Goal: Information Seeking & Learning: Learn about a topic

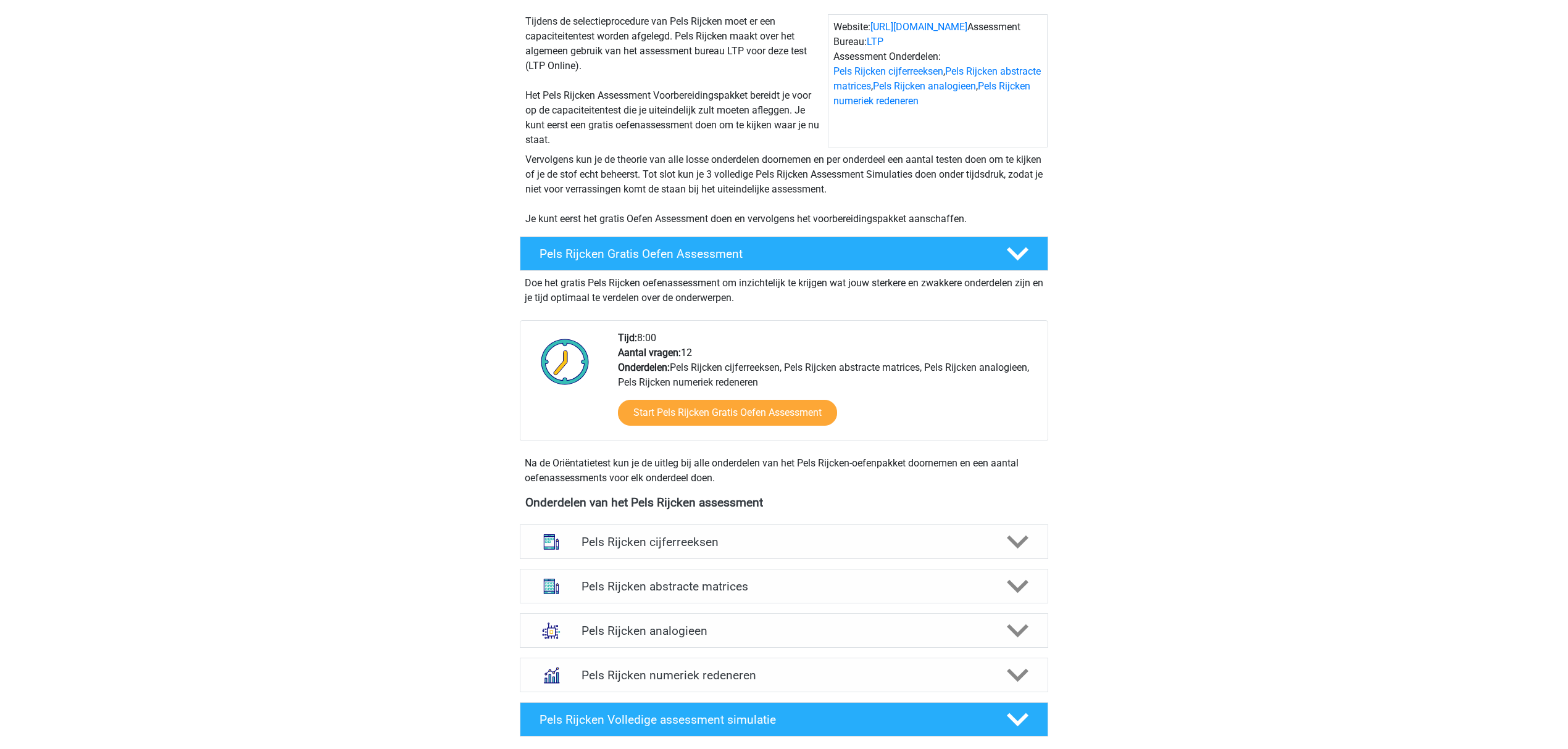
scroll to position [164, 0]
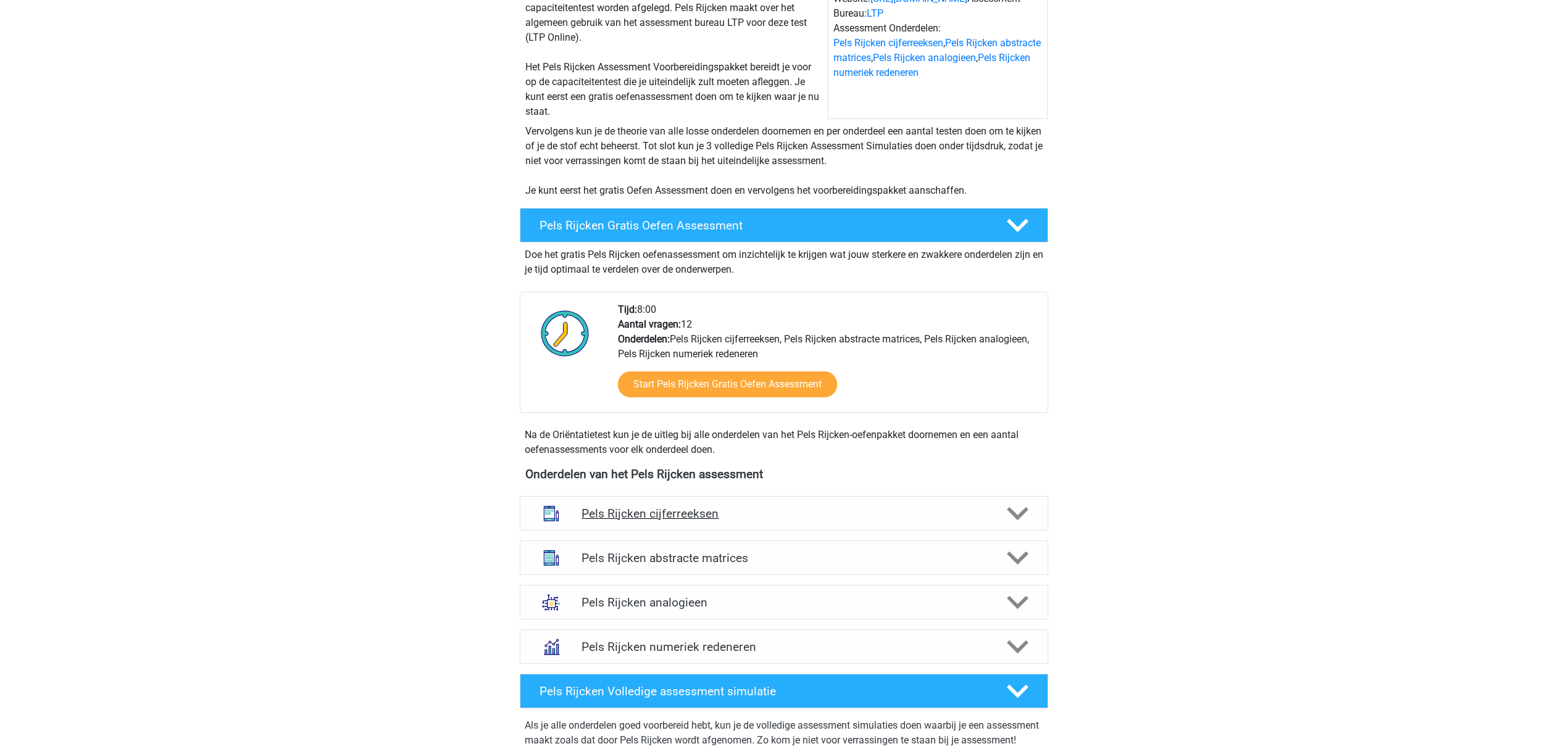
click at [934, 507] on h4 "Pels Rijcken cijferreeksen" at bounding box center [783, 513] width 404 height 14
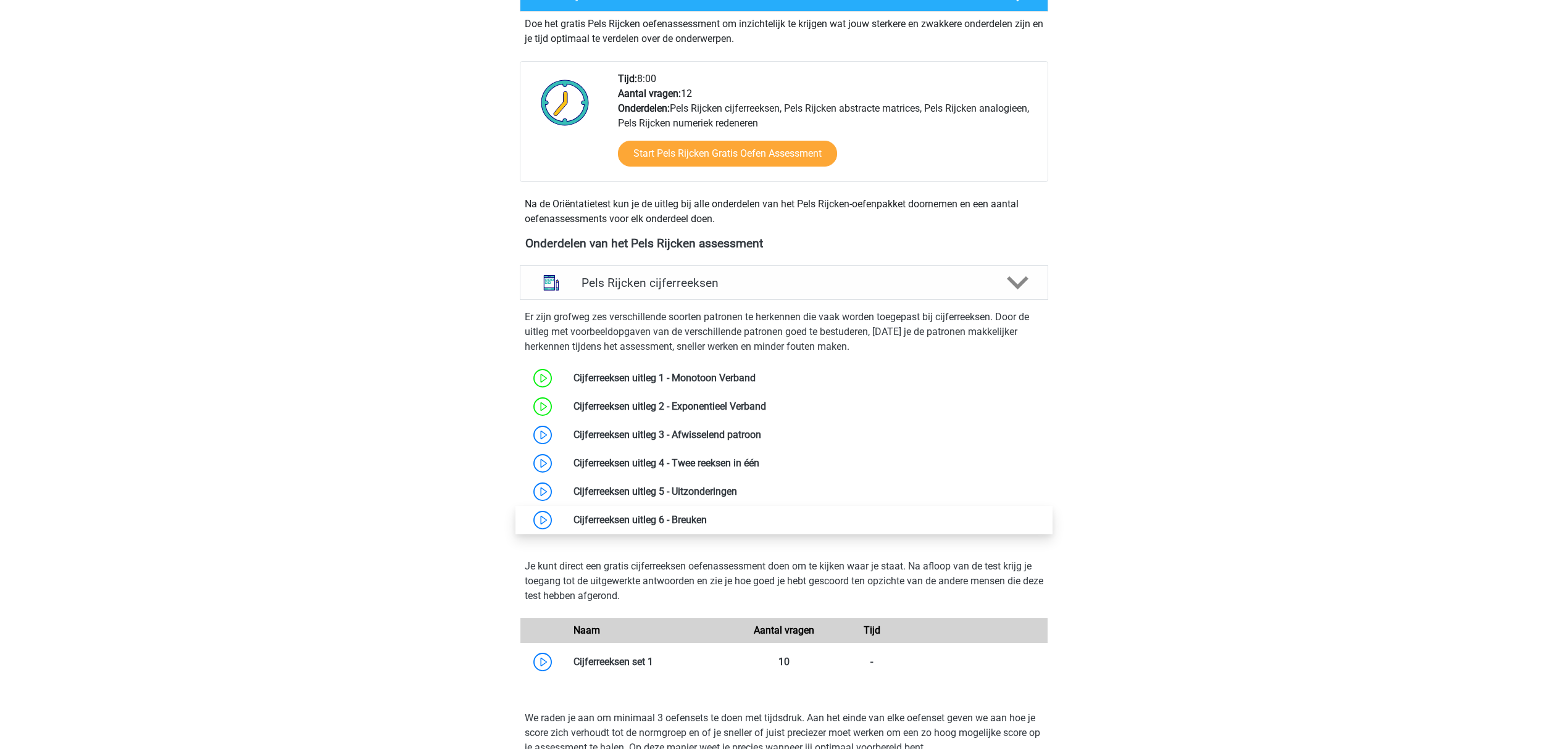
scroll to position [411, 0]
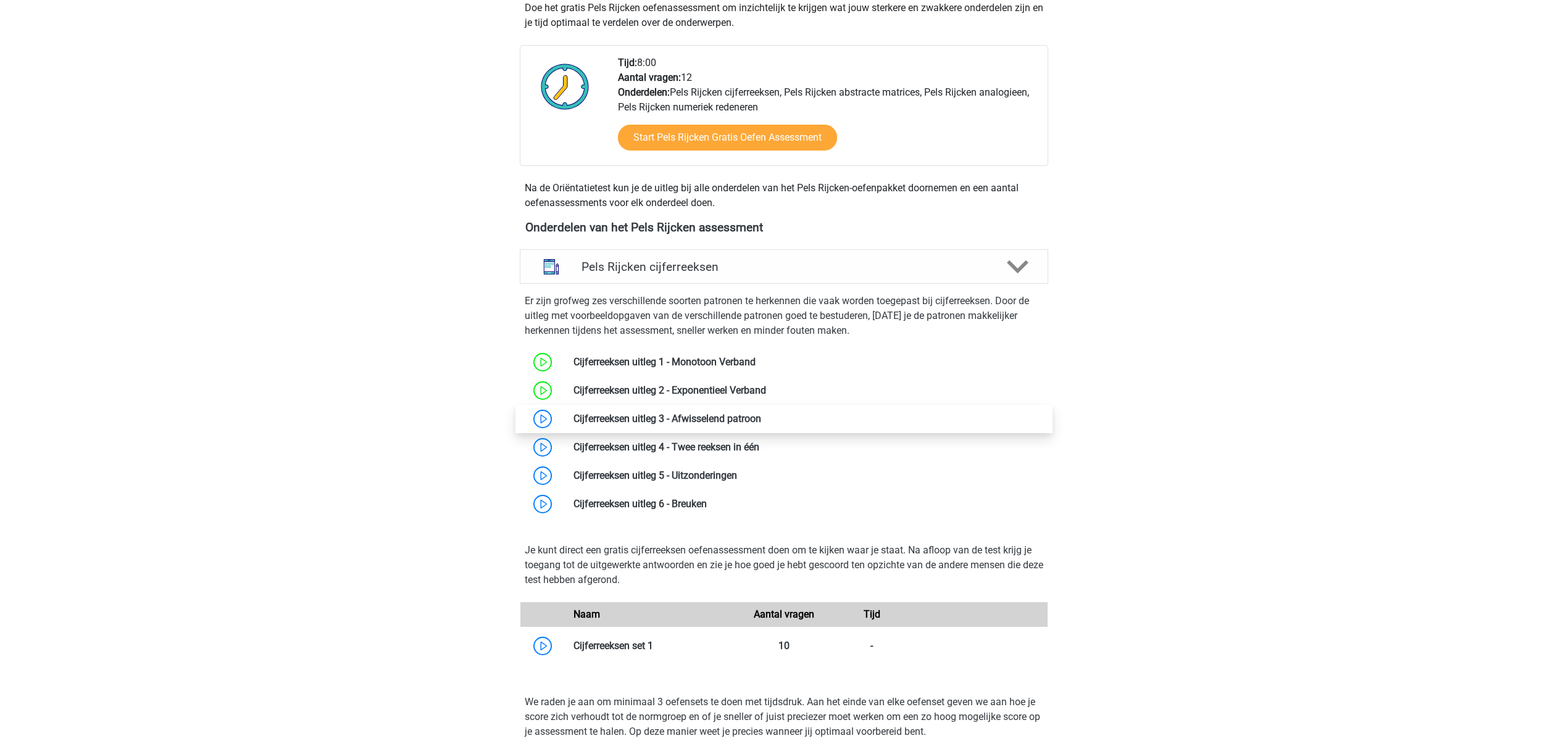
click at [761, 424] on link at bounding box center [761, 418] width 0 height 11
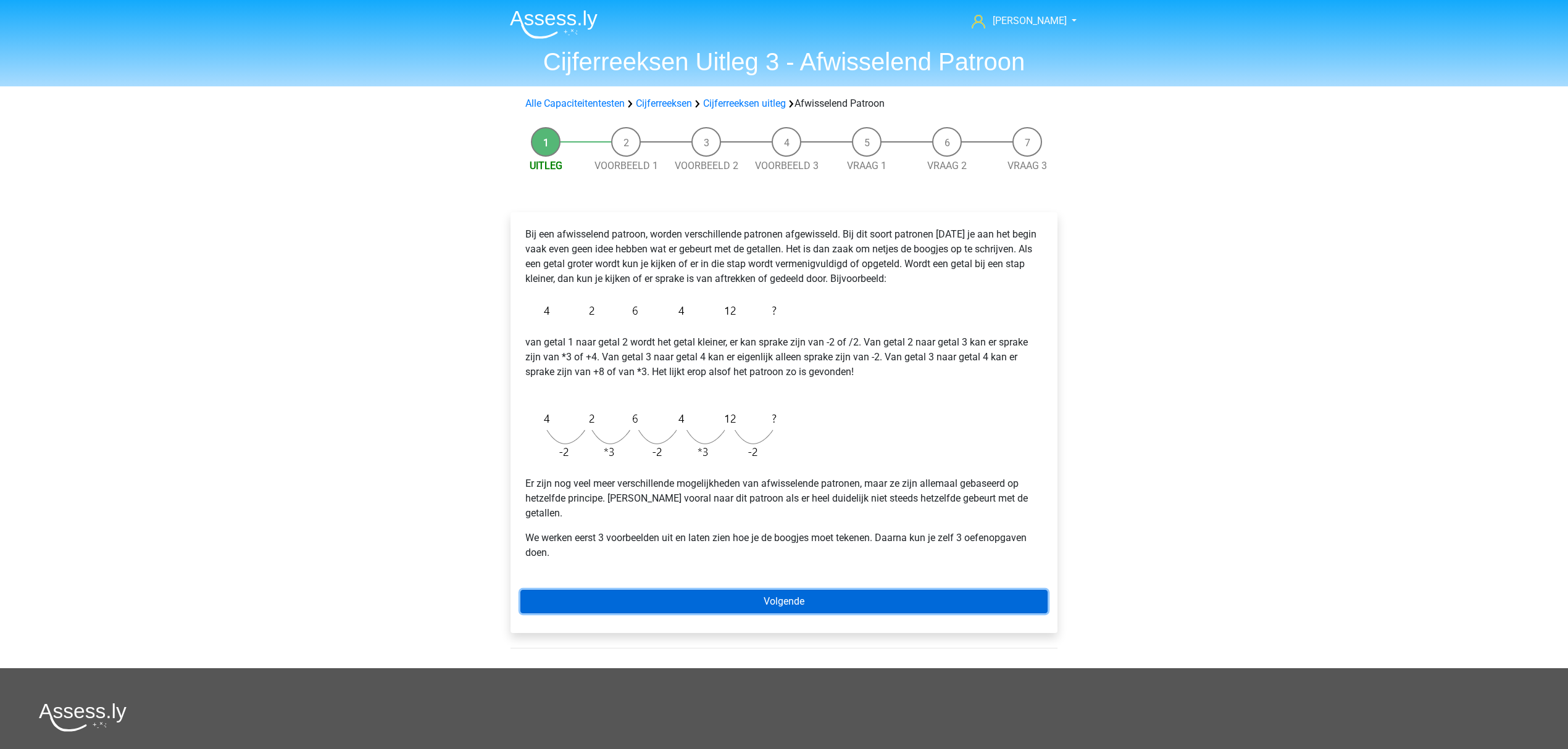
click at [628, 590] on link "Volgende" at bounding box center [784, 601] width 527 height 24
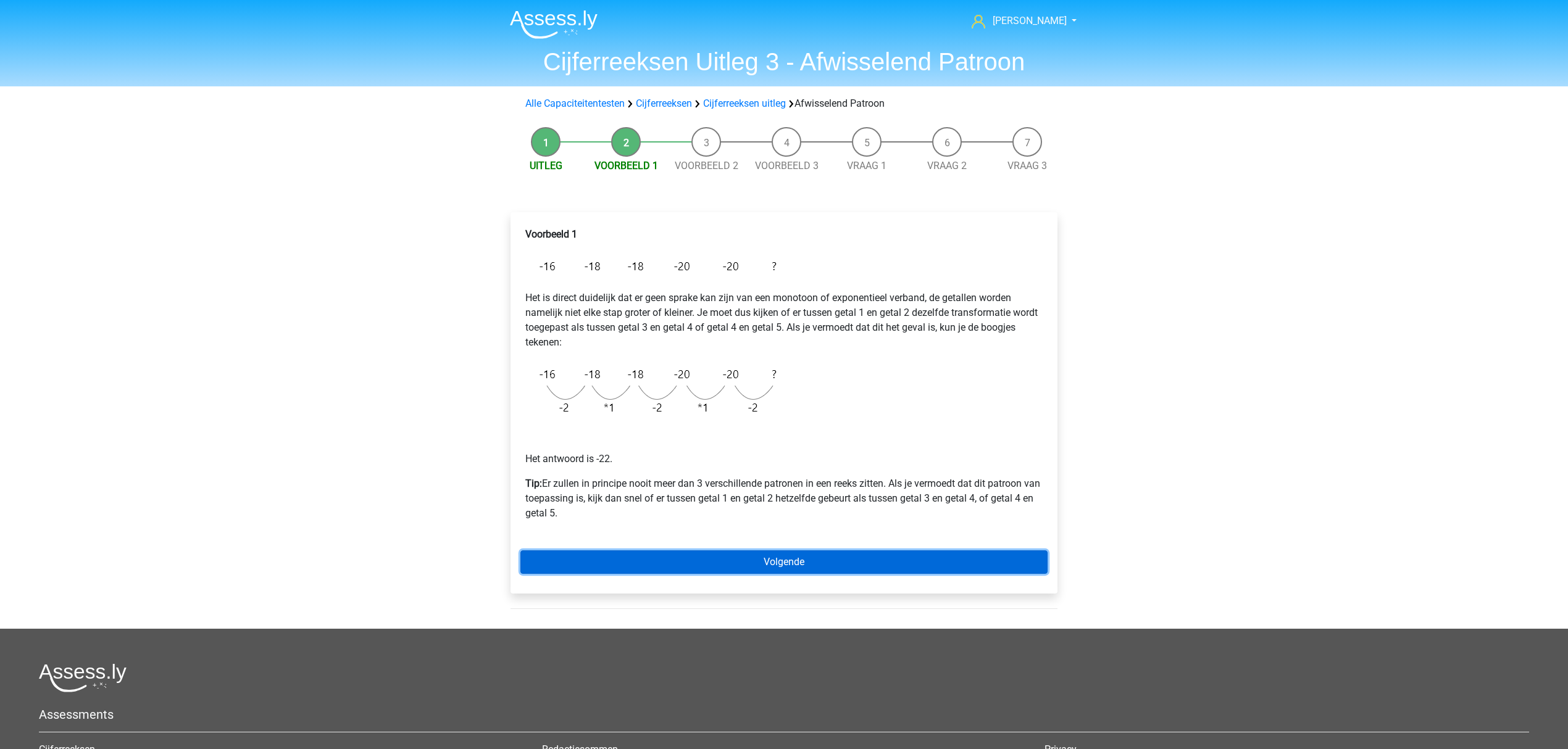
click at [632, 554] on link "Volgende" at bounding box center [784, 562] width 527 height 24
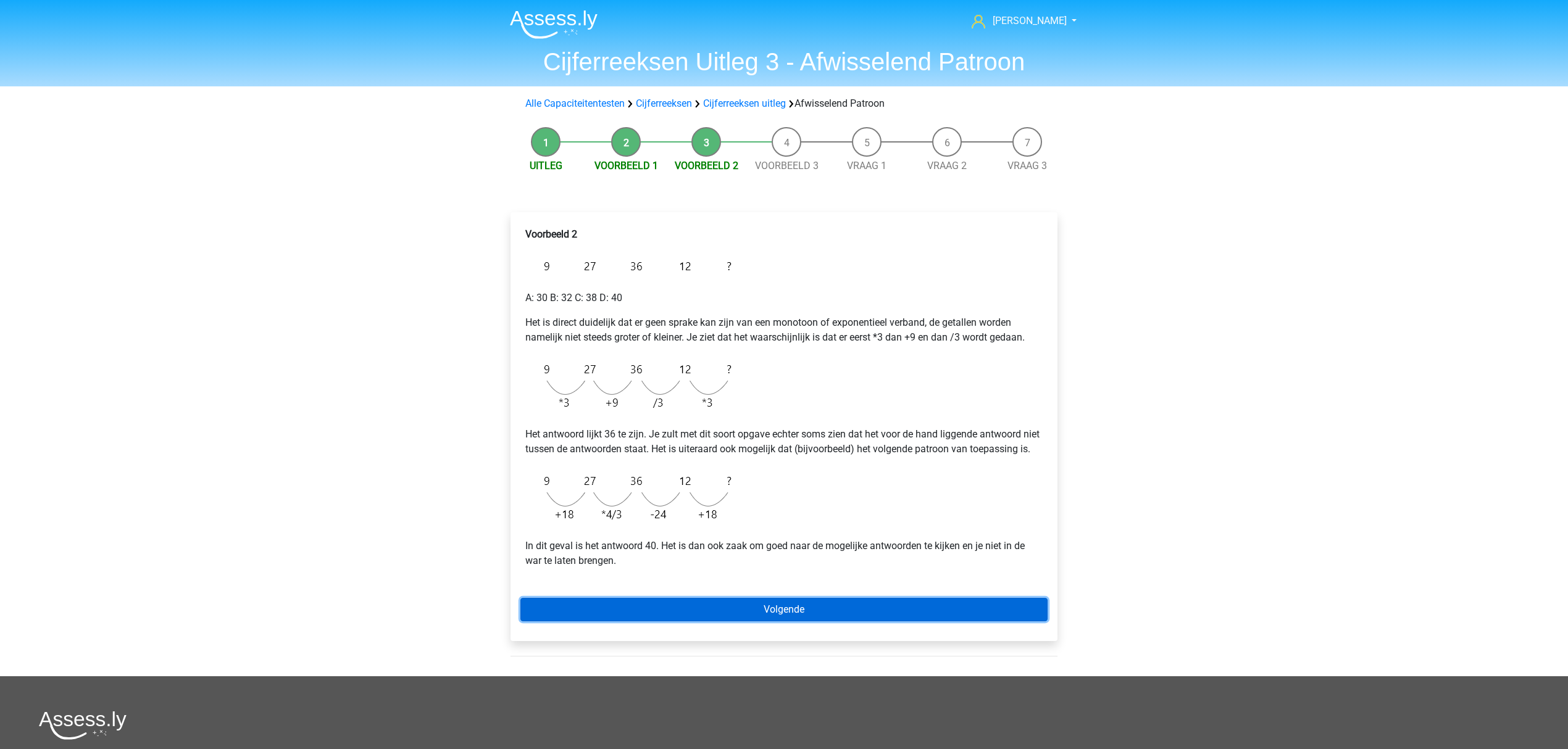
click at [649, 615] on link "Volgende" at bounding box center [784, 609] width 527 height 24
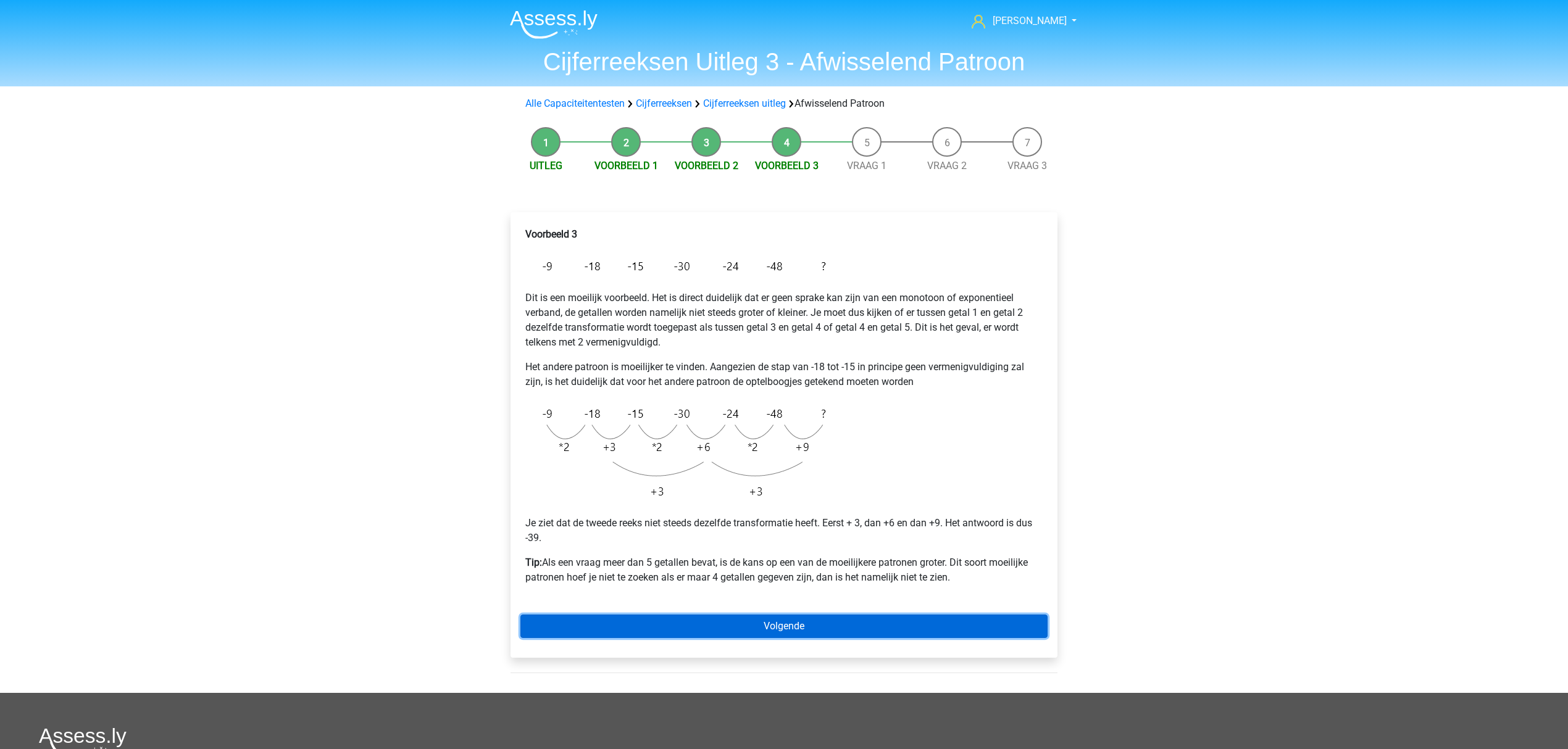
click at [649, 615] on link "Volgende" at bounding box center [784, 626] width 527 height 24
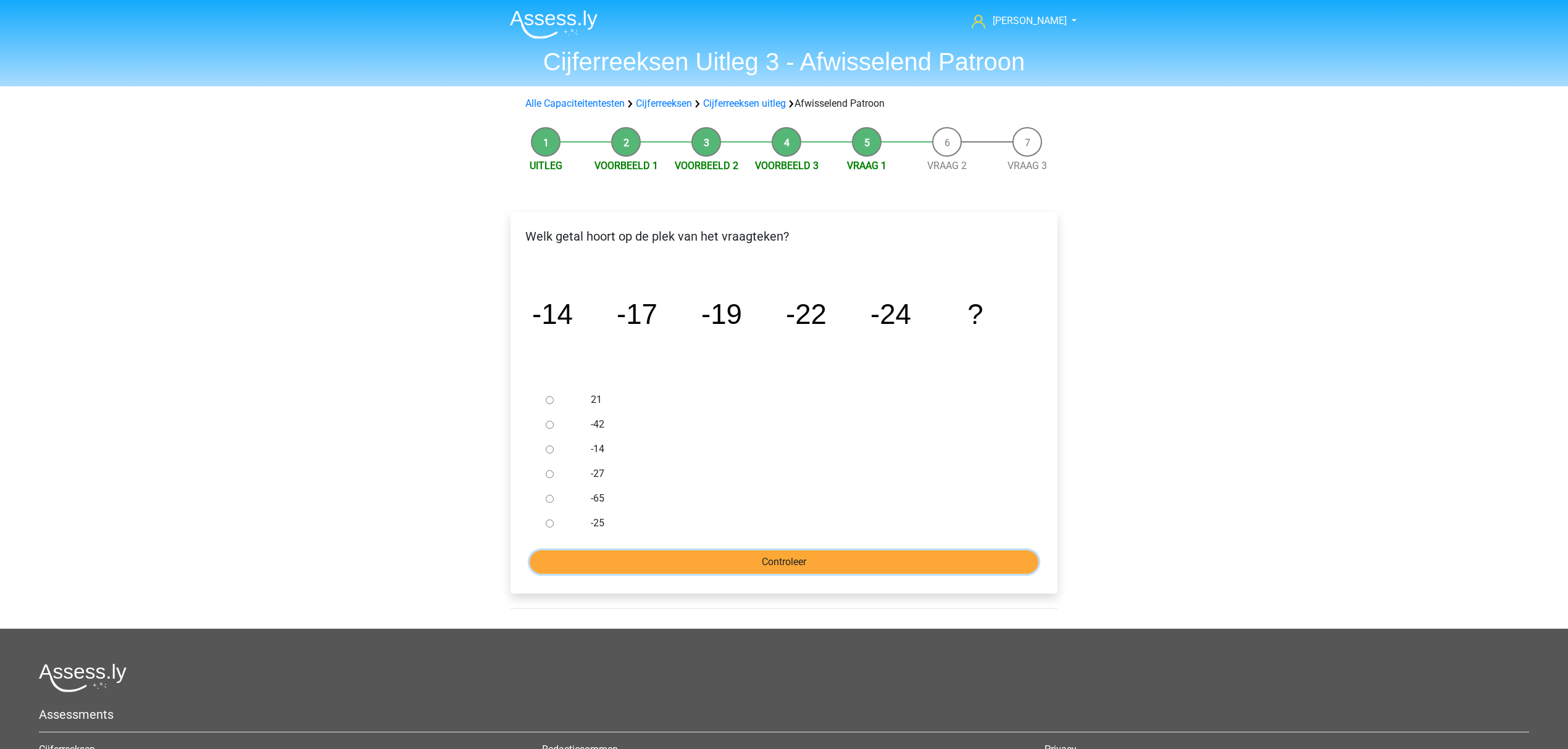
click at [650, 559] on input "Controleer" at bounding box center [784, 562] width 509 height 24
click at [584, 502] on div "-65" at bounding box center [804, 498] width 446 height 25
click at [536, 494] on ul "21 -42 -14 -27 -65 -25" at bounding box center [784, 461] width 527 height 148
click at [549, 501] on input "-65" at bounding box center [550, 499] width 8 height 8
radio input "true"
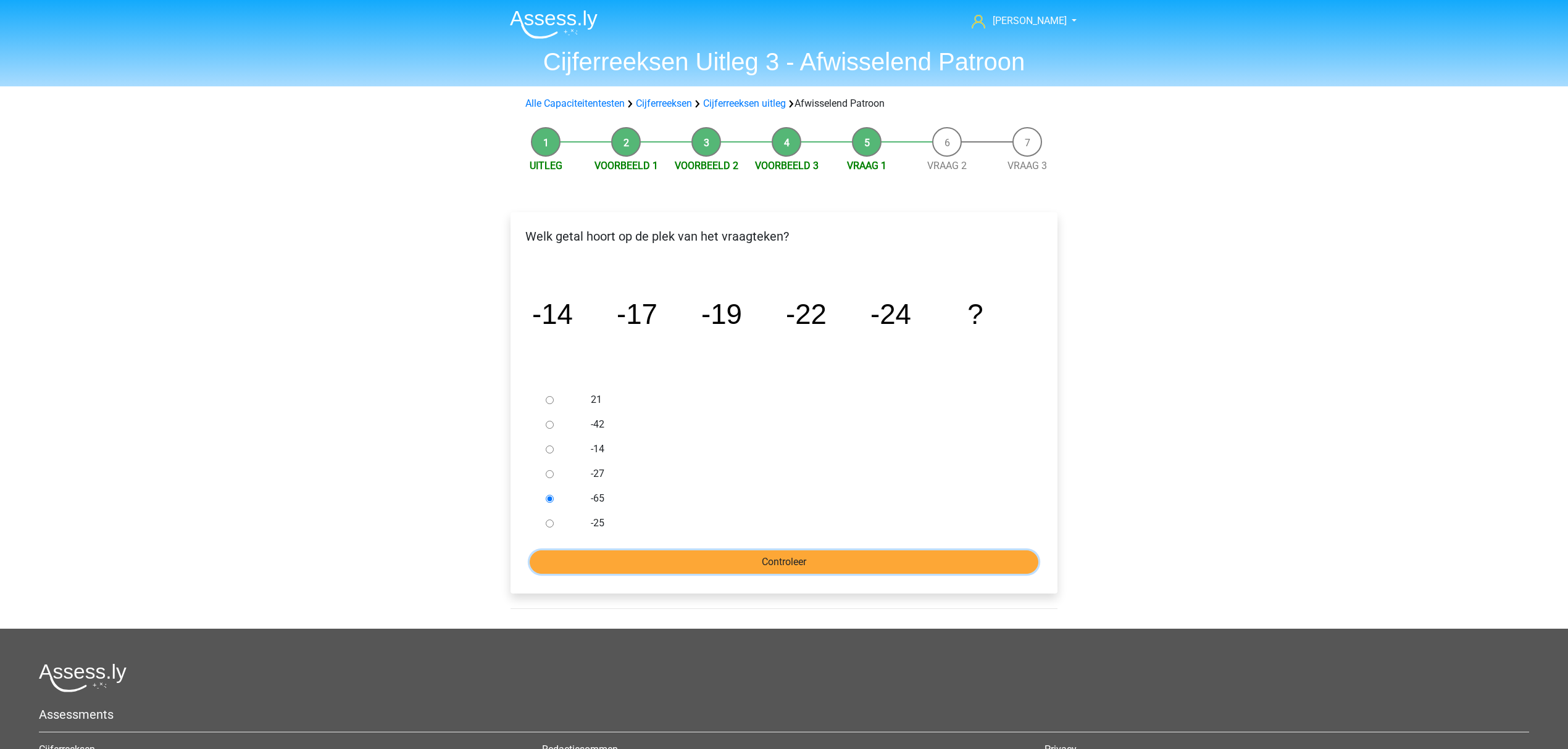
click at [600, 561] on input "Controleer" at bounding box center [784, 562] width 509 height 24
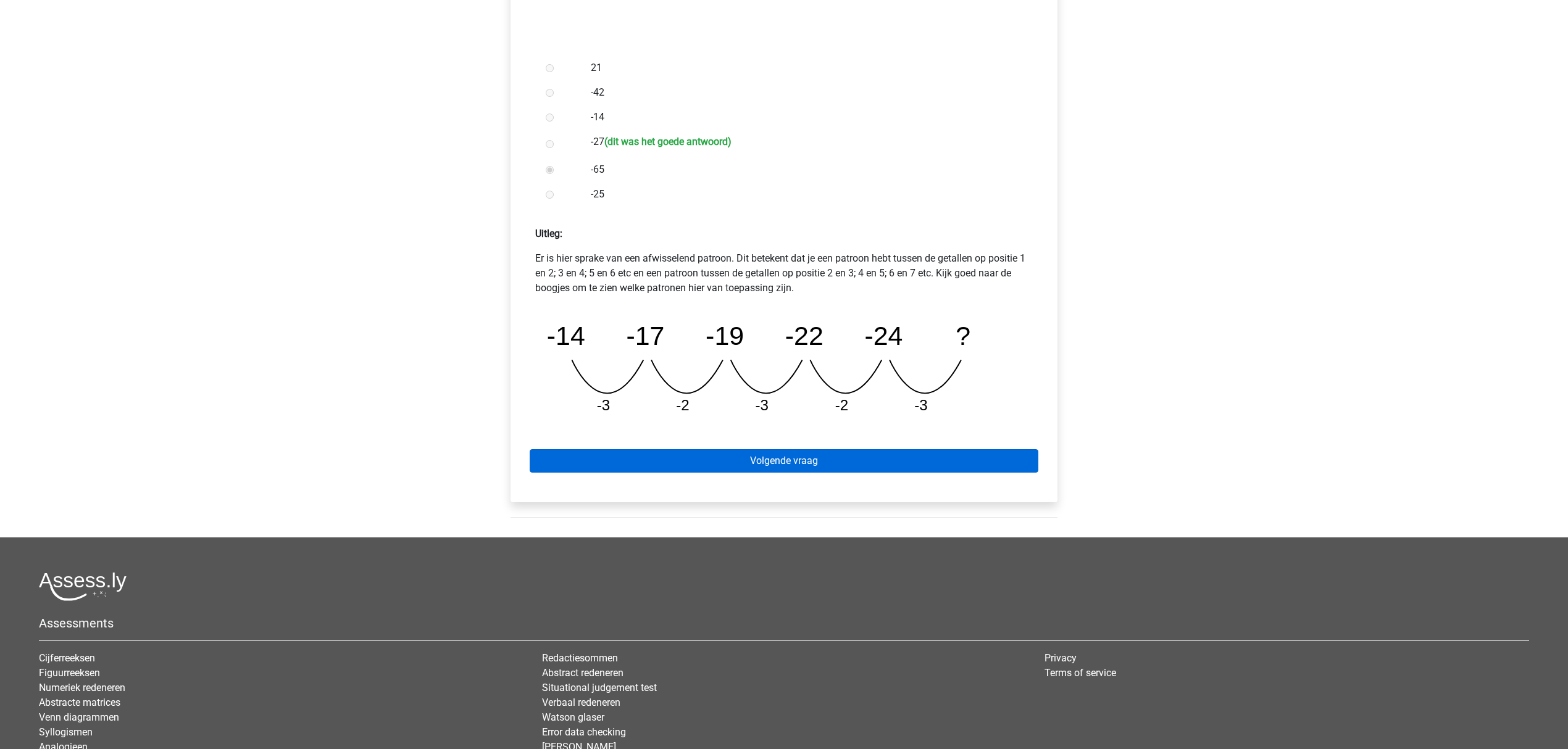
scroll to position [282, 0]
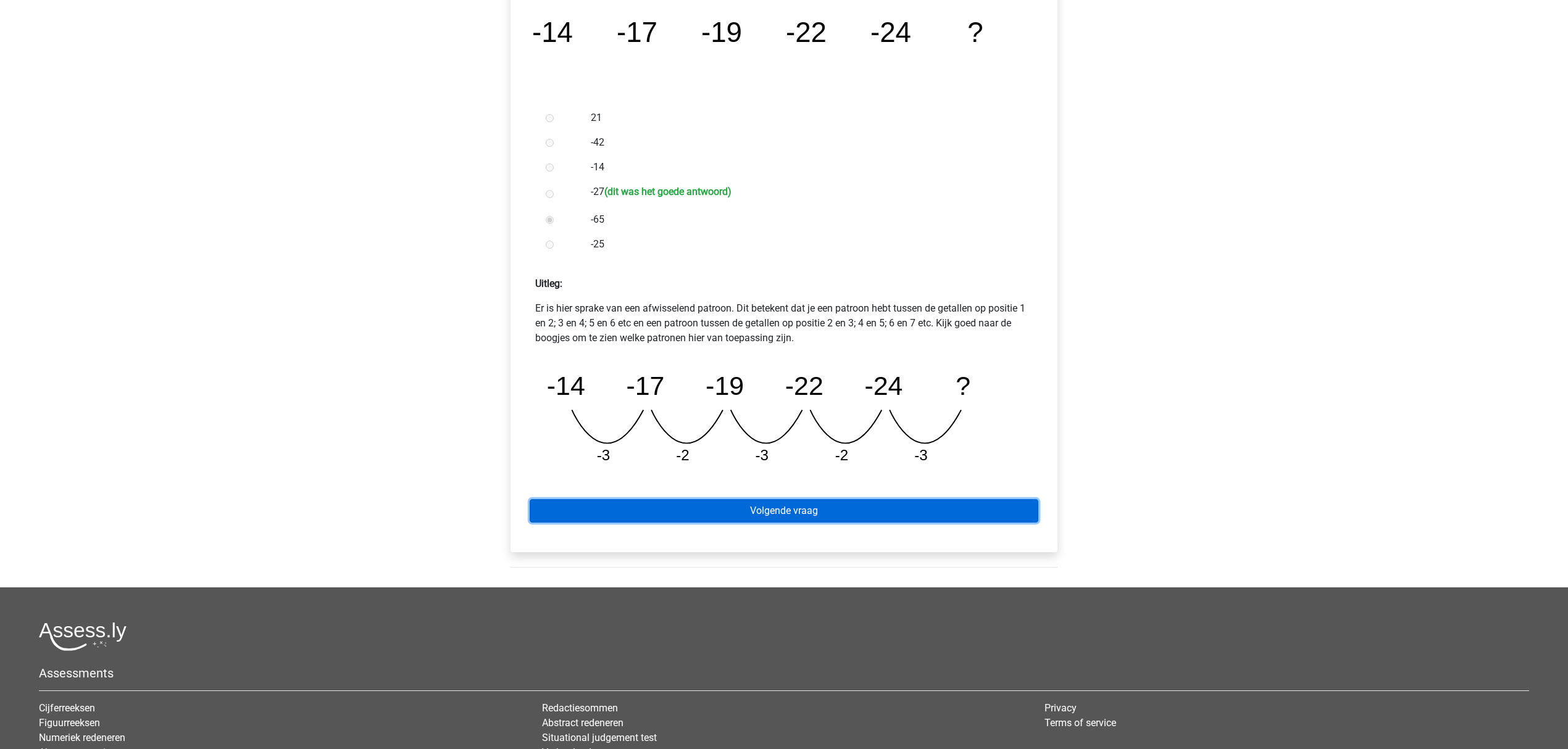
click at [606, 506] on link "Volgende vraag" at bounding box center [784, 510] width 509 height 24
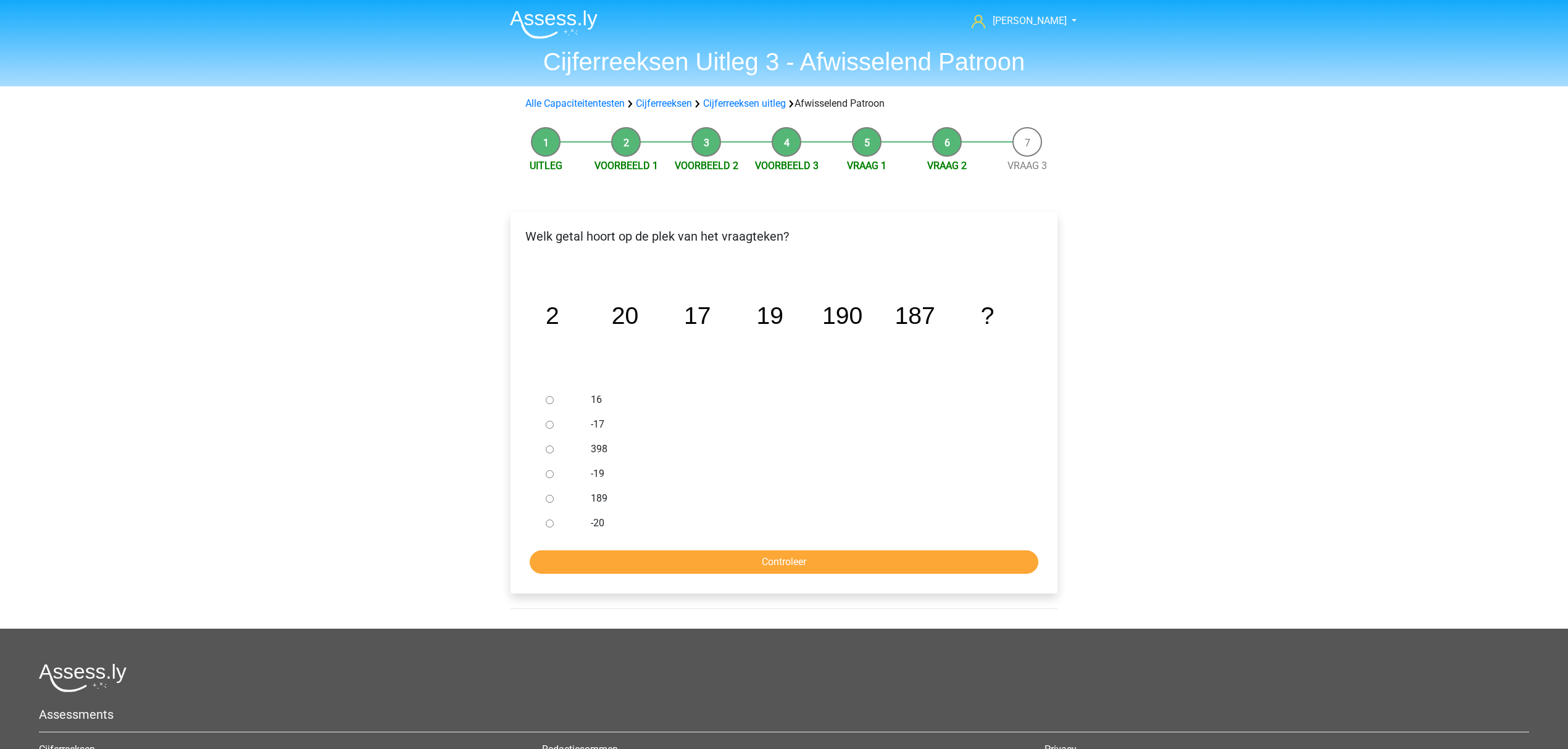
click at [544, 457] on div at bounding box center [561, 449] width 41 height 25
click at [587, 494] on div "189" at bounding box center [804, 498] width 446 height 25
click at [551, 506] on div at bounding box center [561, 498] width 41 height 25
click at [549, 498] on input "189" at bounding box center [550, 499] width 8 height 8
radio input "true"
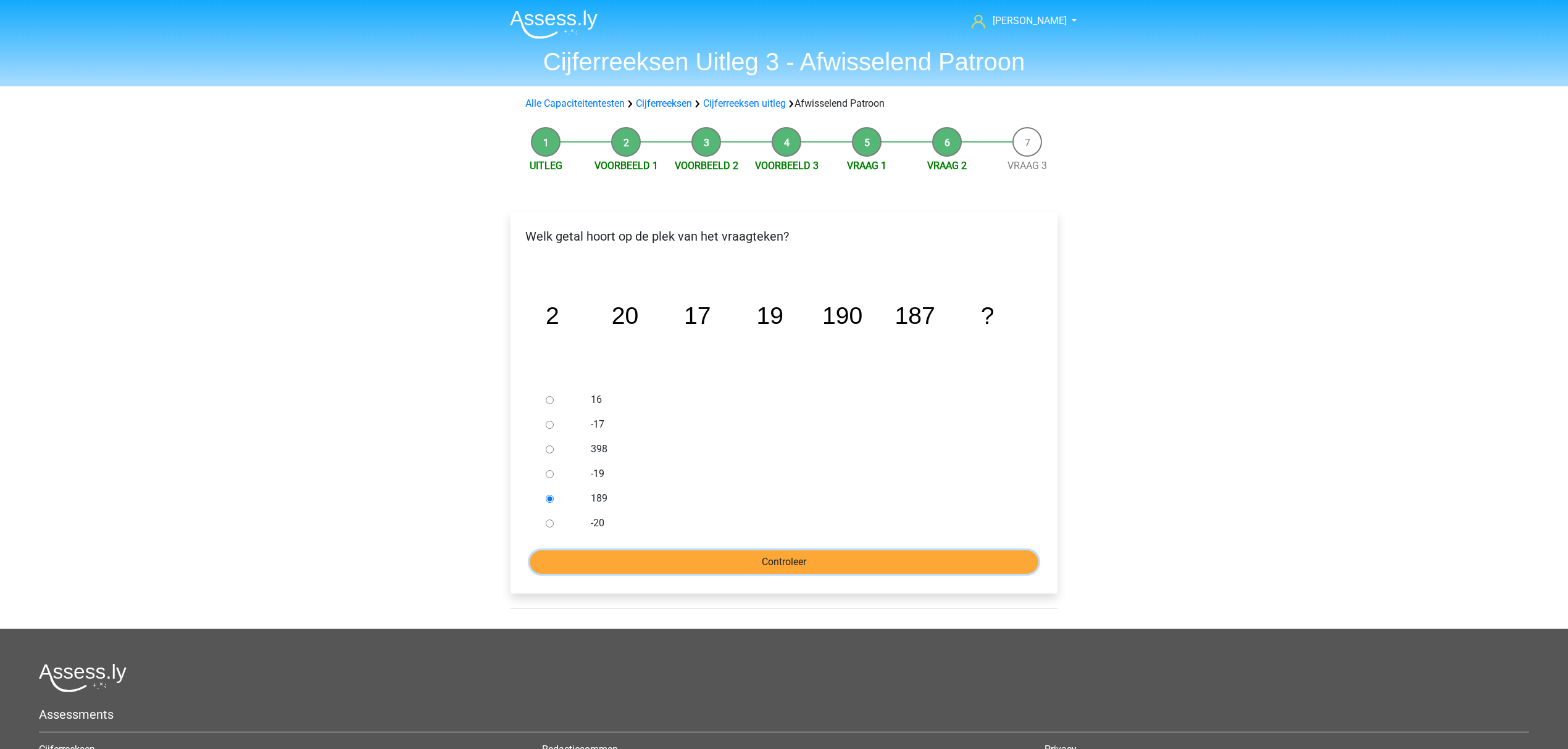
click at [575, 553] on input "Controleer" at bounding box center [784, 562] width 509 height 24
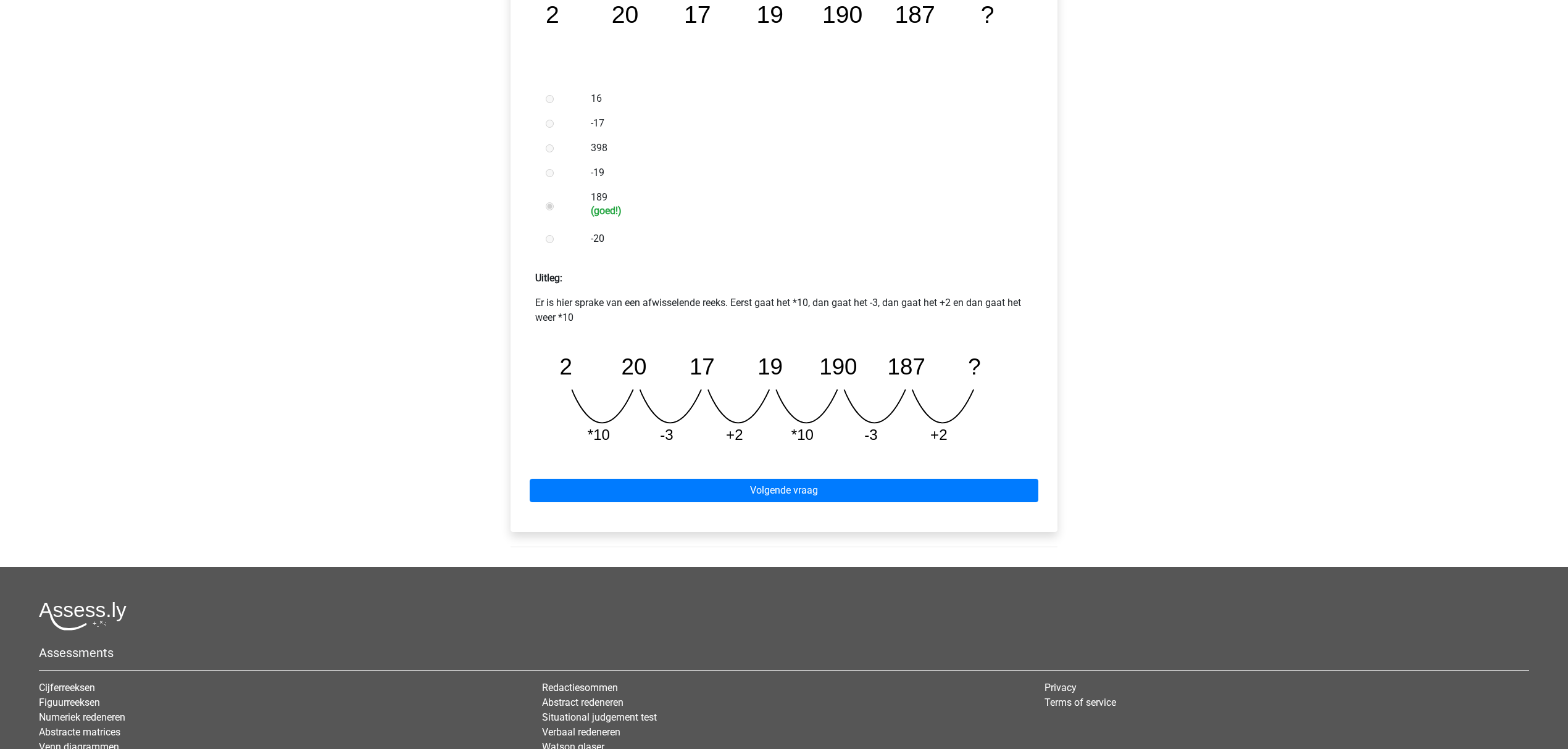
scroll to position [329, 0]
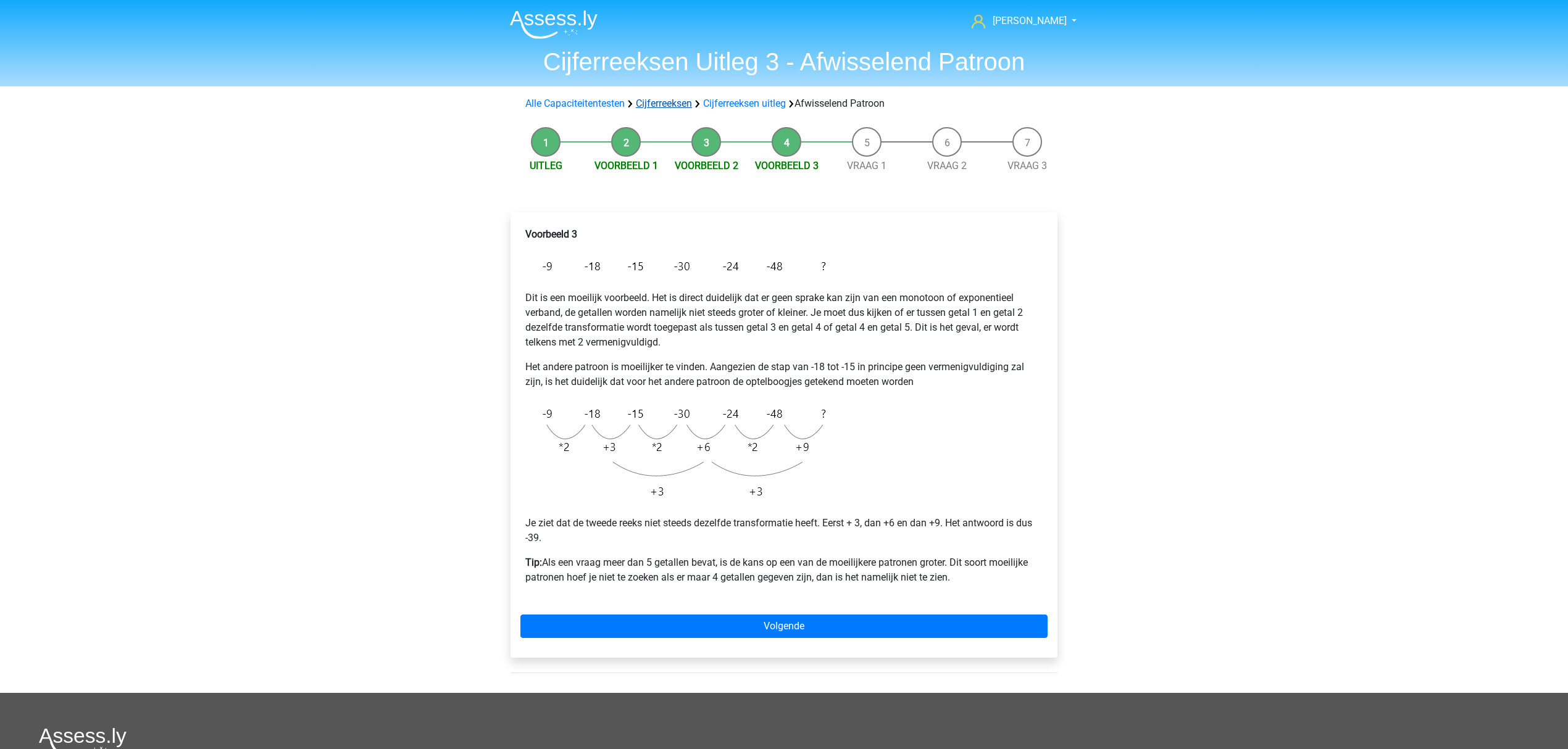
click at [662, 102] on link "Cijferreeksen" at bounding box center [664, 103] width 57 height 11
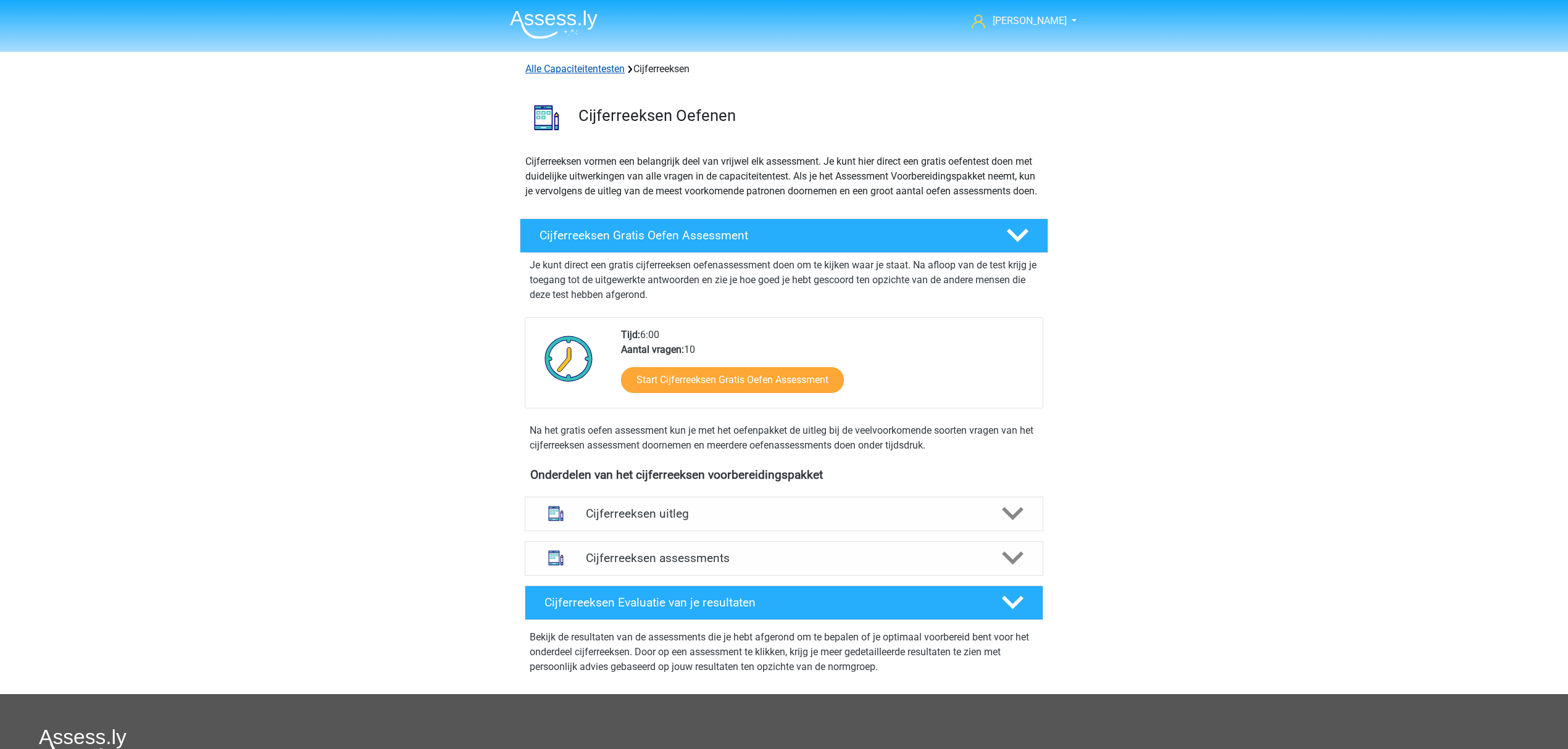
click at [594, 68] on link "Alle Capaciteitentesten" at bounding box center [575, 69] width 100 height 11
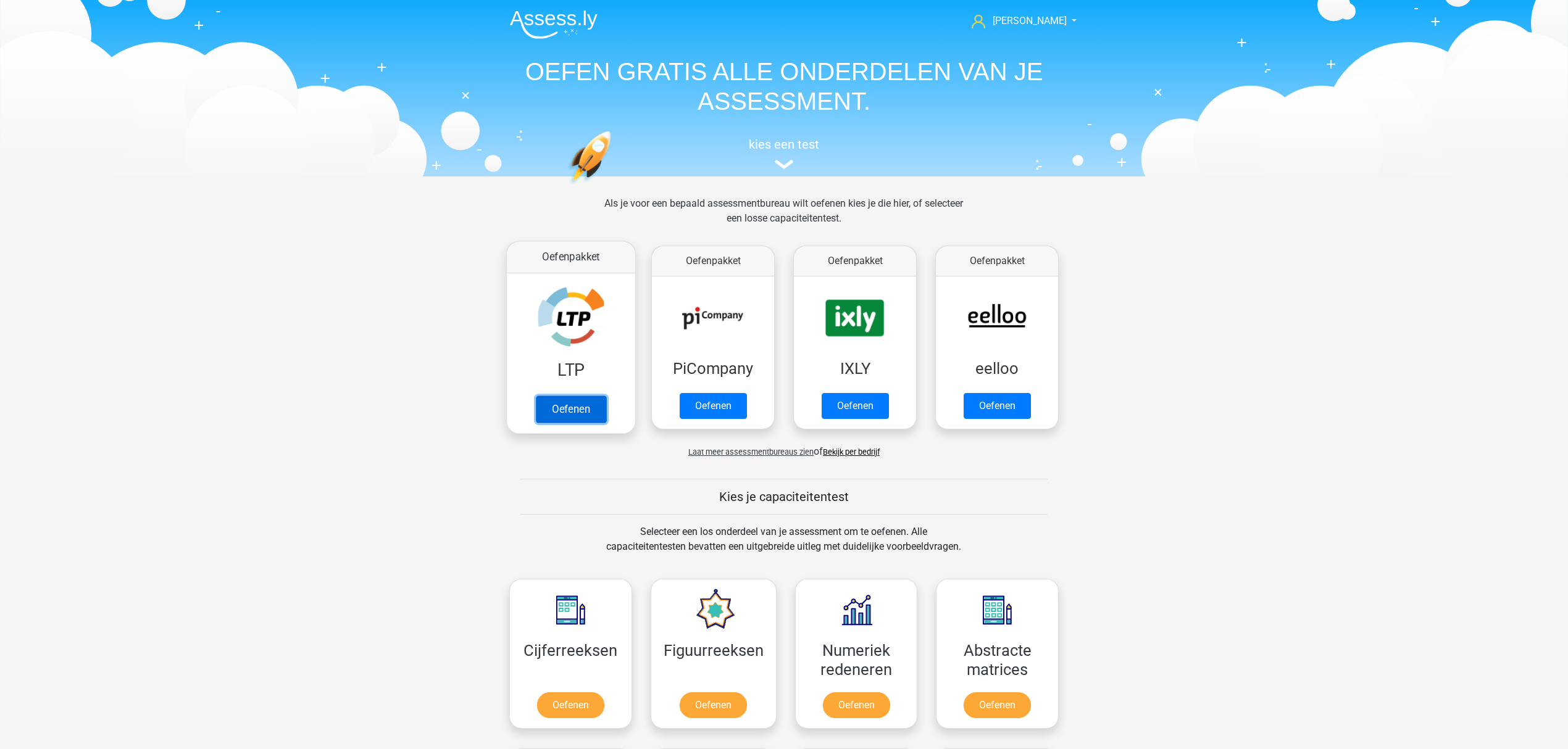
click at [599, 395] on link "Oefenen" at bounding box center [571, 409] width 71 height 27
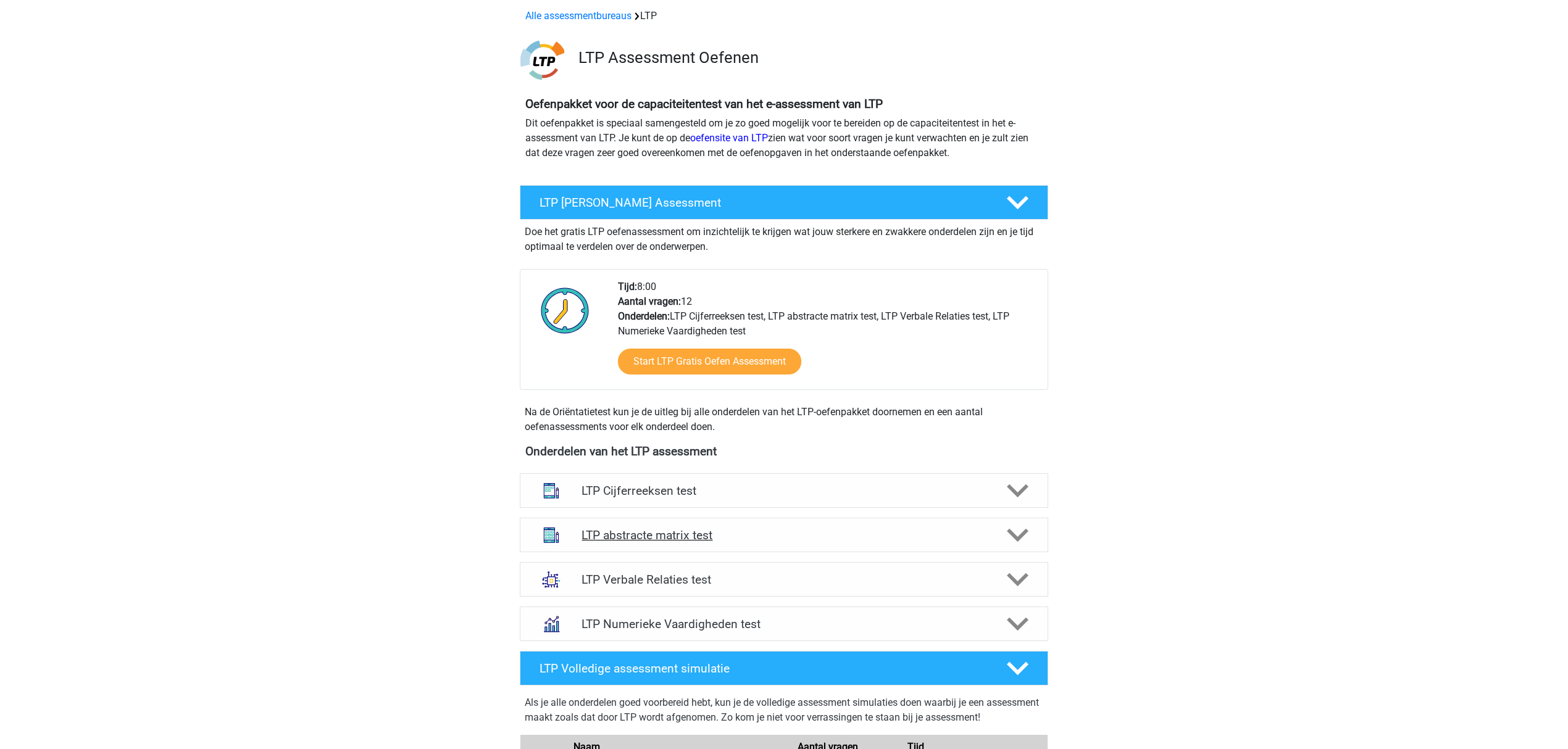
scroll to position [82, 0]
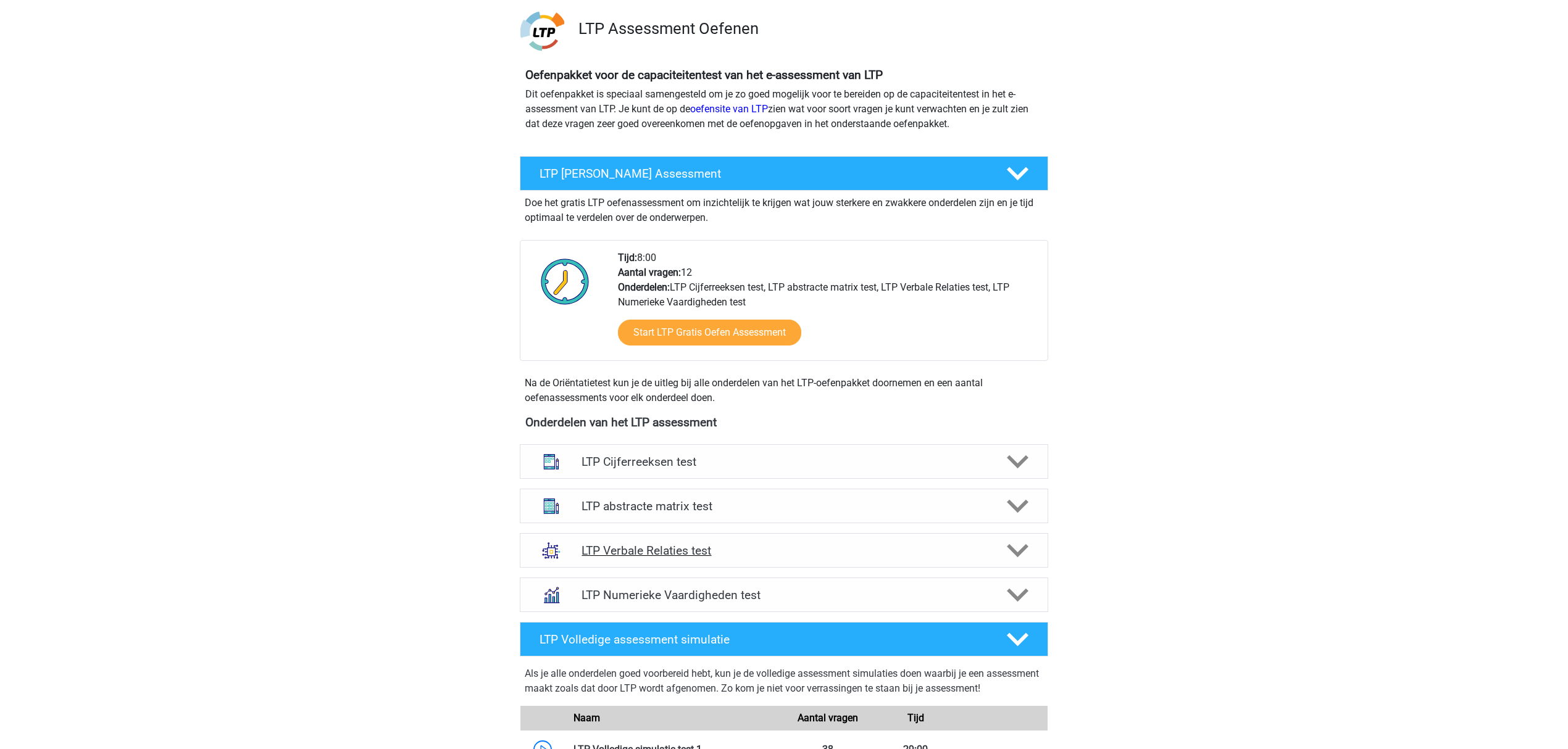
click at [726, 542] on div "LTP Verbale Relaties test" at bounding box center [784, 550] width 529 height 34
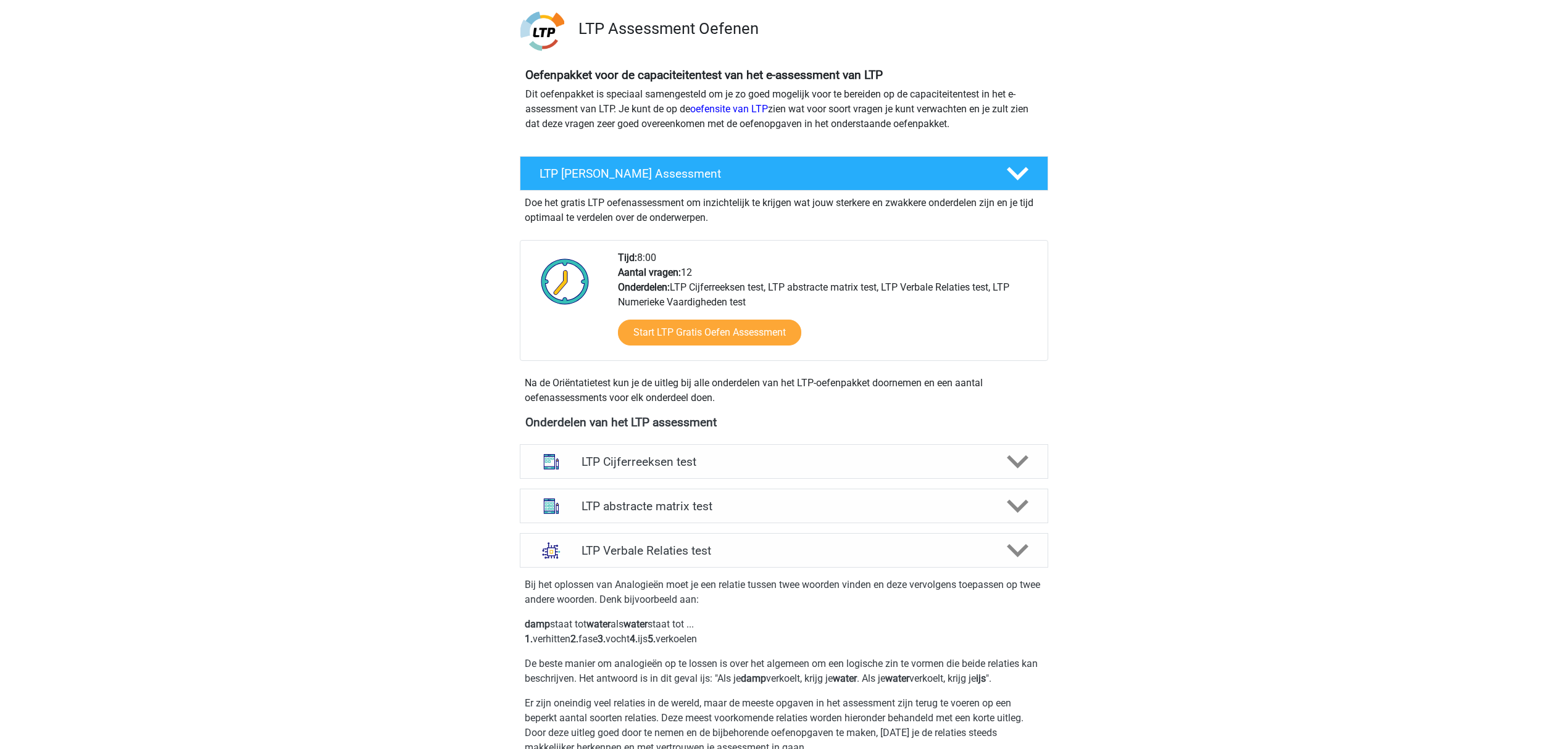
scroll to position [329, 0]
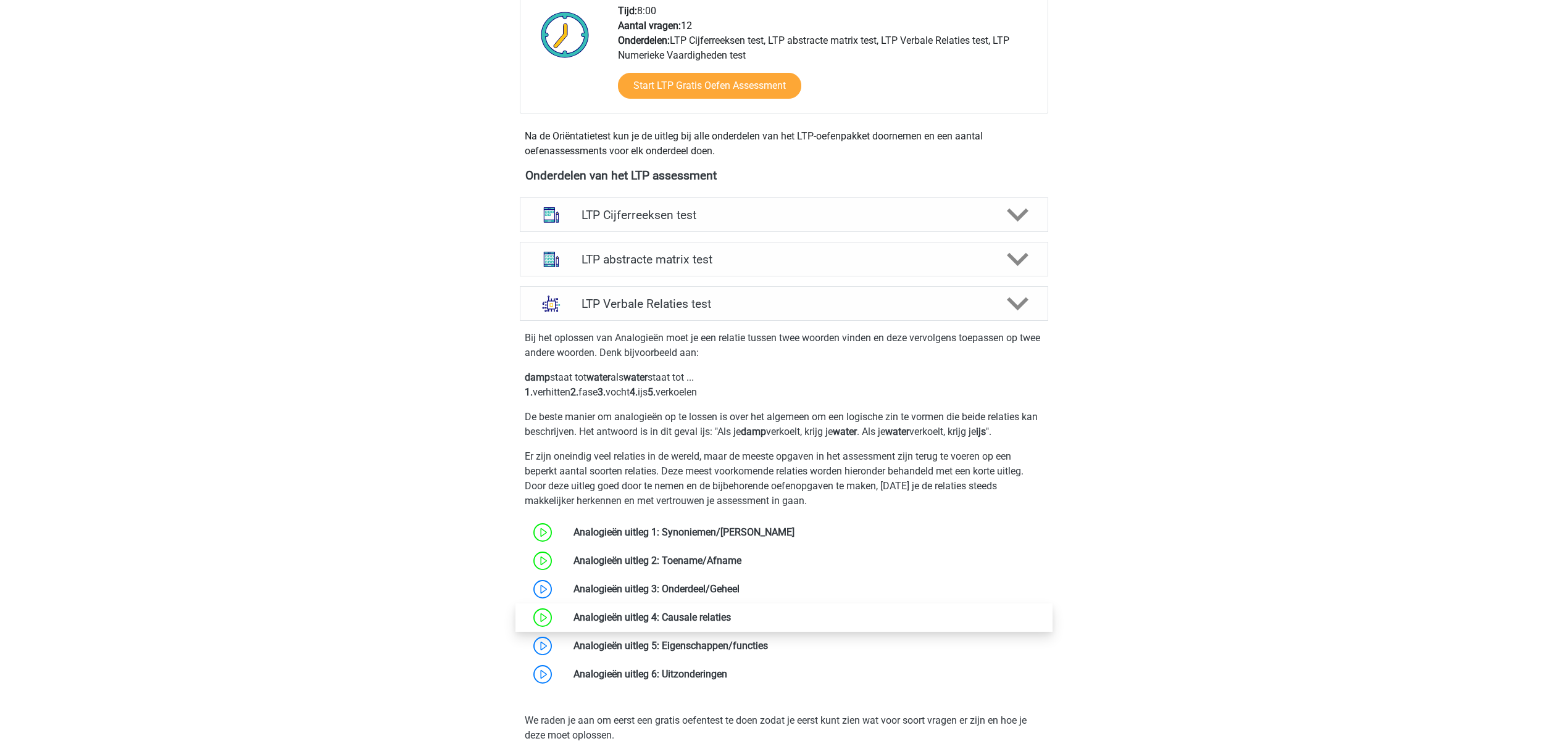
click at [731, 620] on link at bounding box center [731, 617] width 0 height 11
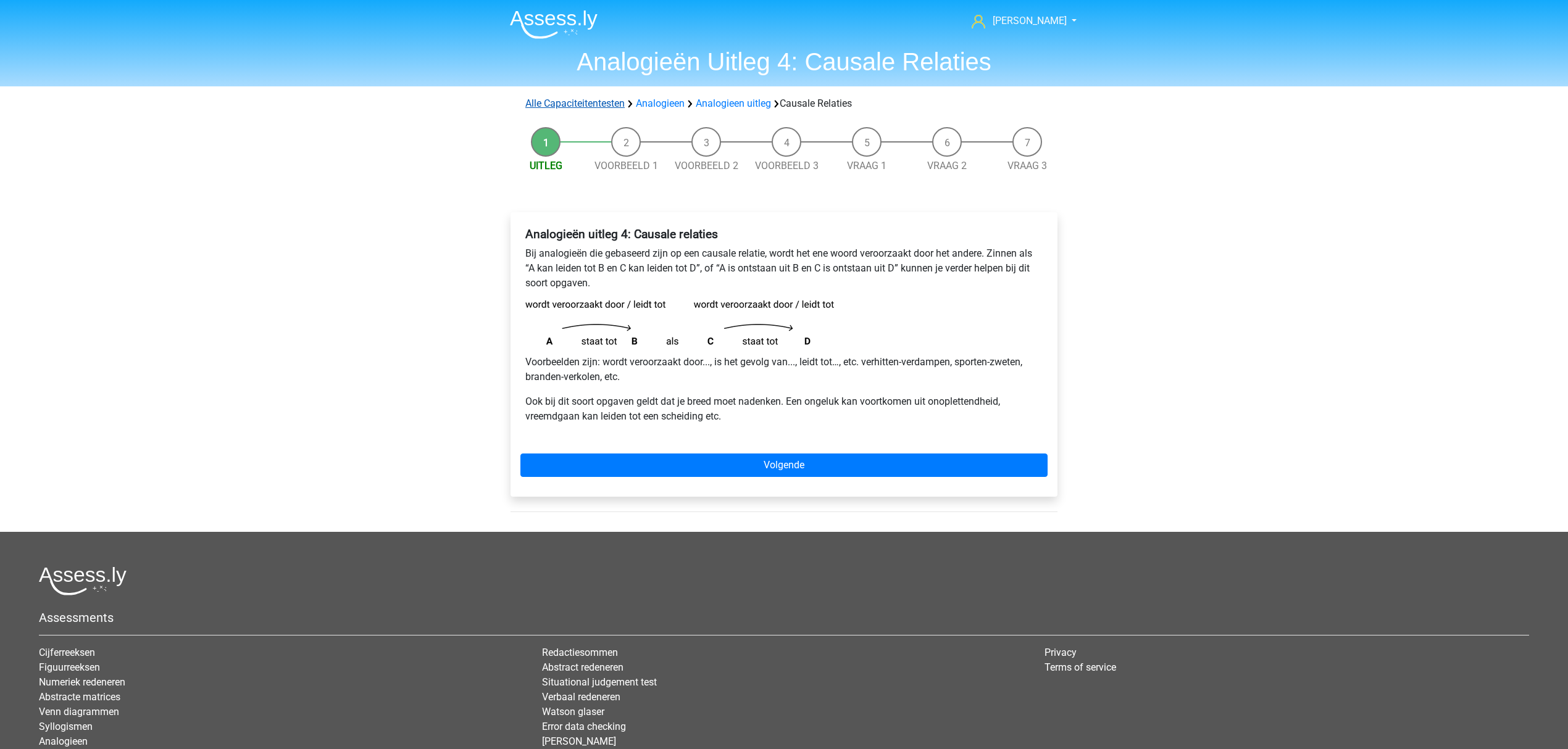
click at [589, 106] on link "Alle Capaciteitentesten" at bounding box center [575, 103] width 100 height 11
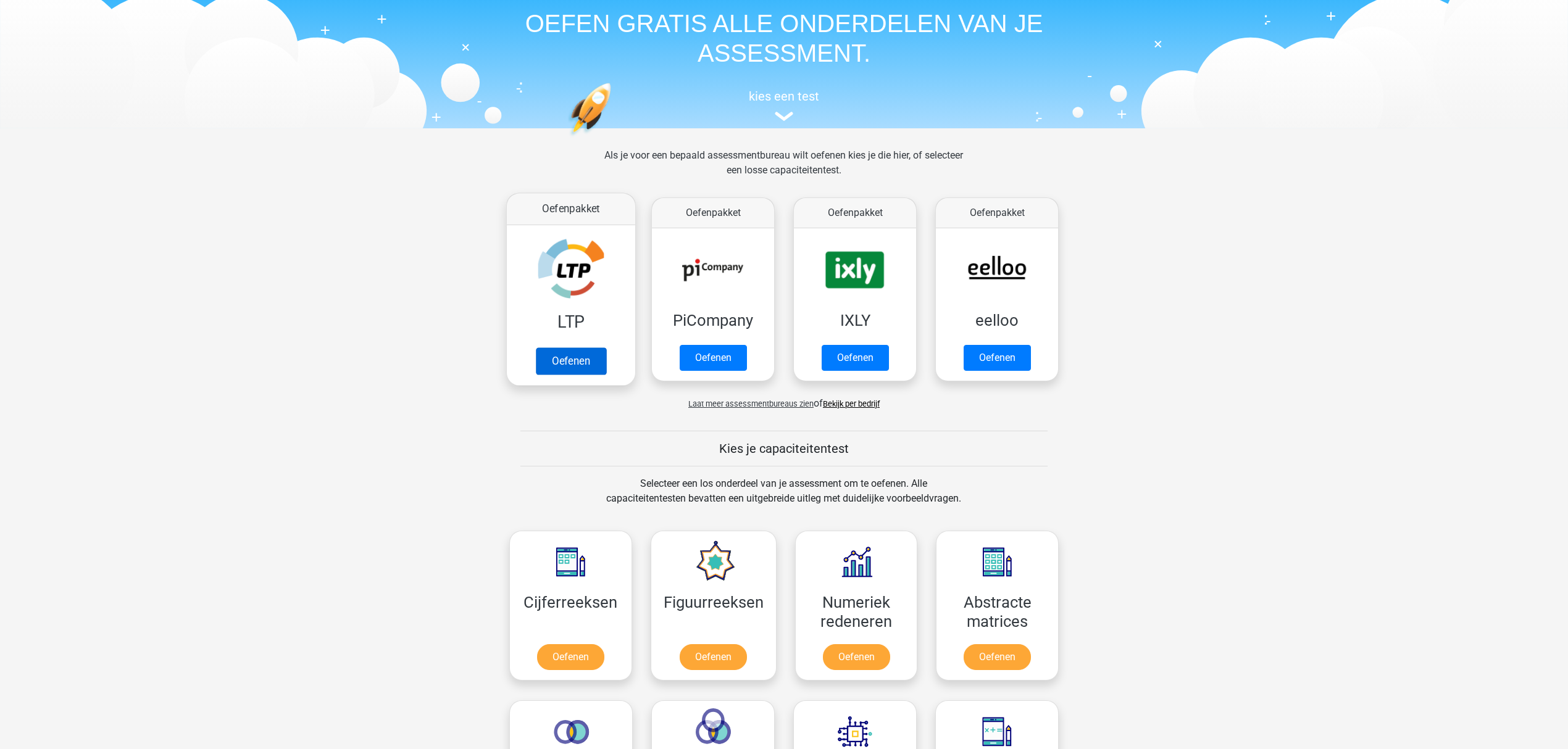
scroll to position [32, 0]
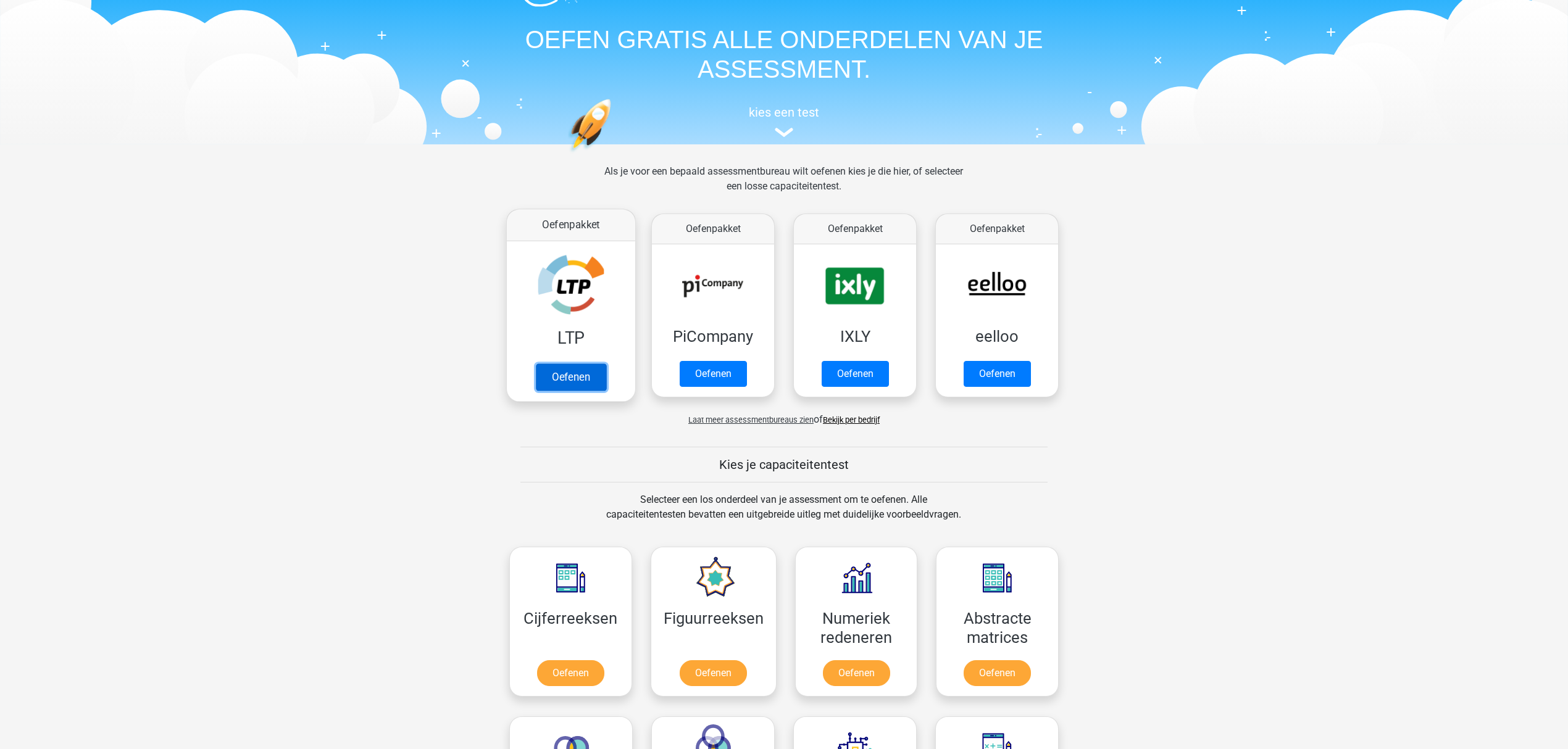
click at [541, 364] on link "Oefenen" at bounding box center [571, 377] width 71 height 27
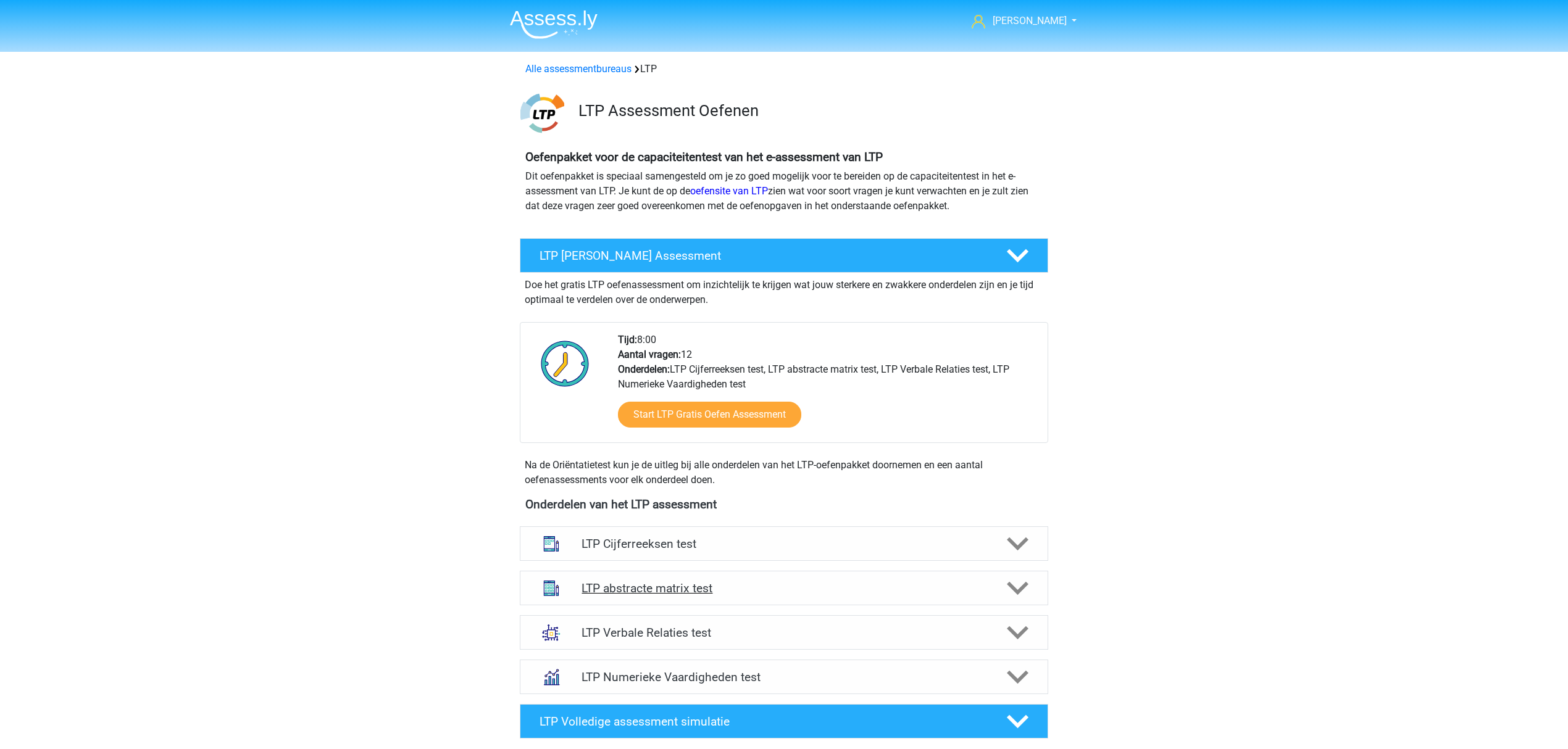
click at [640, 598] on div "LTP abstracte matrix test" at bounding box center [784, 588] width 529 height 34
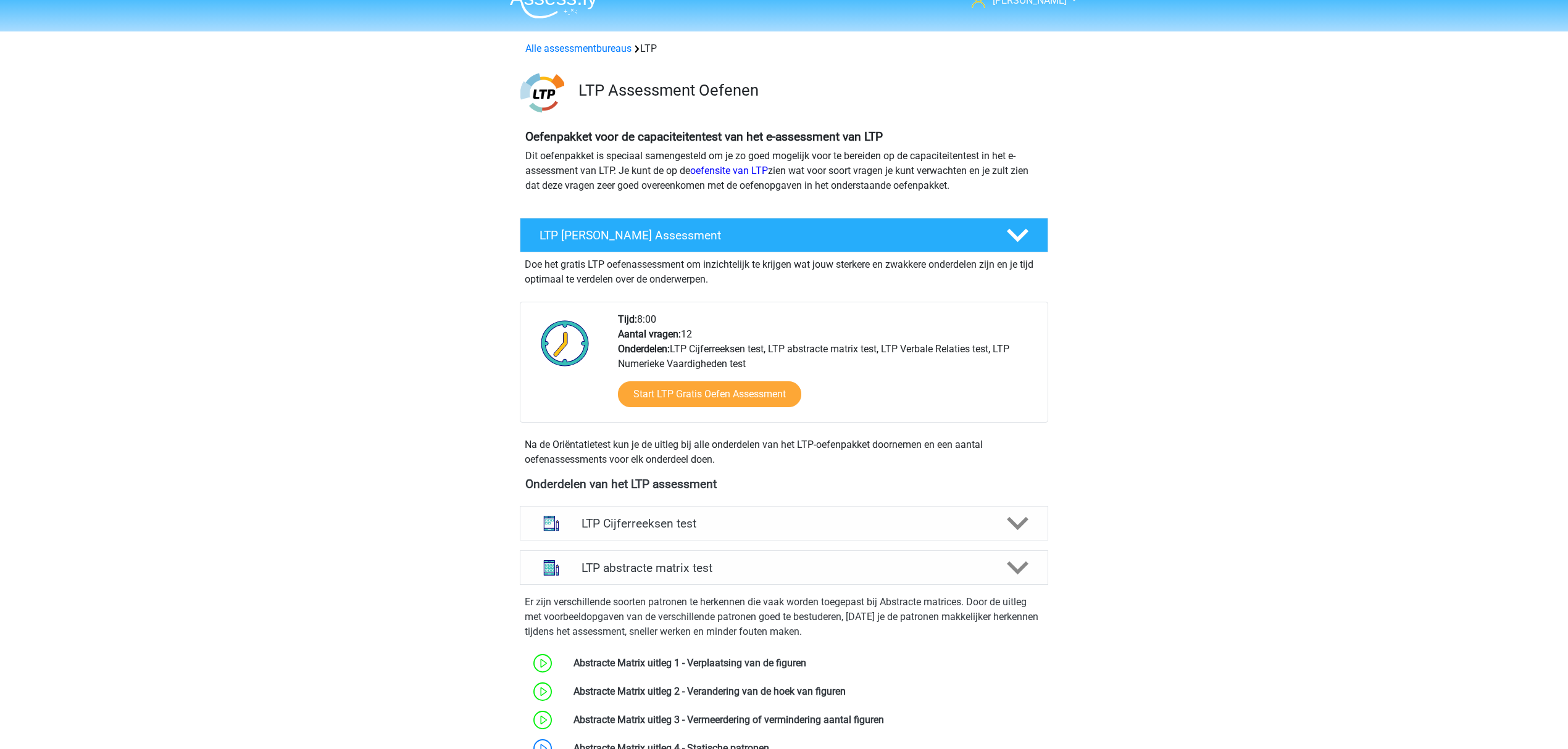
scroll to position [82, 0]
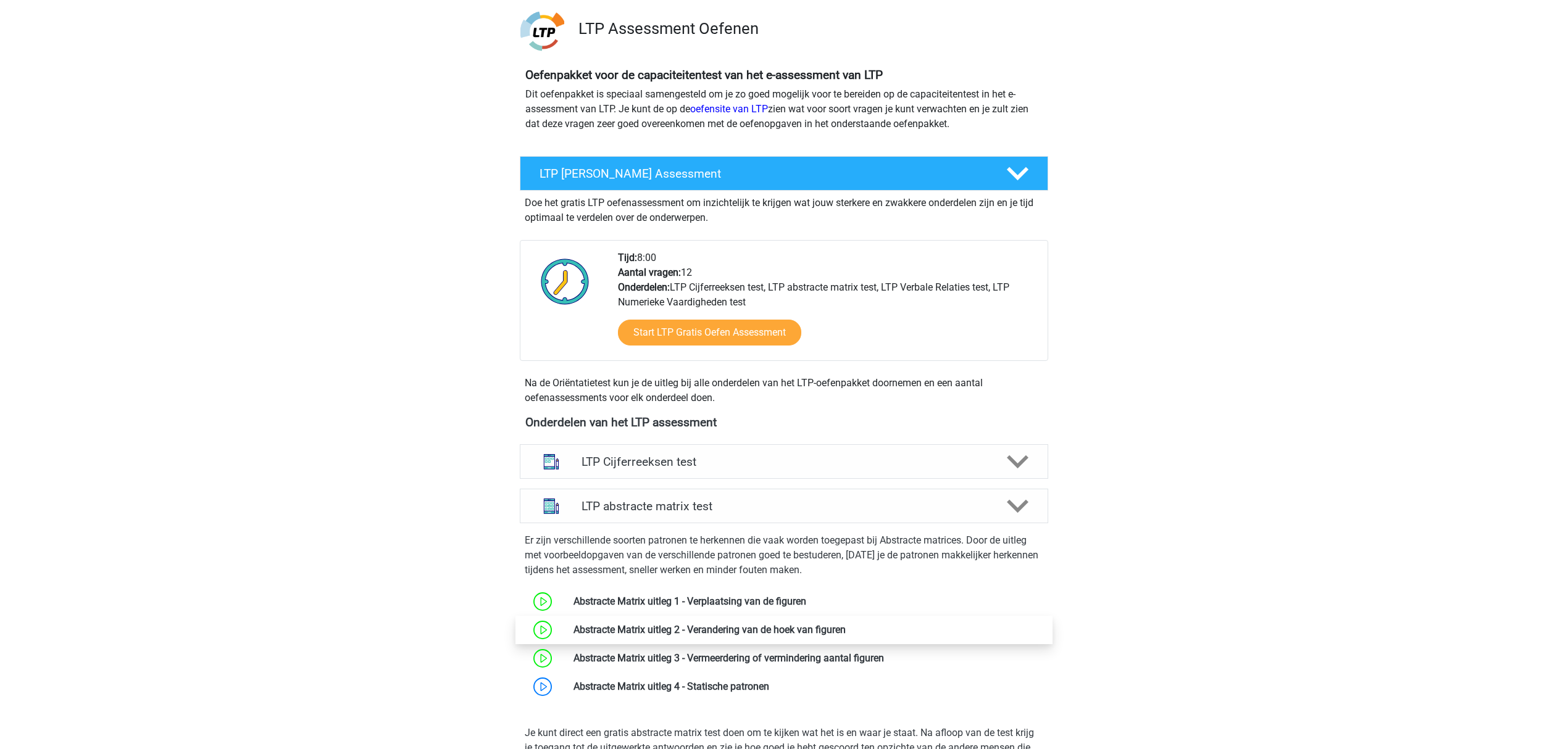
click at [846, 629] on link at bounding box center [846, 629] width 0 height 11
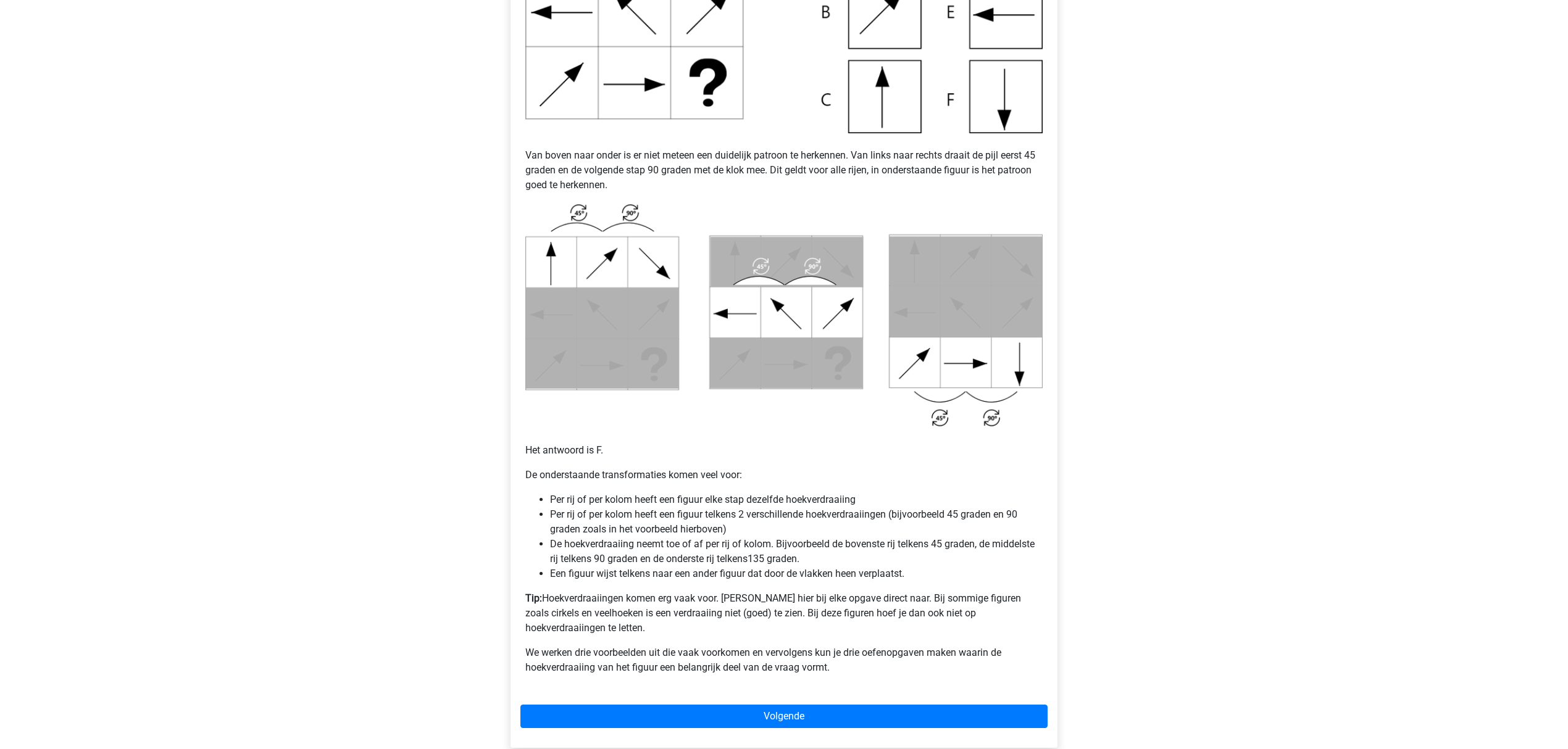
scroll to position [658, 0]
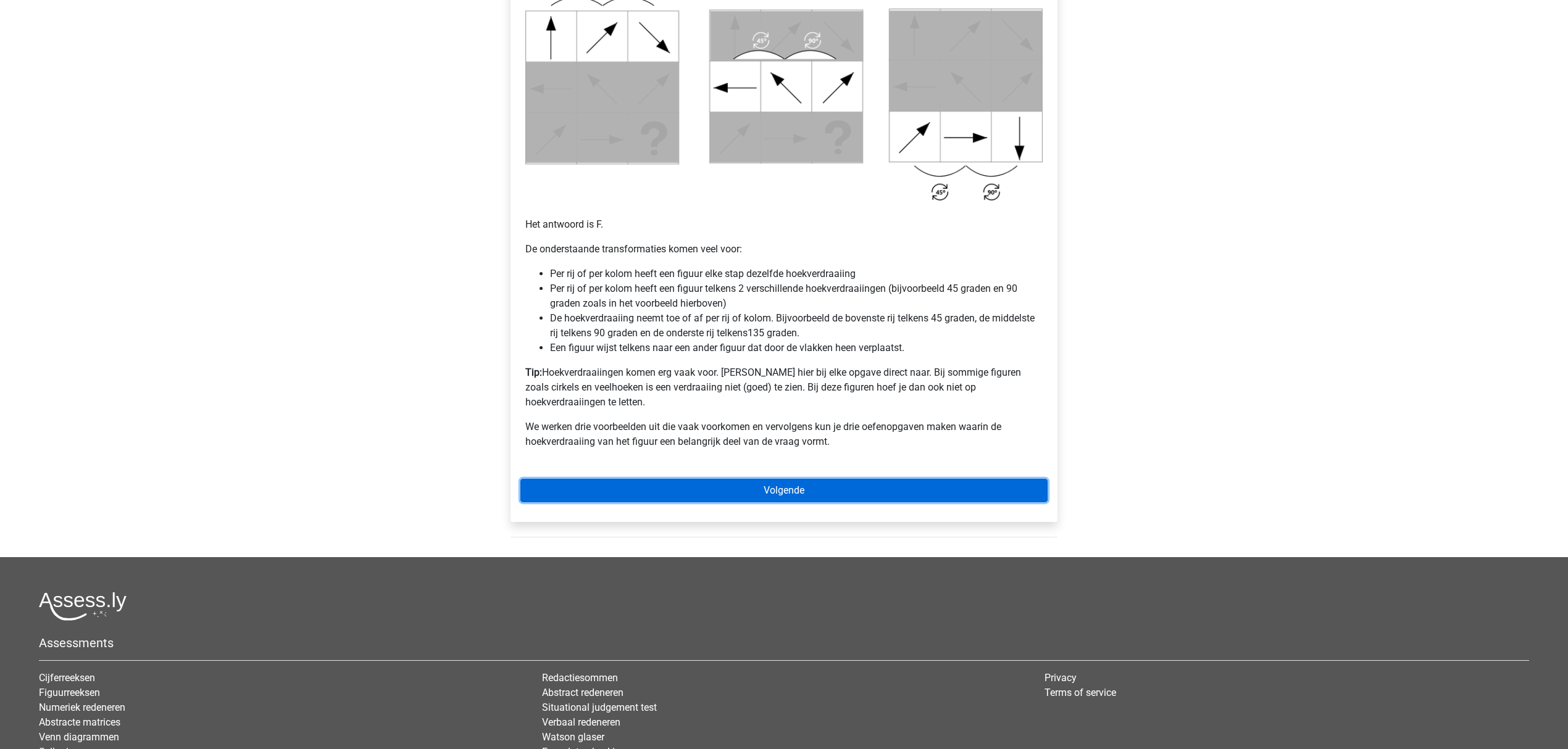
click at [686, 479] on link "Volgende" at bounding box center [784, 490] width 527 height 24
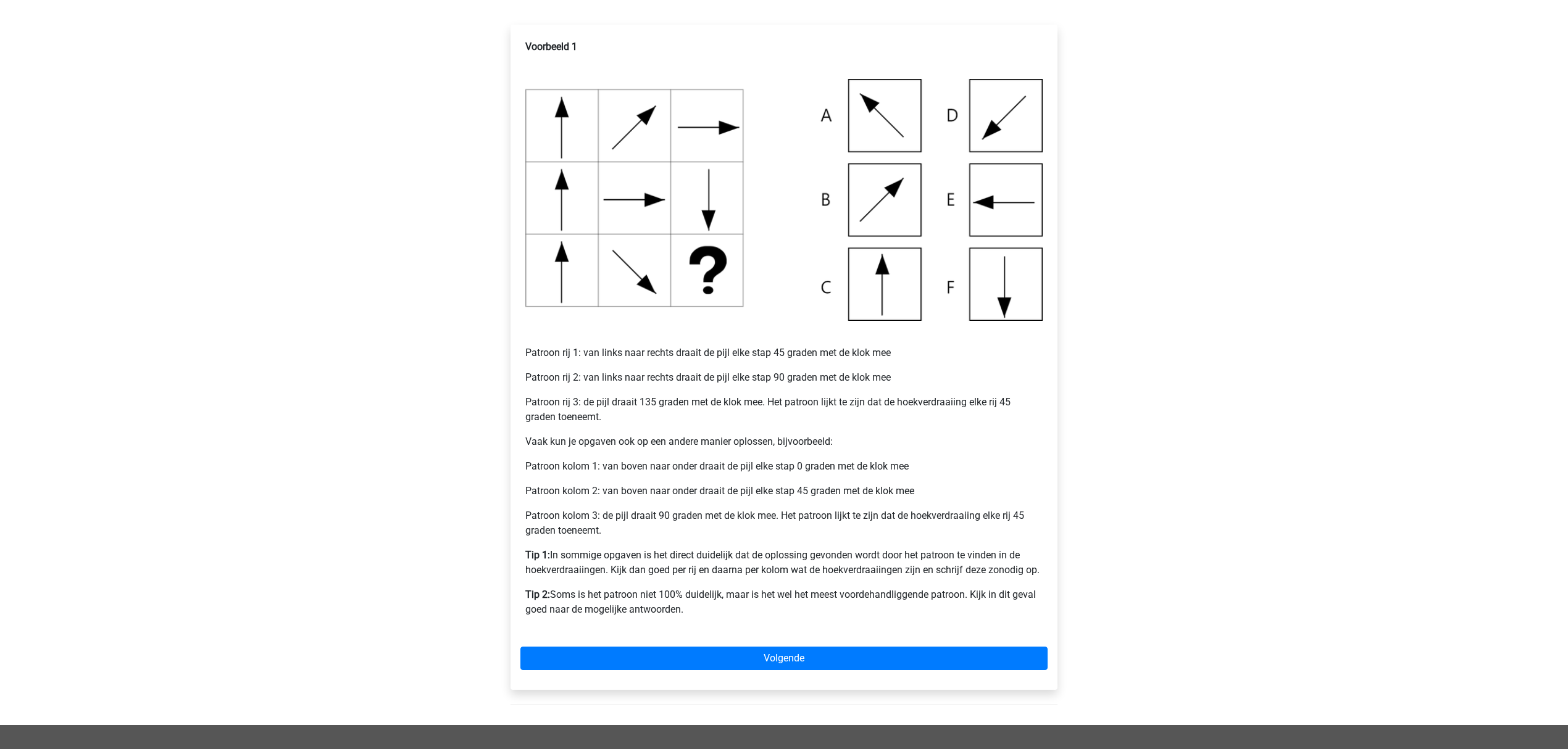
scroll to position [494, 0]
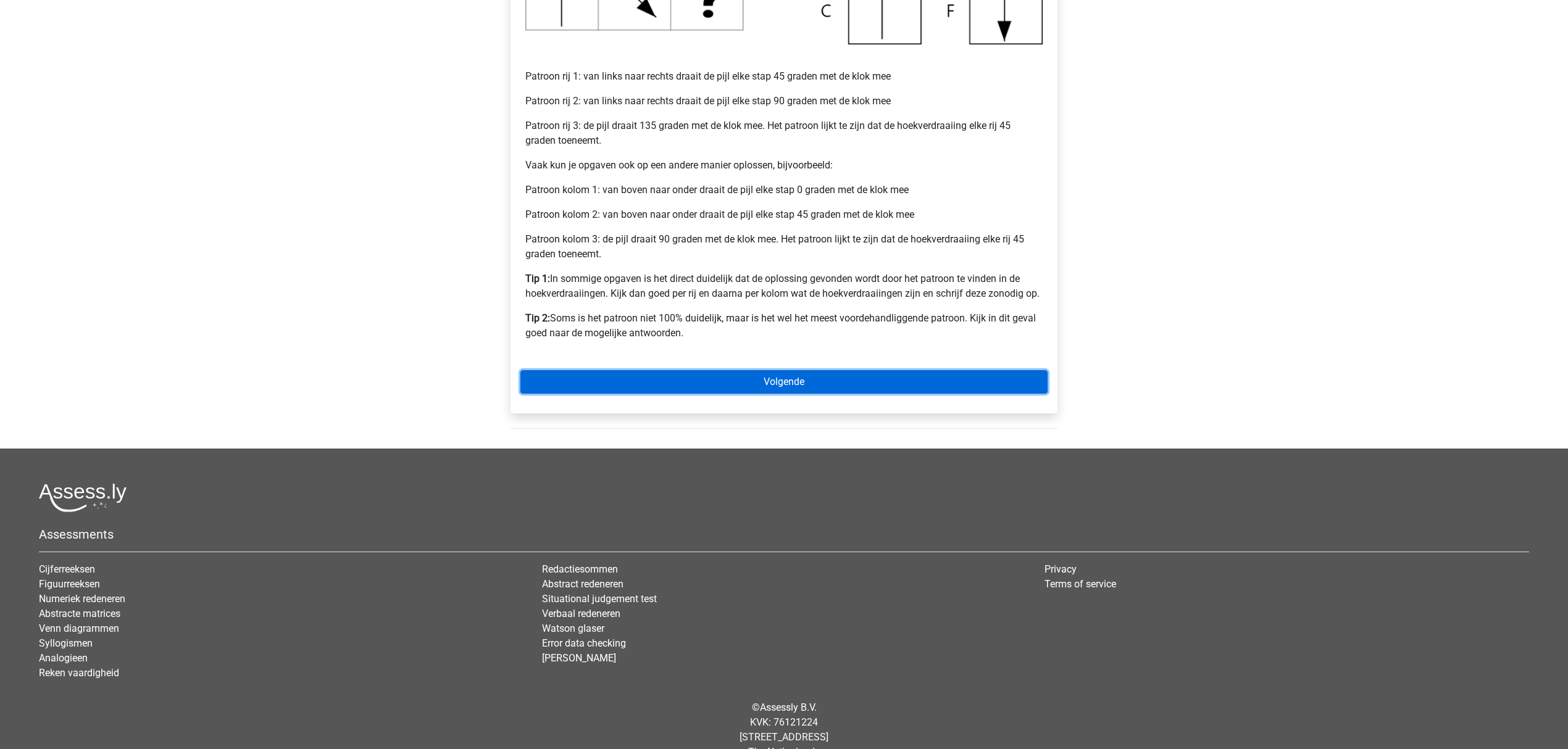
click at [675, 376] on link "Volgende" at bounding box center [784, 382] width 527 height 24
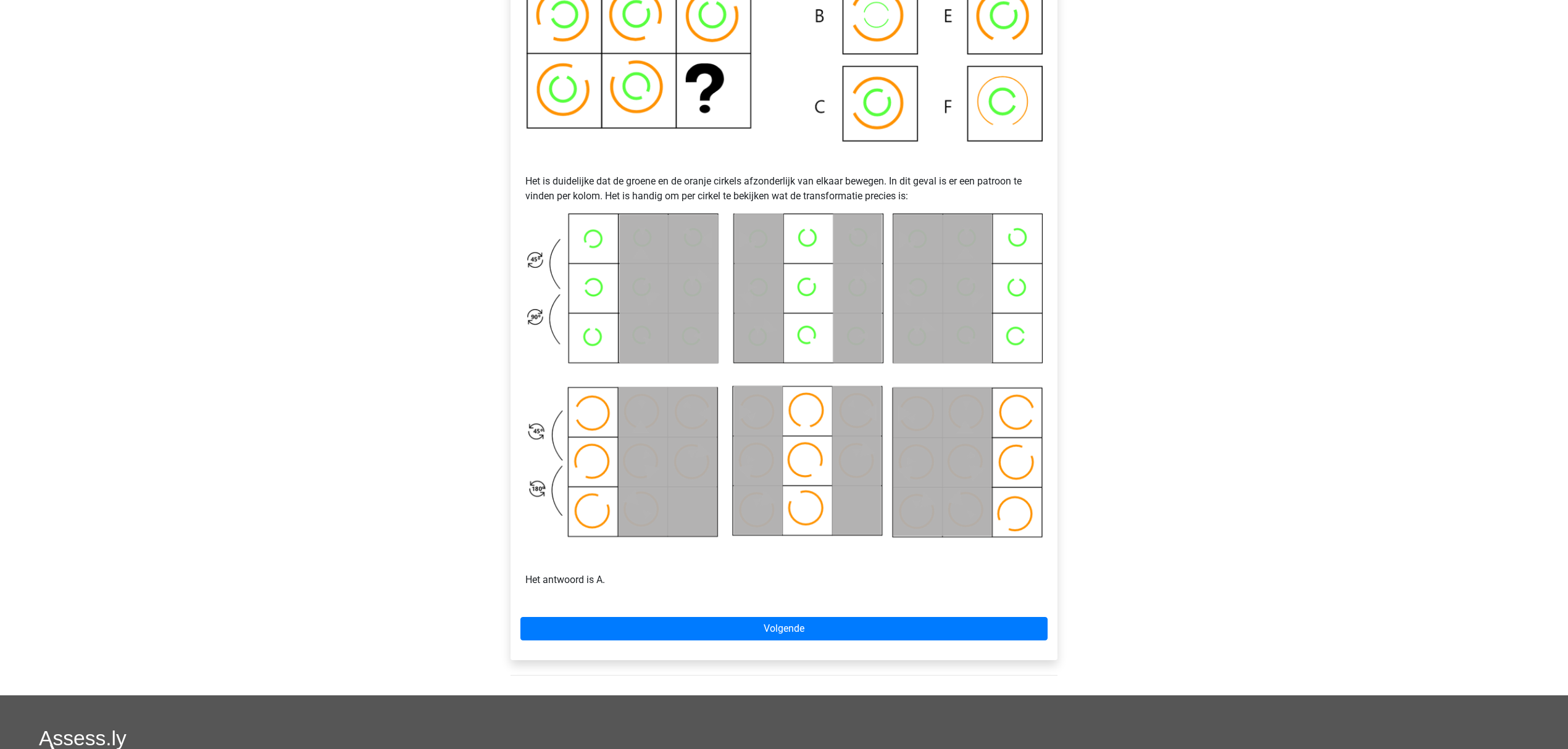
scroll to position [576, 0]
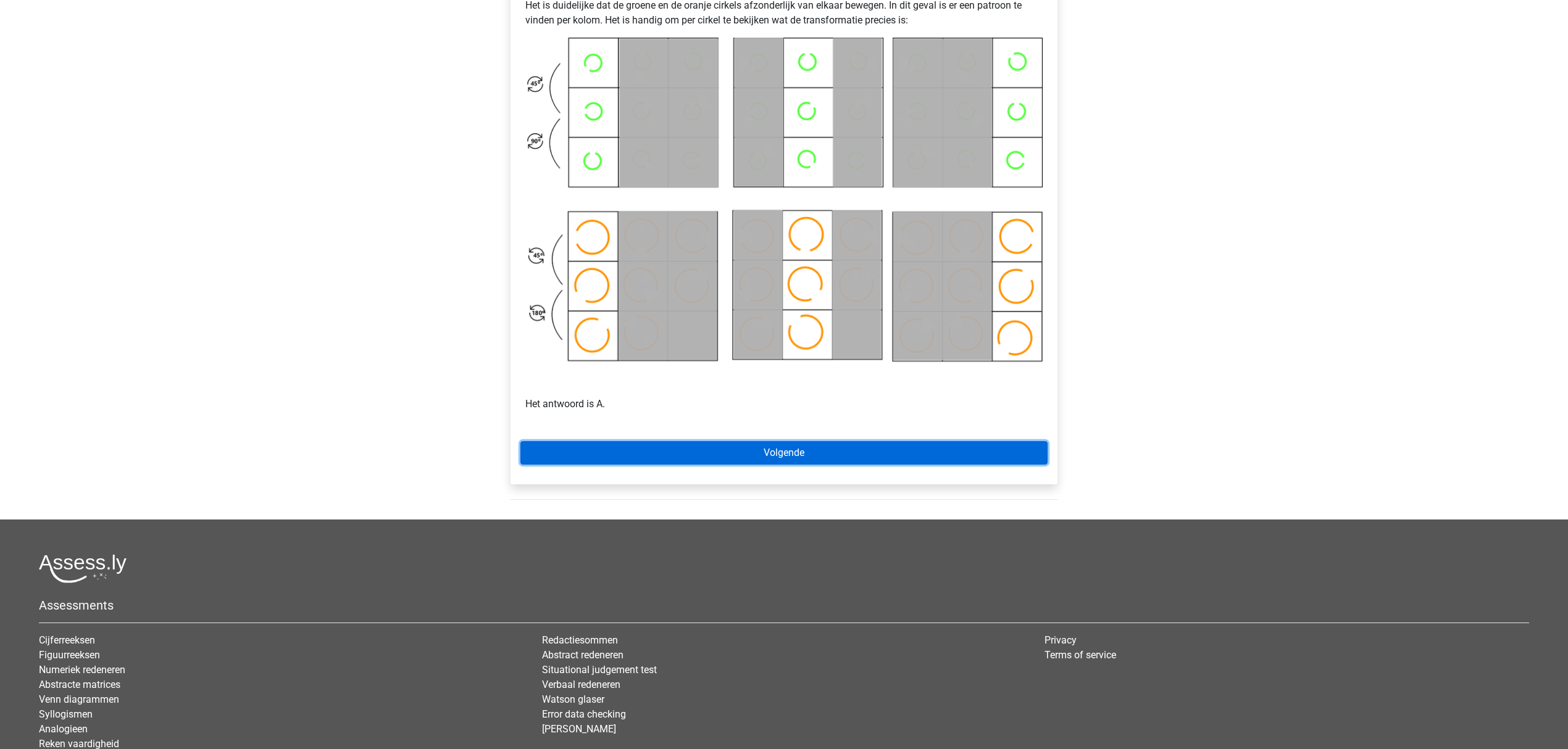
click at [693, 450] on link "Volgende" at bounding box center [784, 452] width 527 height 24
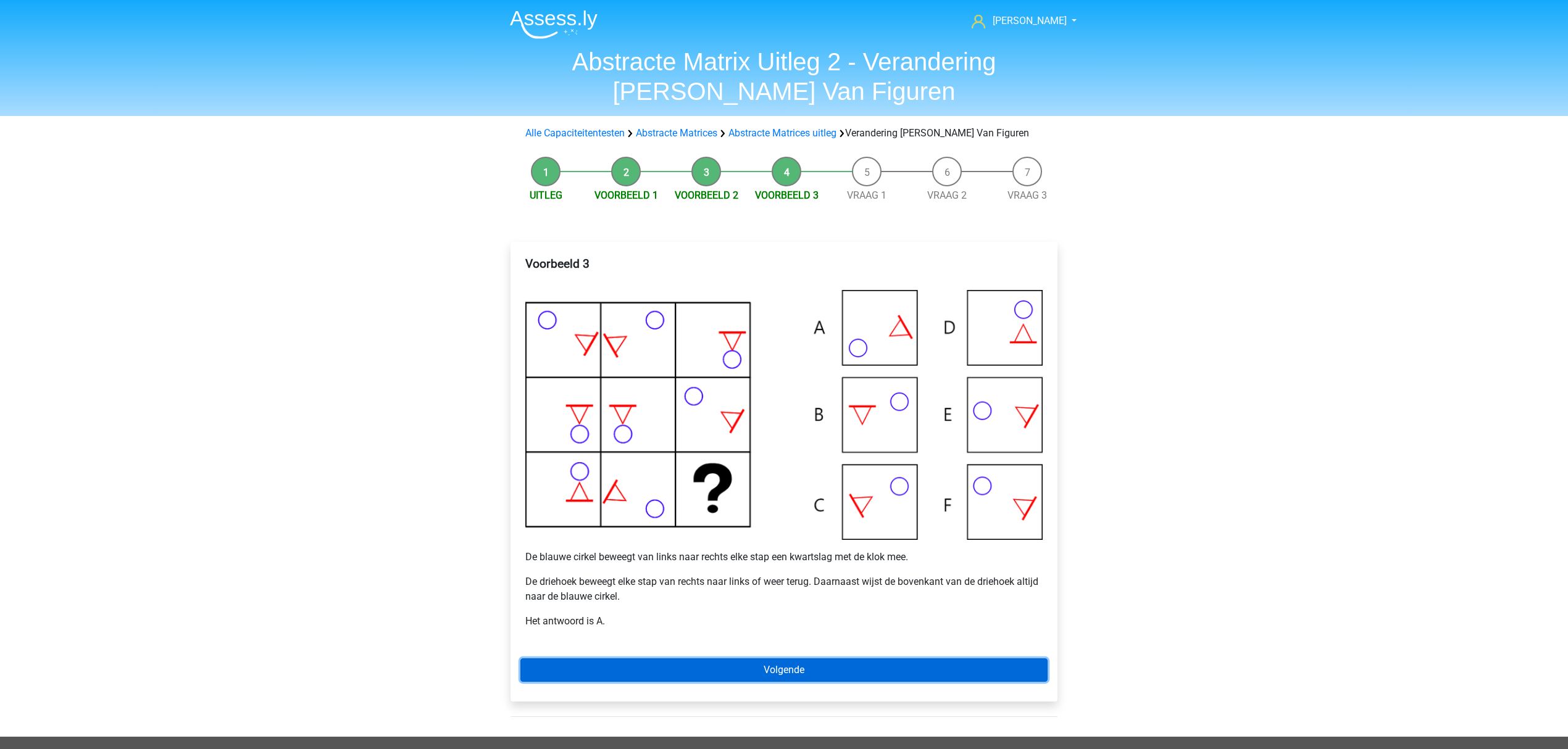
click at [591, 668] on link "Volgende" at bounding box center [784, 670] width 527 height 24
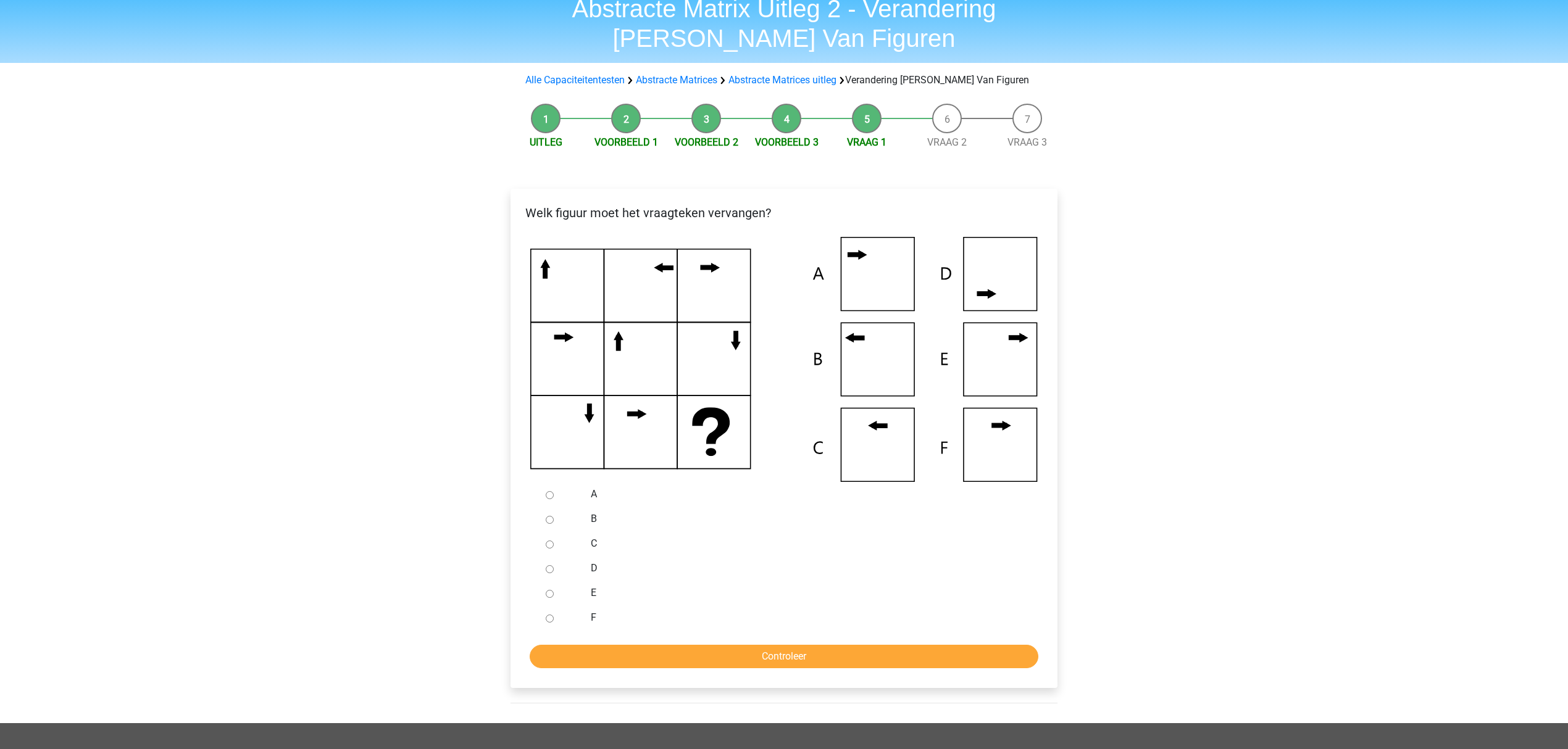
scroll to position [82, 0]
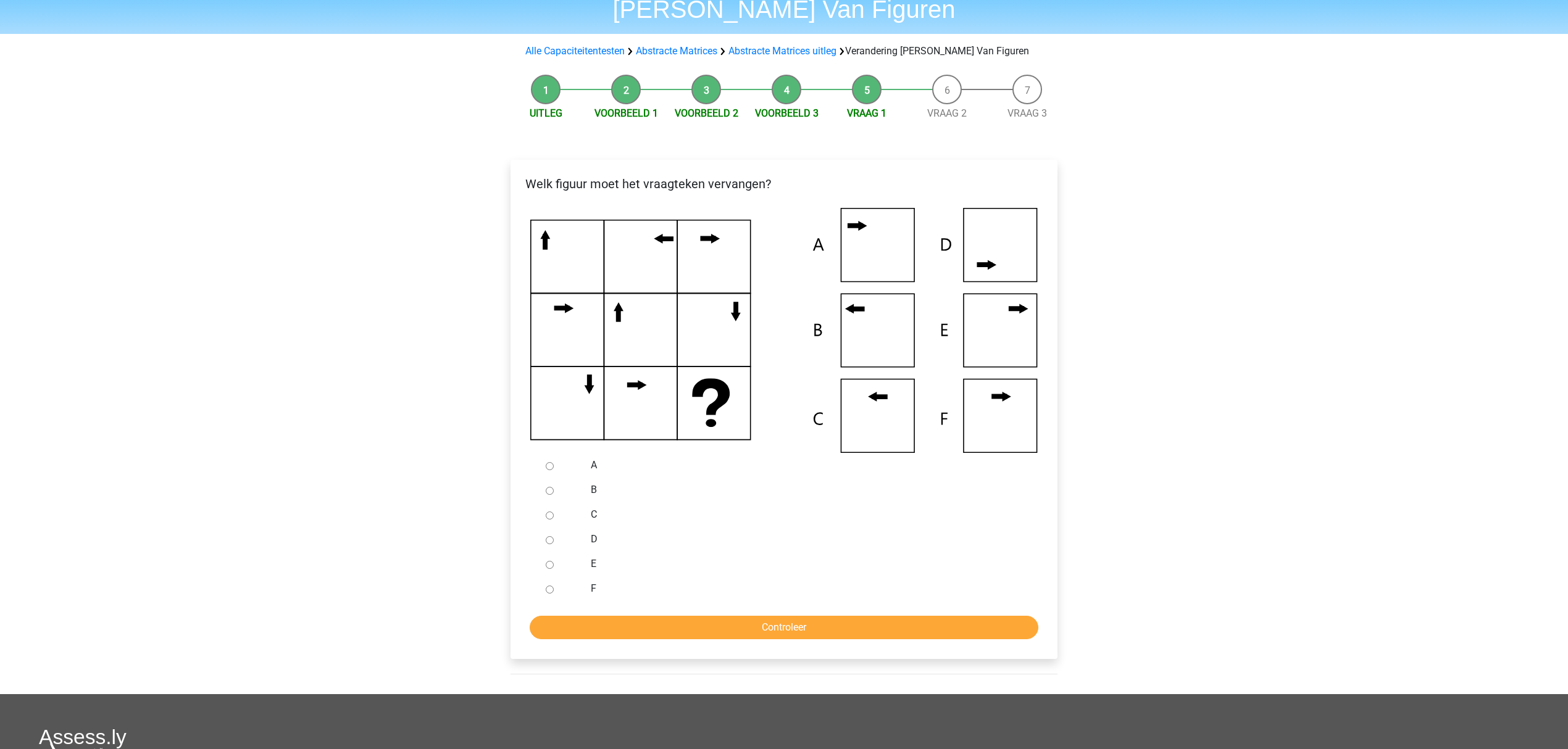
click at [552, 516] on input "C" at bounding box center [550, 516] width 8 height 8
radio input "true"
click at [835, 625] on input "Controleer" at bounding box center [784, 627] width 509 height 24
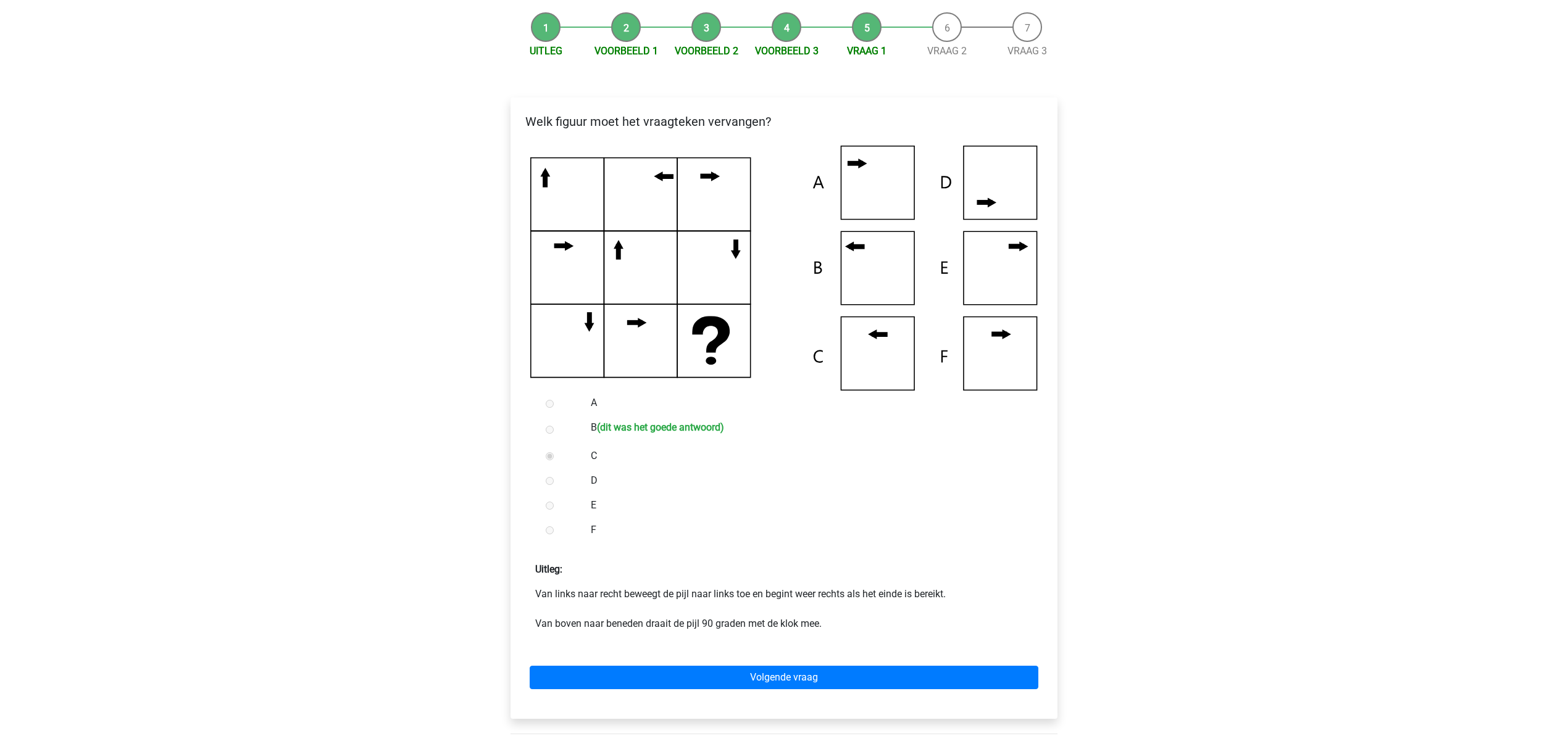
scroll to position [247, 0]
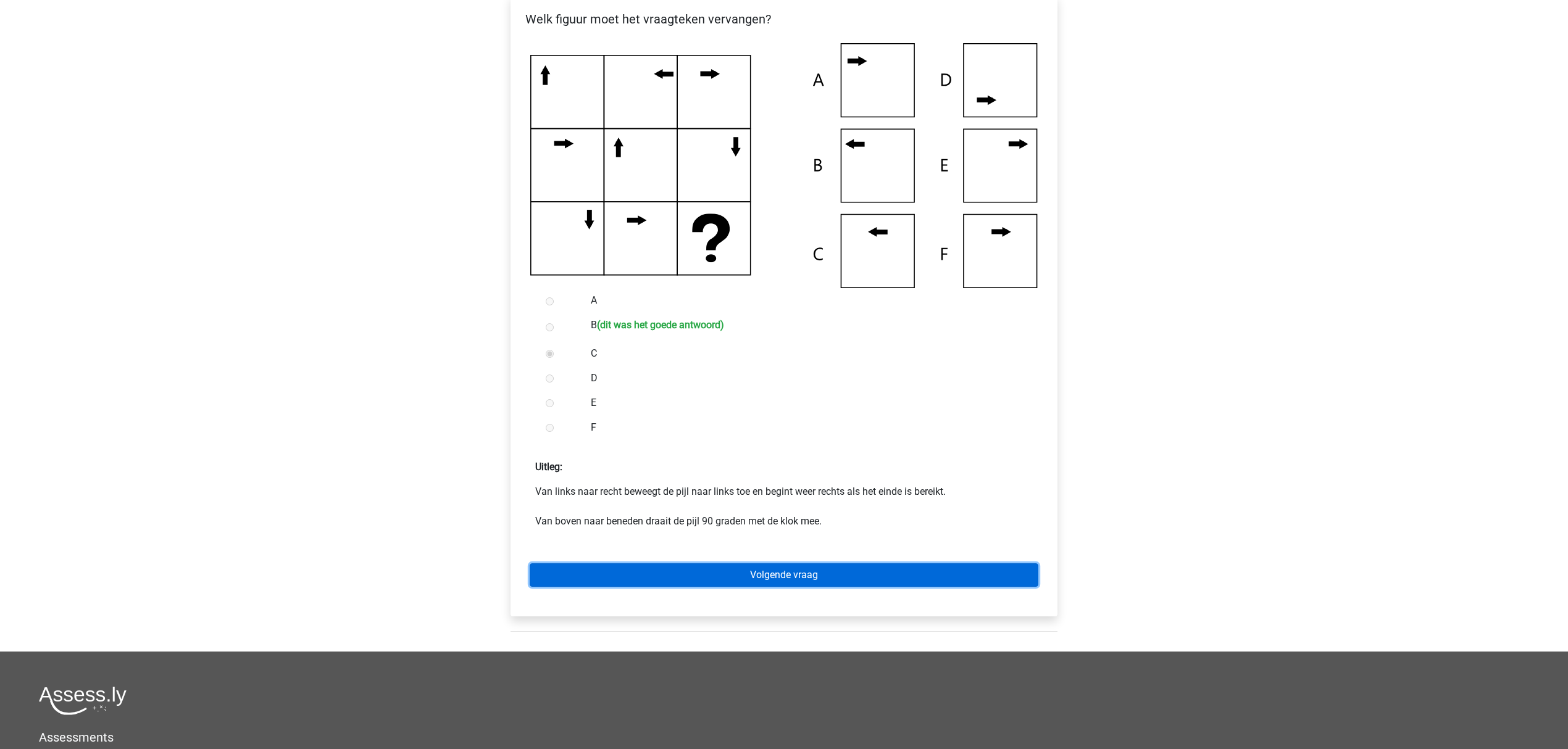
click at [846, 579] on link "Volgende vraag" at bounding box center [784, 575] width 509 height 24
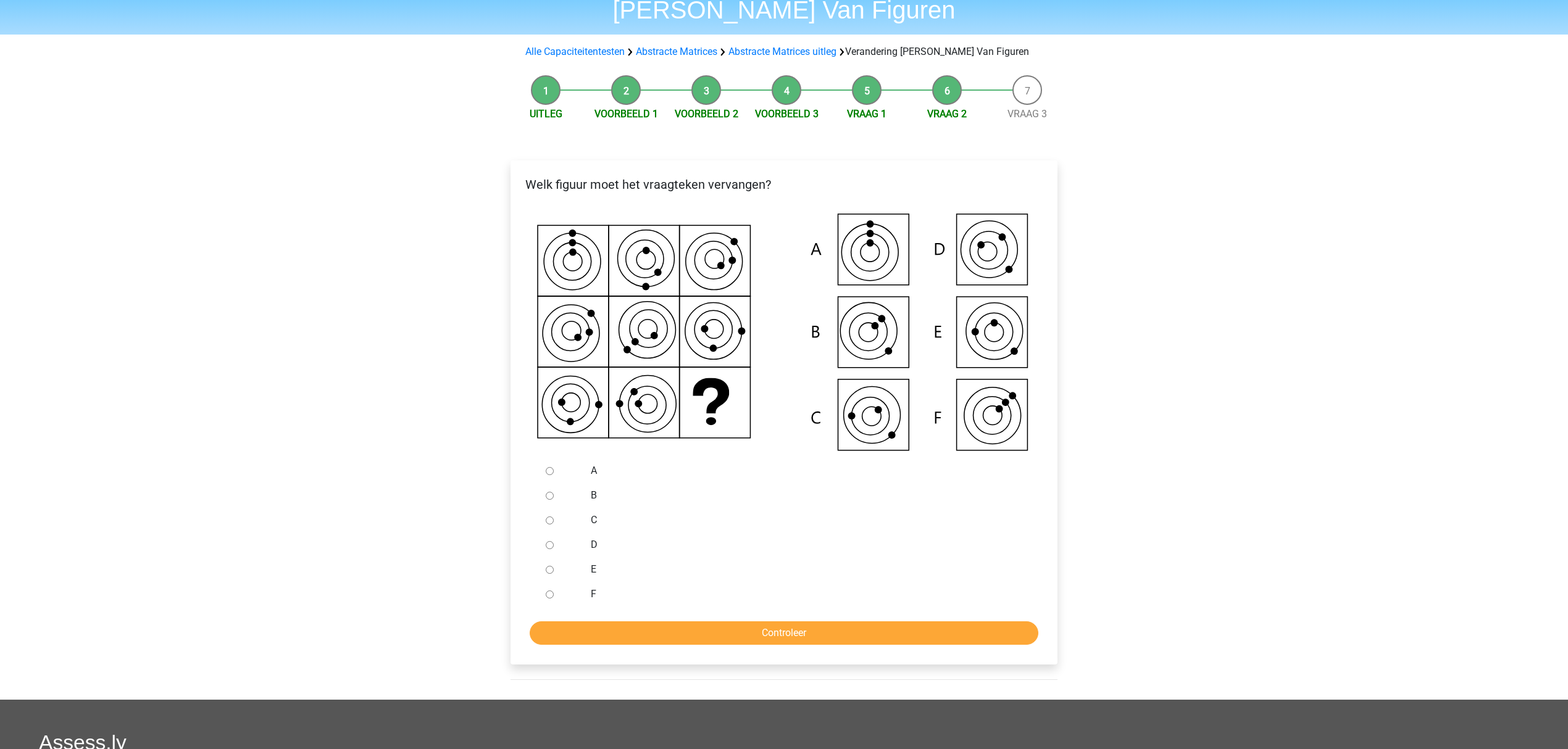
scroll to position [82, 0]
click at [568, 579] on div at bounding box center [561, 569] width 41 height 25
click at [551, 565] on input "E" at bounding box center [550, 569] width 8 height 8
radio input "true"
click at [546, 521] on input "C" at bounding box center [550, 520] width 8 height 8
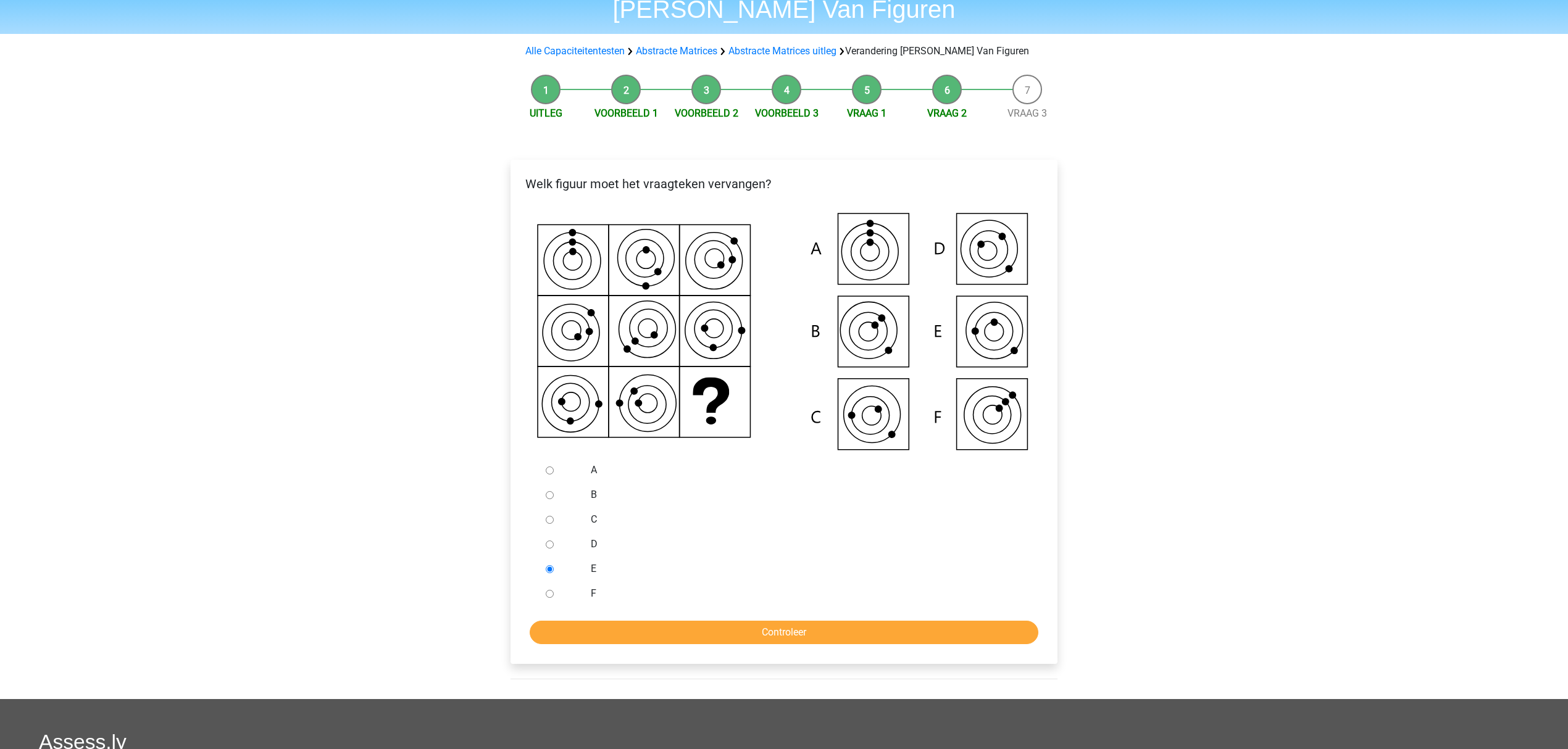
radio input "true"
click at [557, 627] on input "Controleer" at bounding box center [784, 632] width 509 height 24
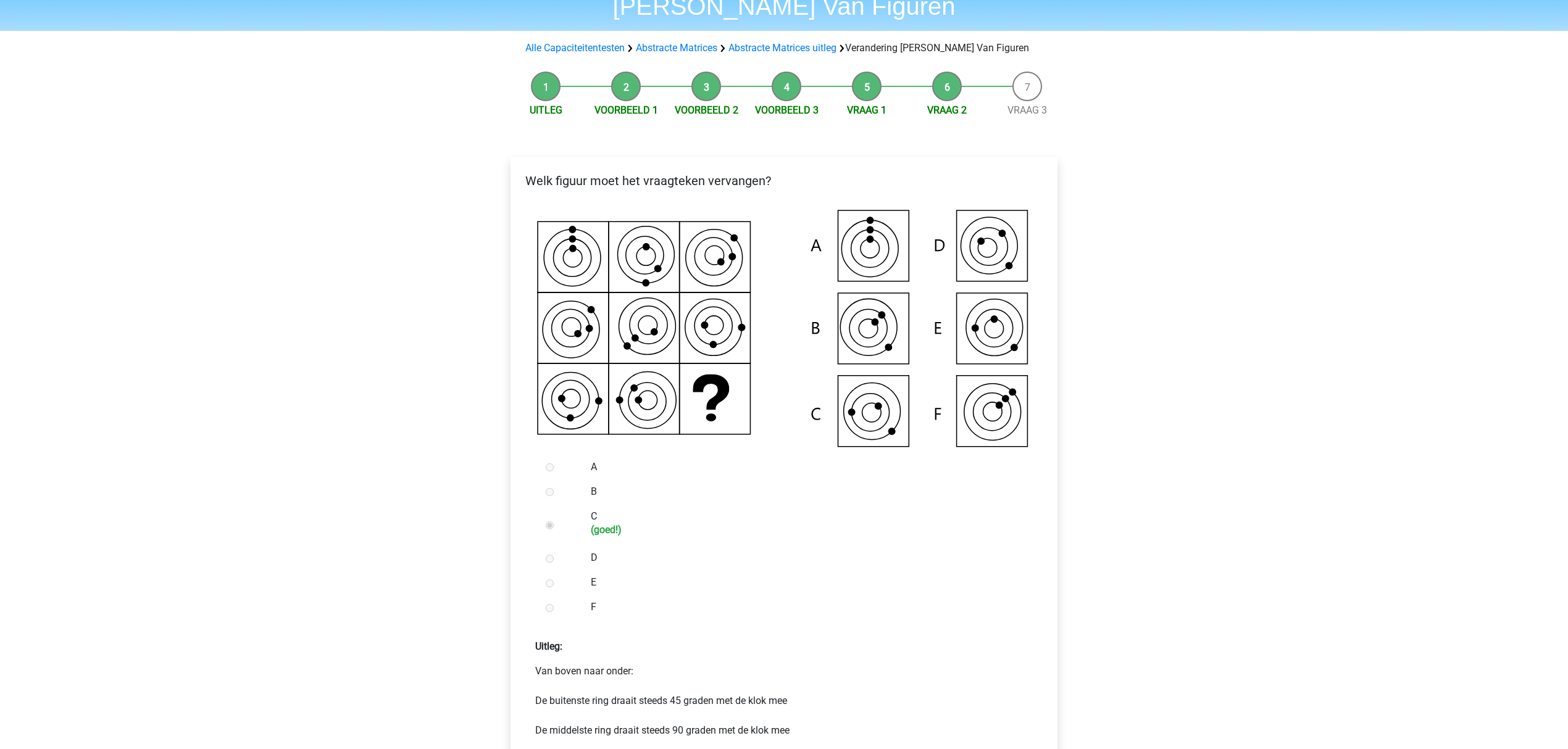
scroll to position [164, 0]
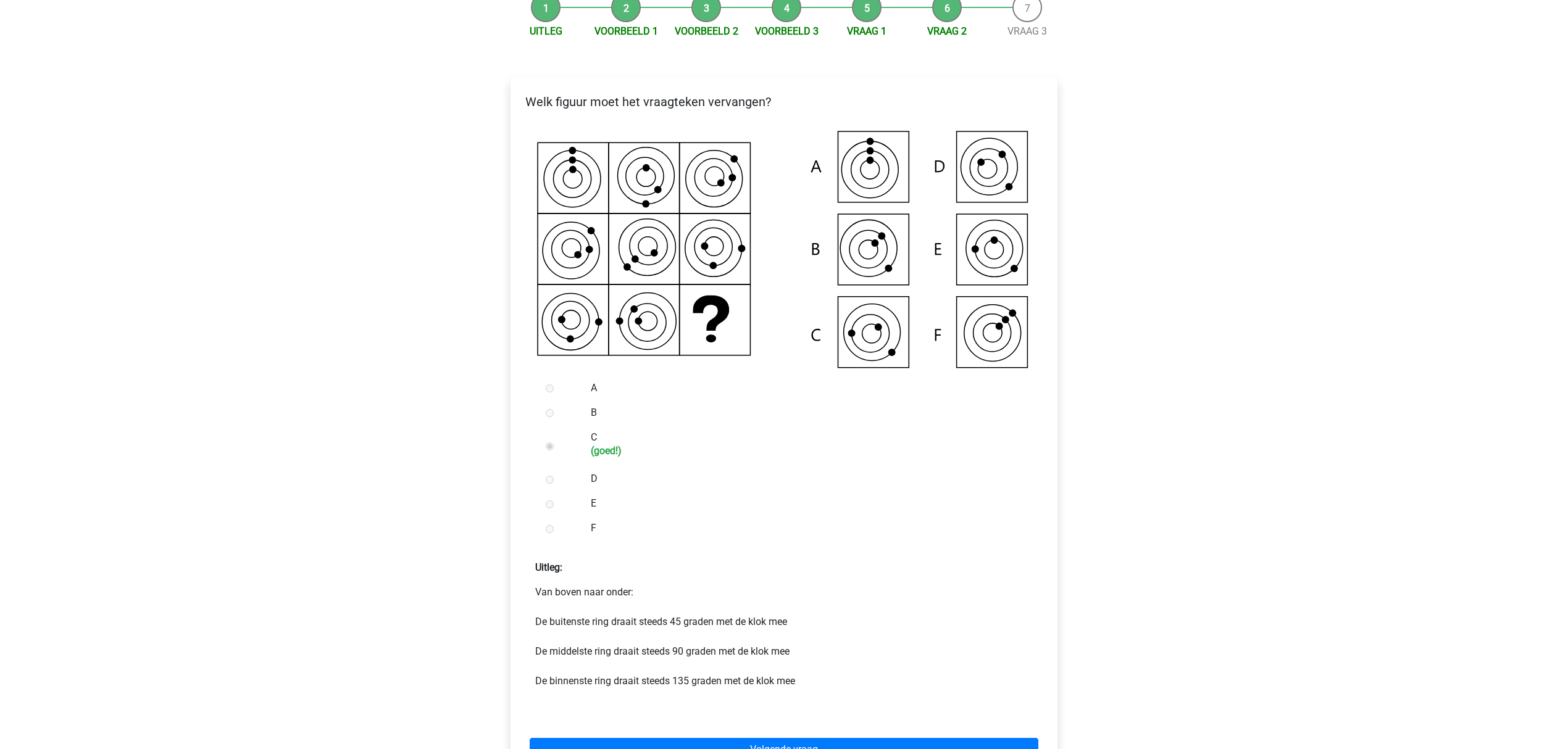
click at [288, 173] on div "[PERSON_NAME] [EMAIL_ADDRESS][DOMAIN_NAME] Nederlands English" at bounding box center [784, 494] width 1568 height 1316
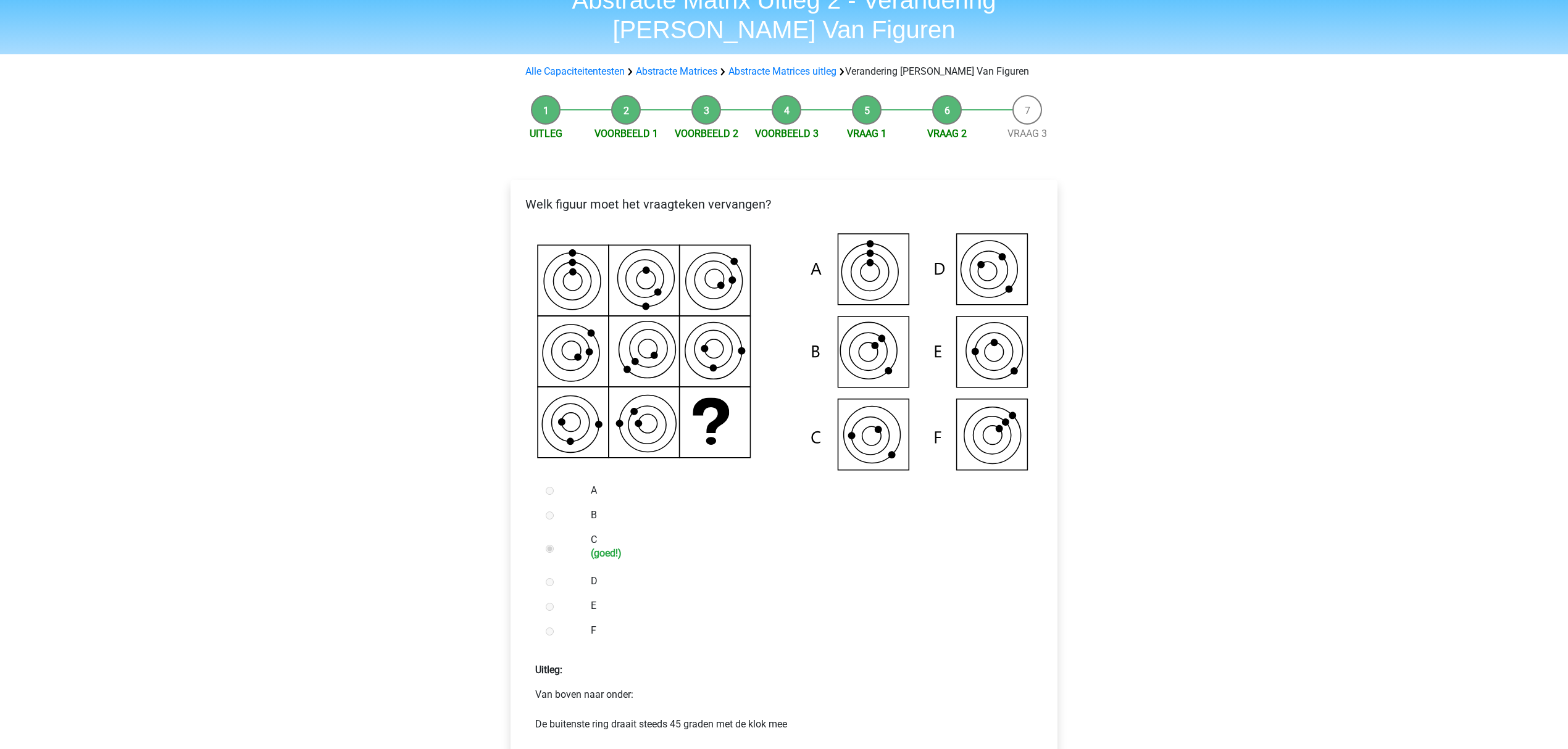
scroll to position [0, 0]
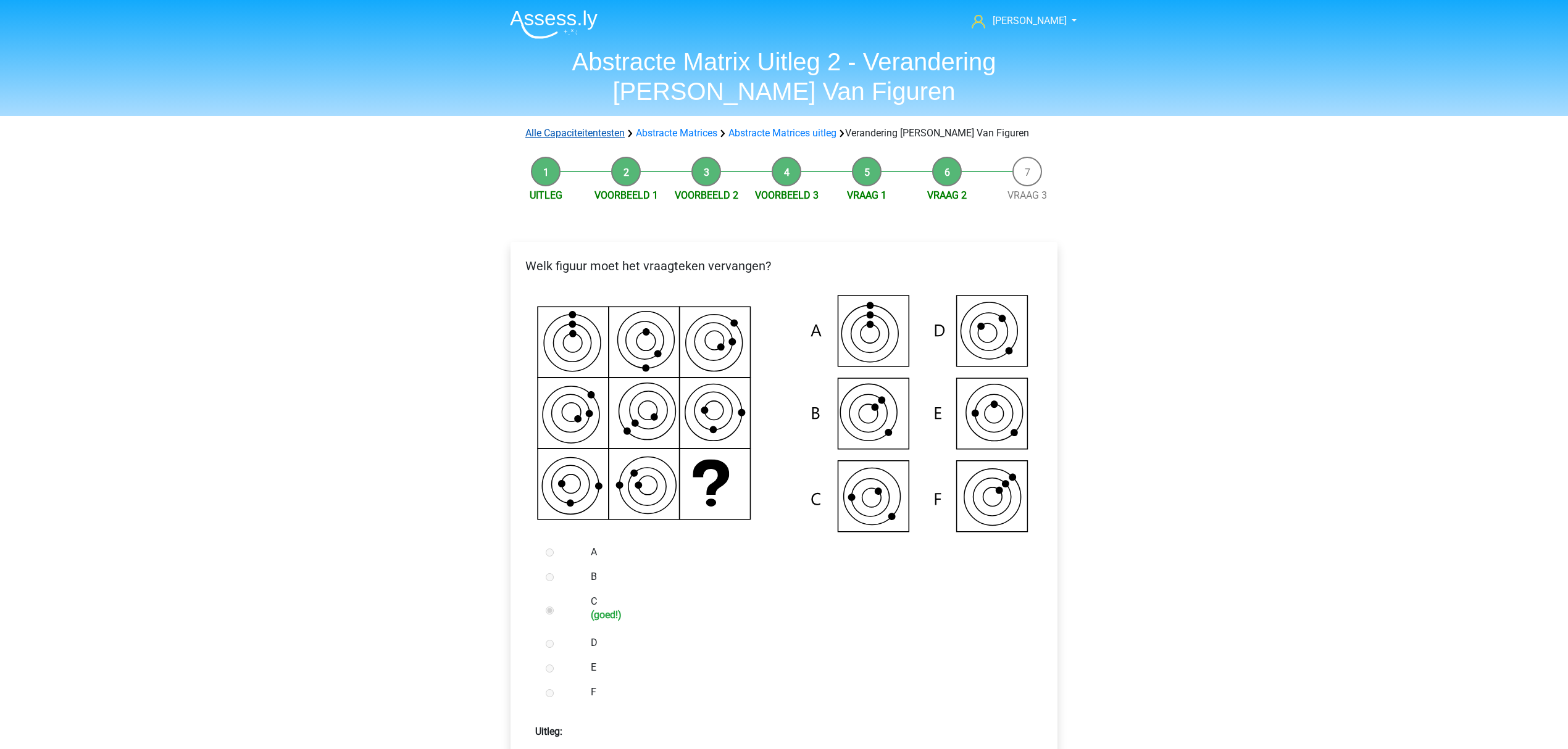
click at [603, 134] on link "Alle Capaciteitentesten" at bounding box center [575, 132] width 100 height 11
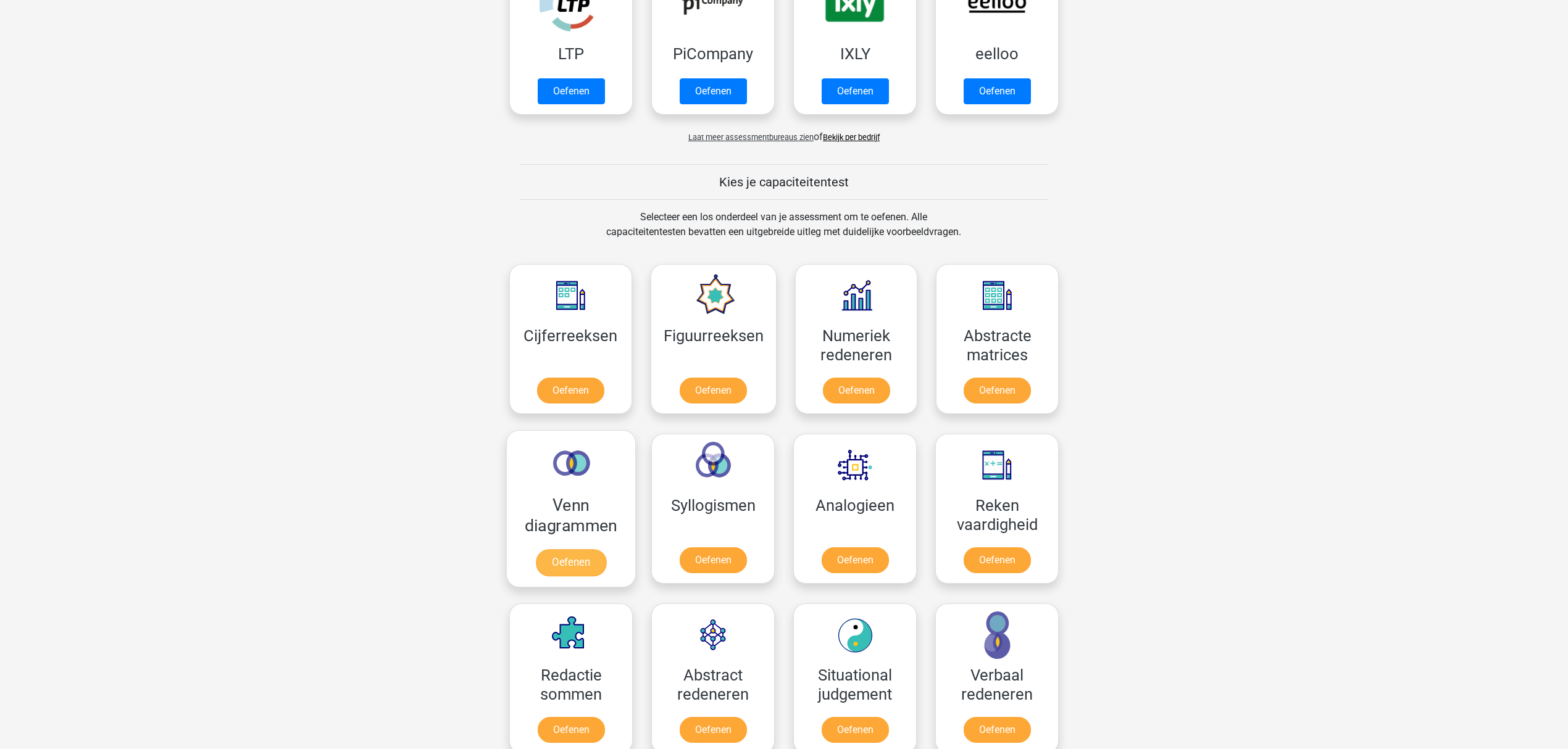
scroll to position [32, 0]
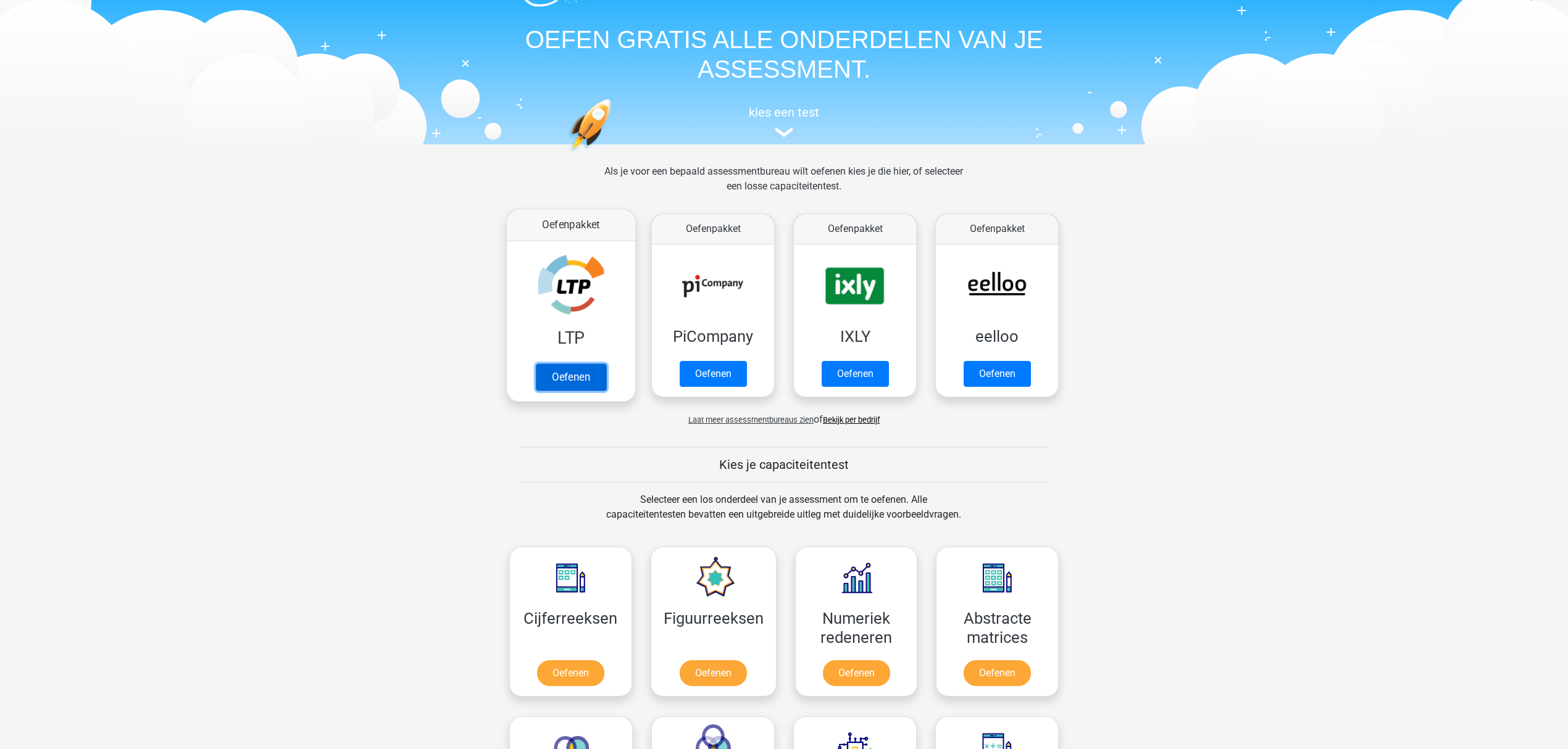
click at [564, 364] on link "Oefenen" at bounding box center [571, 377] width 71 height 27
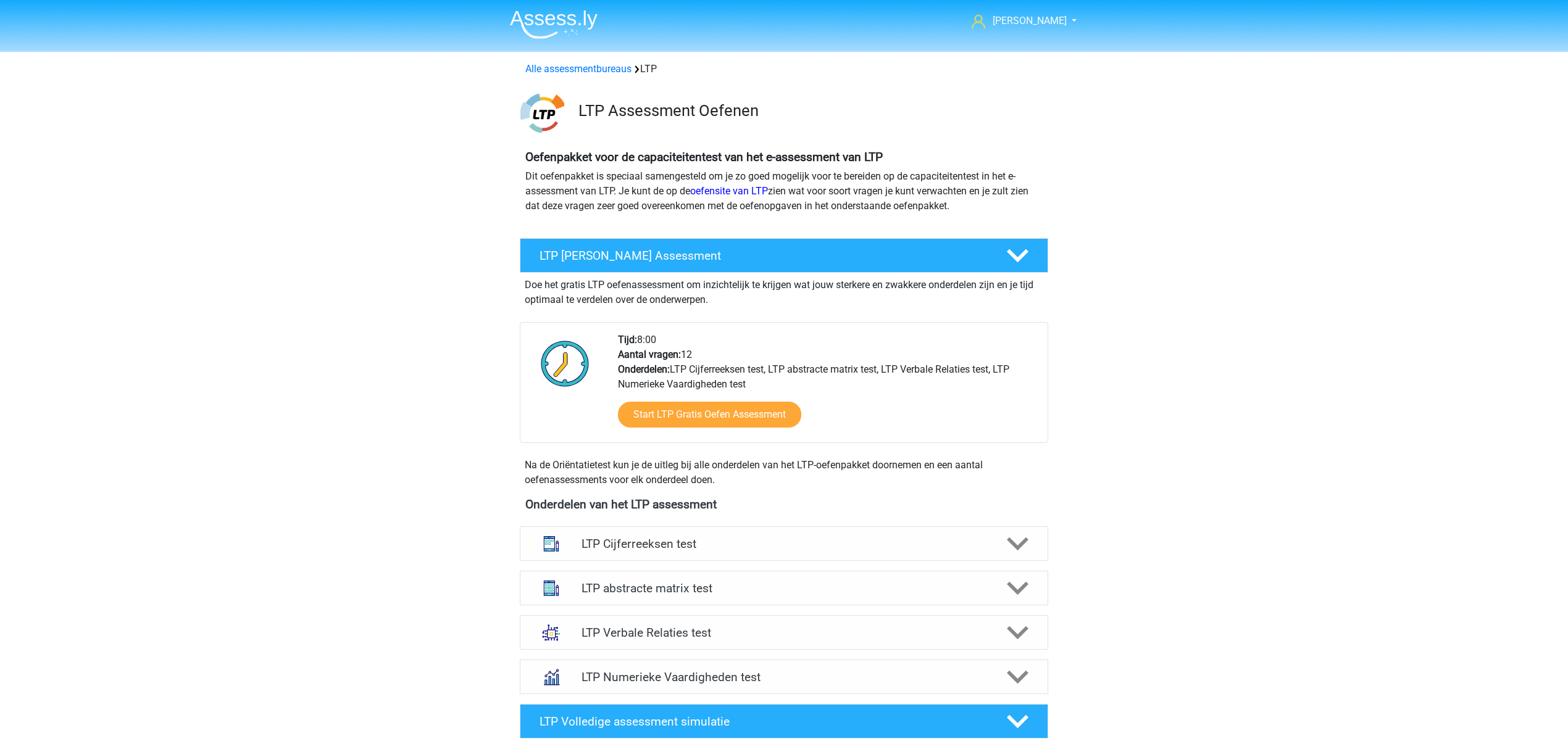
scroll to position [82, 0]
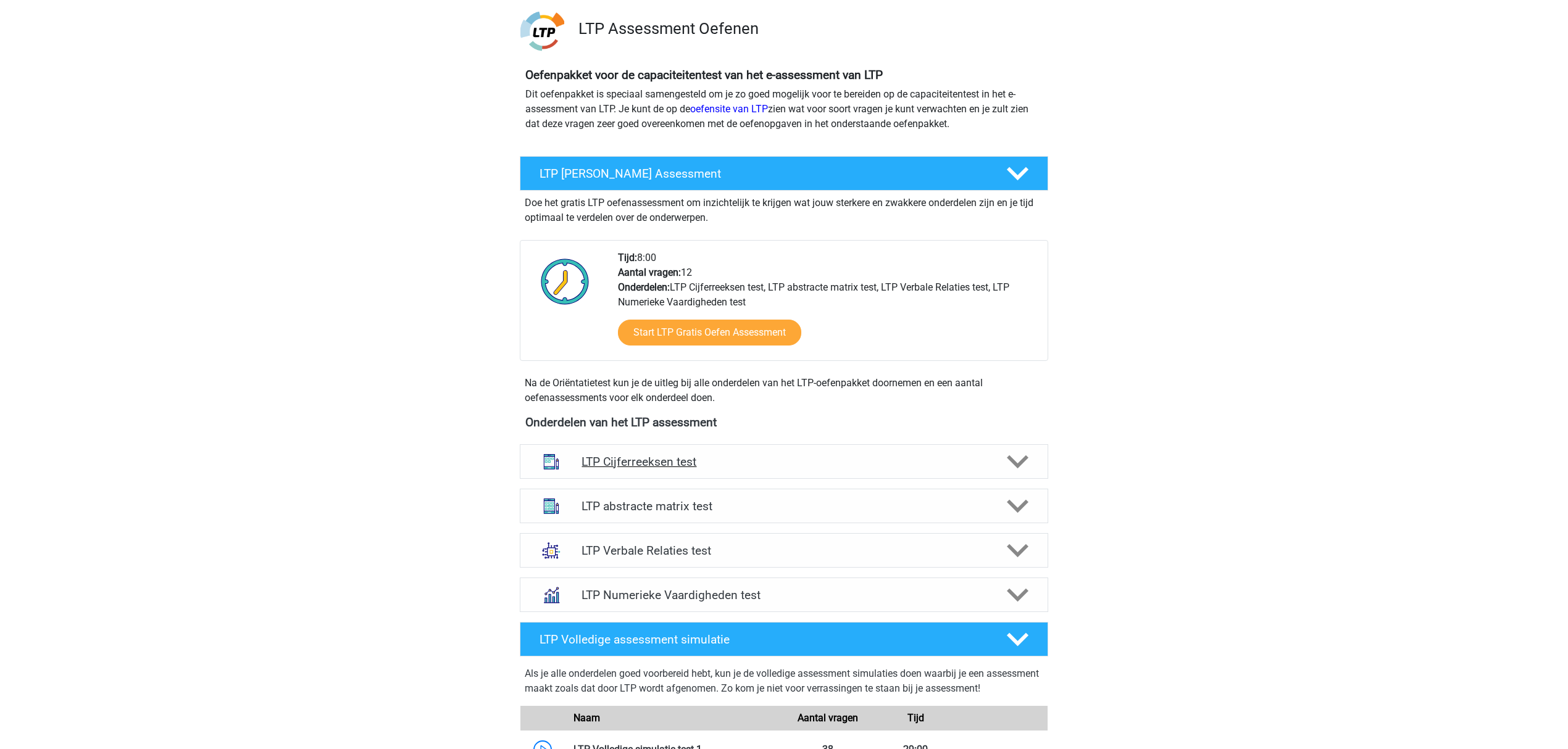
click at [658, 464] on h4 "LTP Cijferreeksen test" at bounding box center [783, 461] width 404 height 14
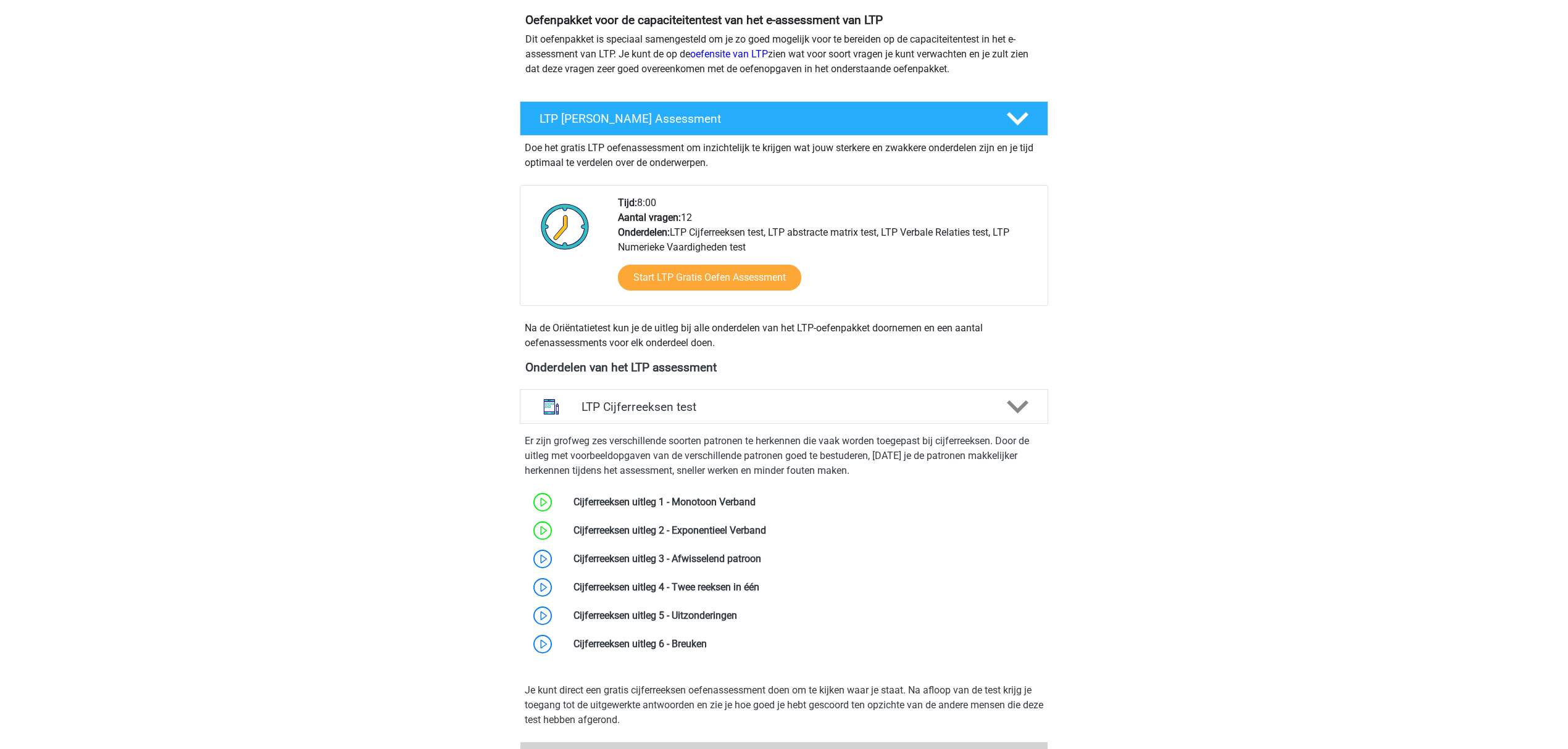
scroll to position [164, 0]
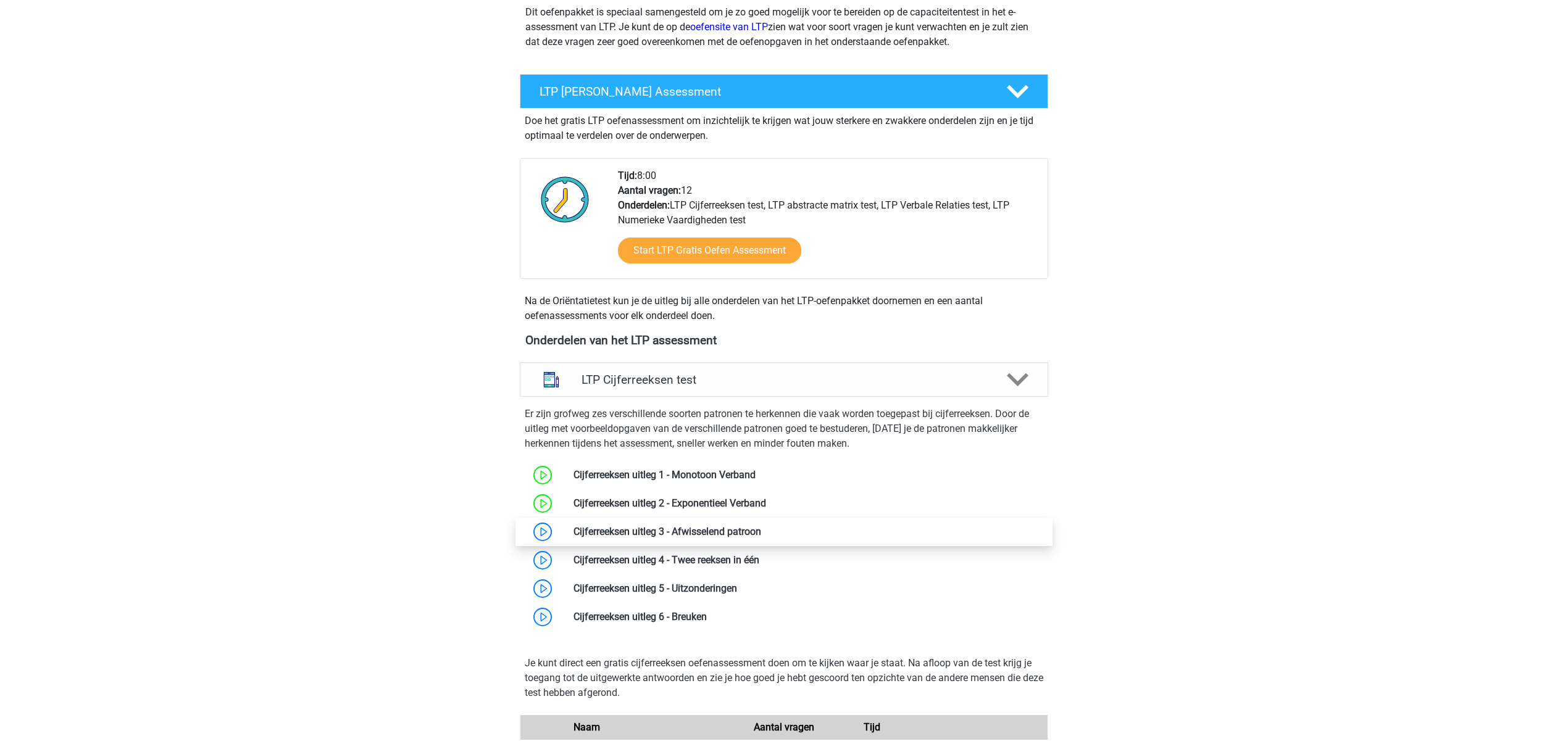
click at [761, 537] on link at bounding box center [761, 531] width 0 height 11
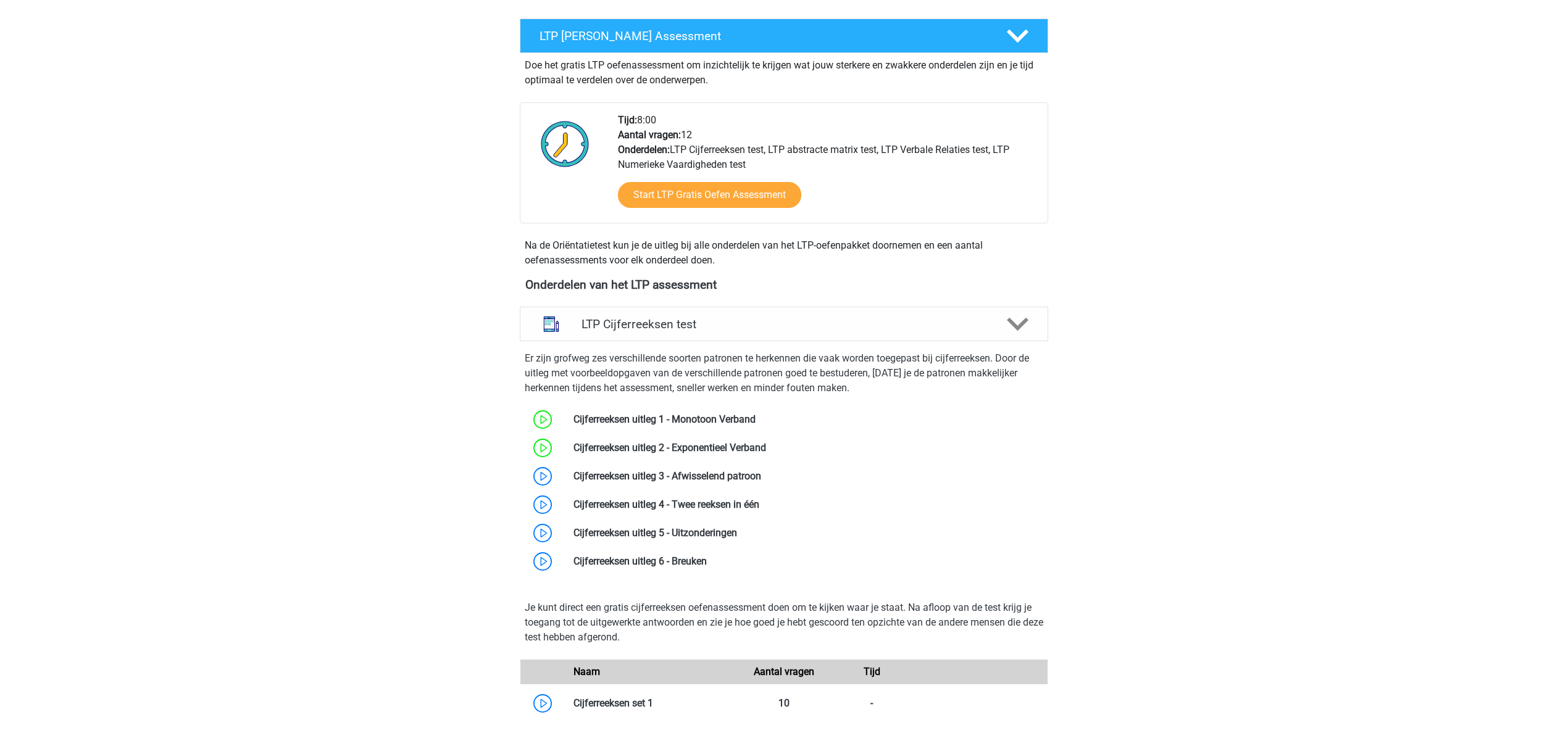
scroll to position [247, 0]
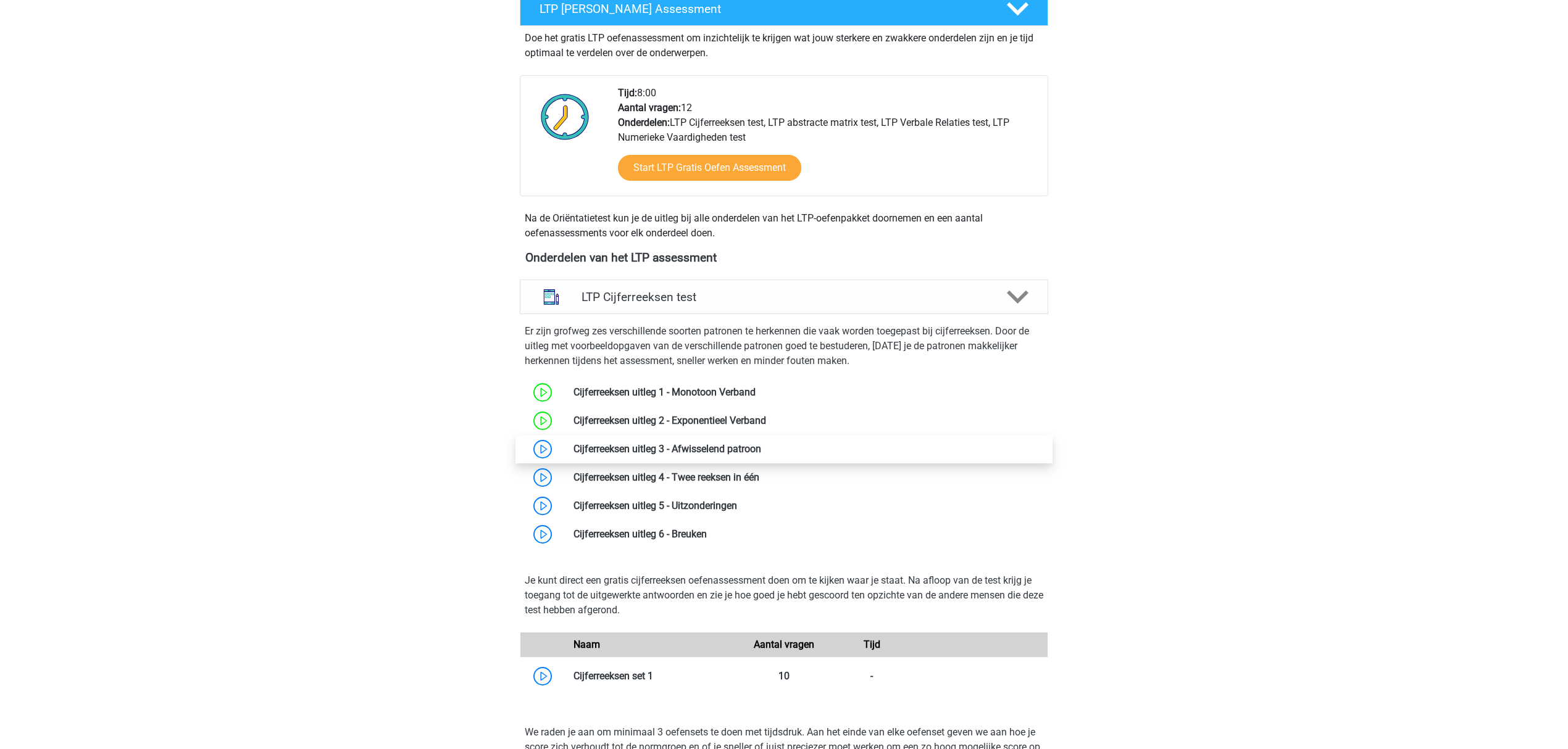
click at [761, 455] on link at bounding box center [761, 448] width 0 height 11
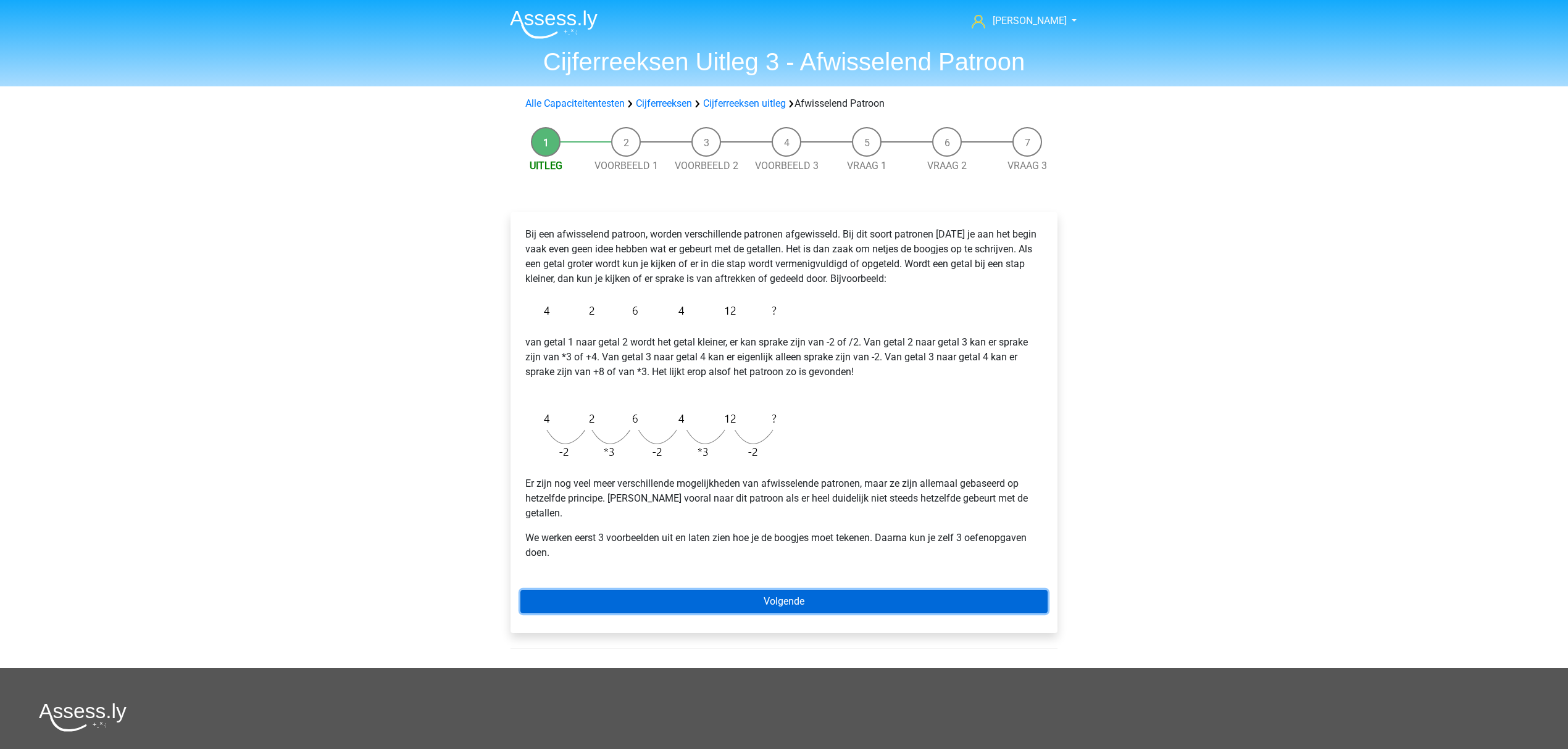
click at [610, 590] on link "Volgende" at bounding box center [784, 601] width 527 height 24
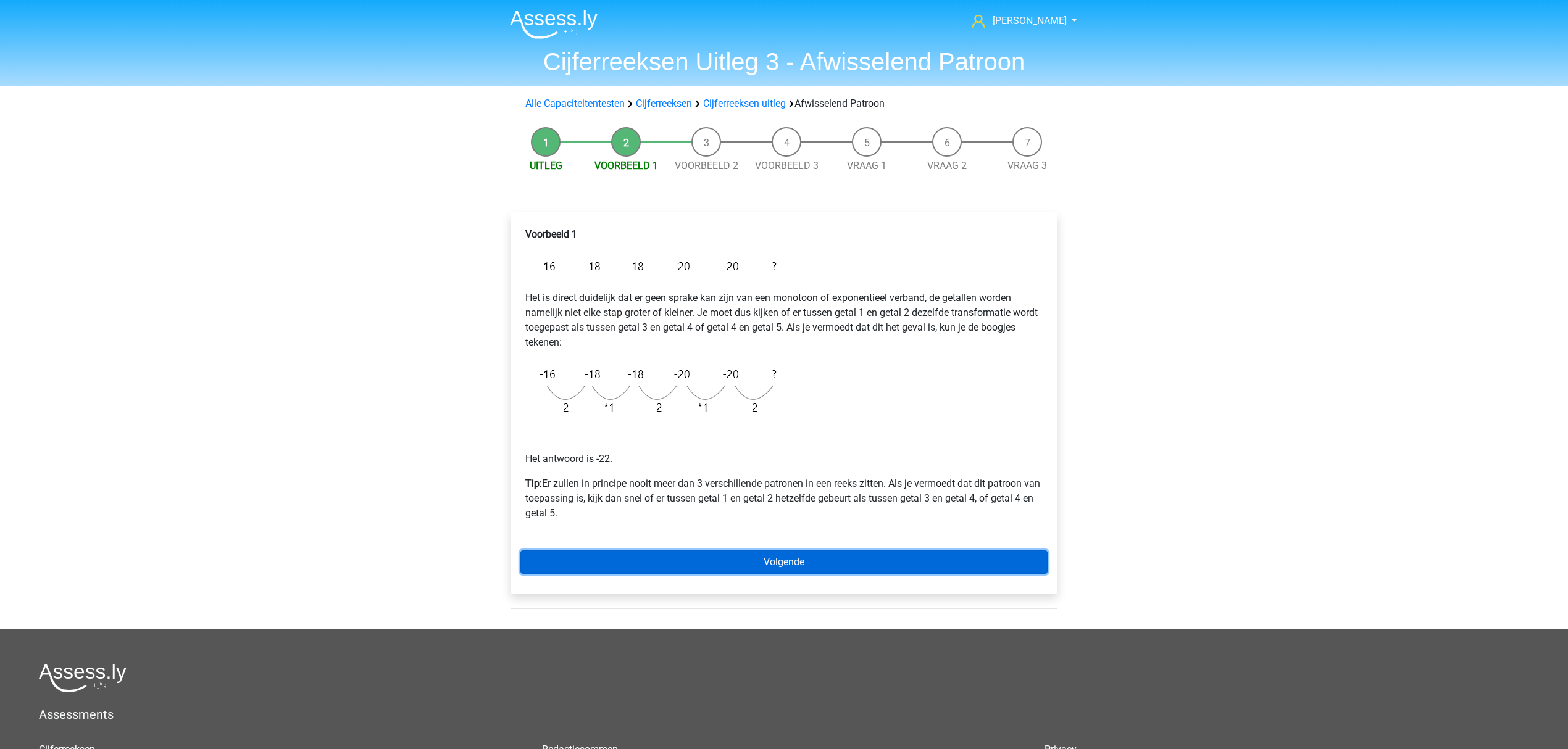
click at [615, 565] on link "Volgende" at bounding box center [784, 562] width 527 height 24
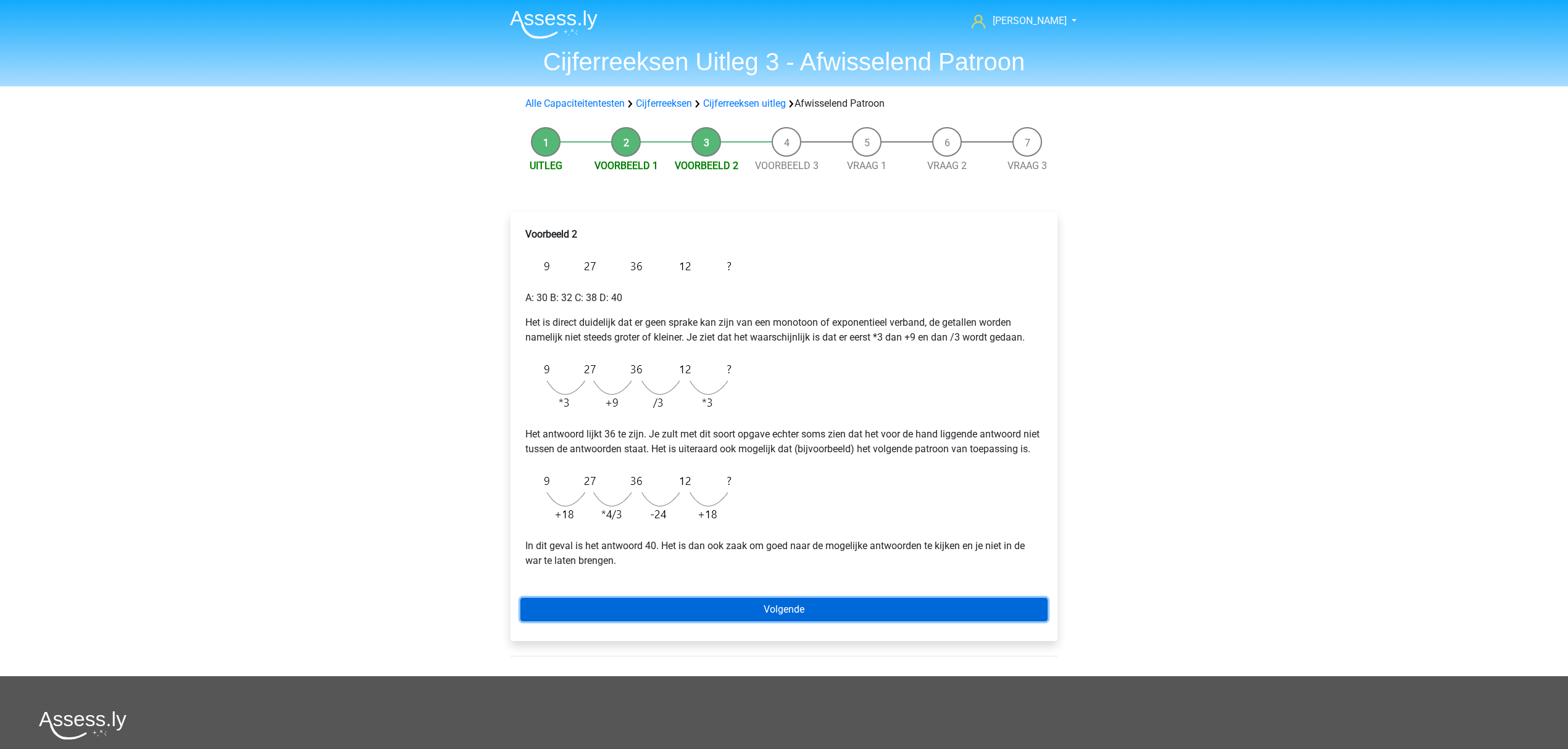
click at [637, 613] on link "Volgende" at bounding box center [784, 609] width 527 height 24
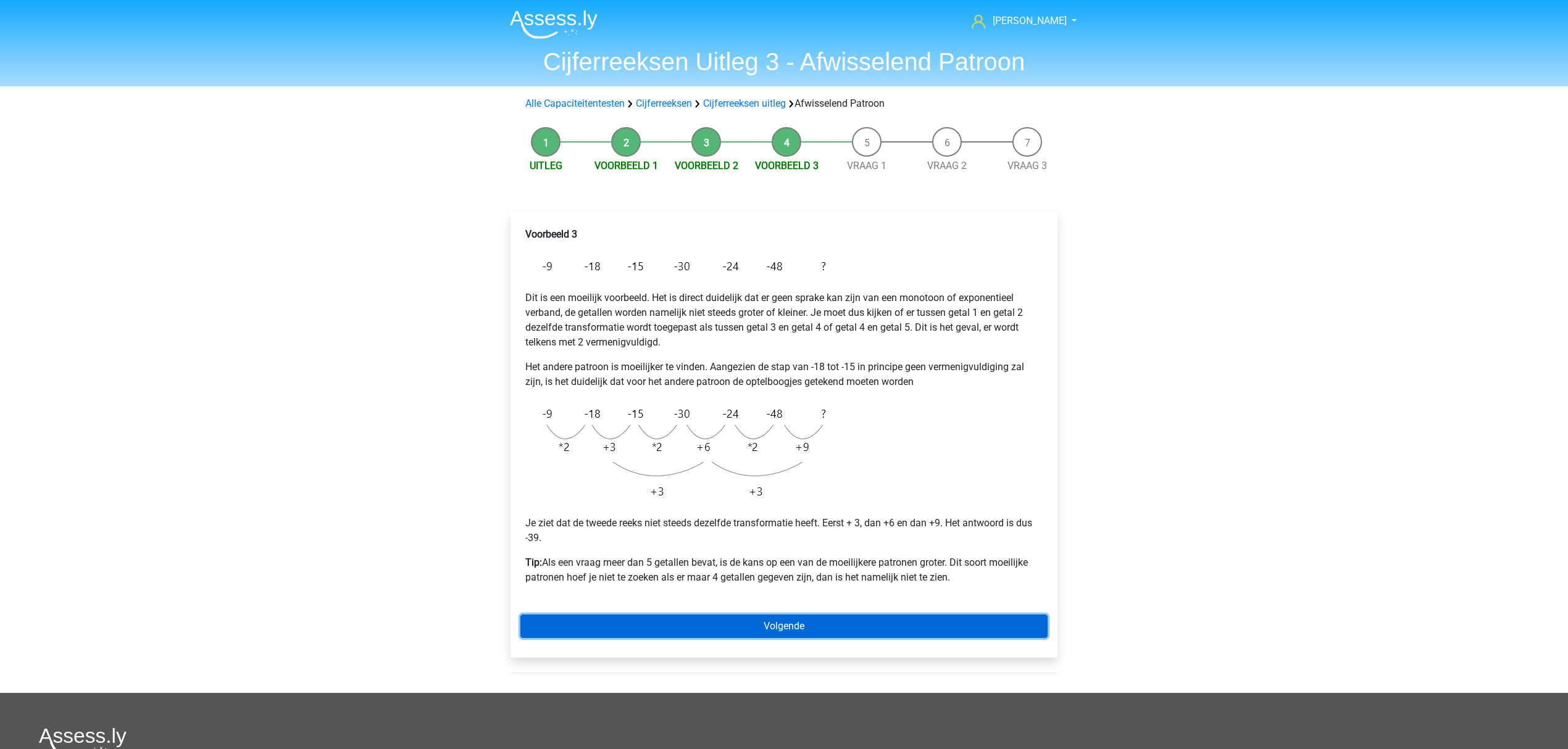
click at [638, 615] on link "Volgende" at bounding box center [784, 626] width 527 height 24
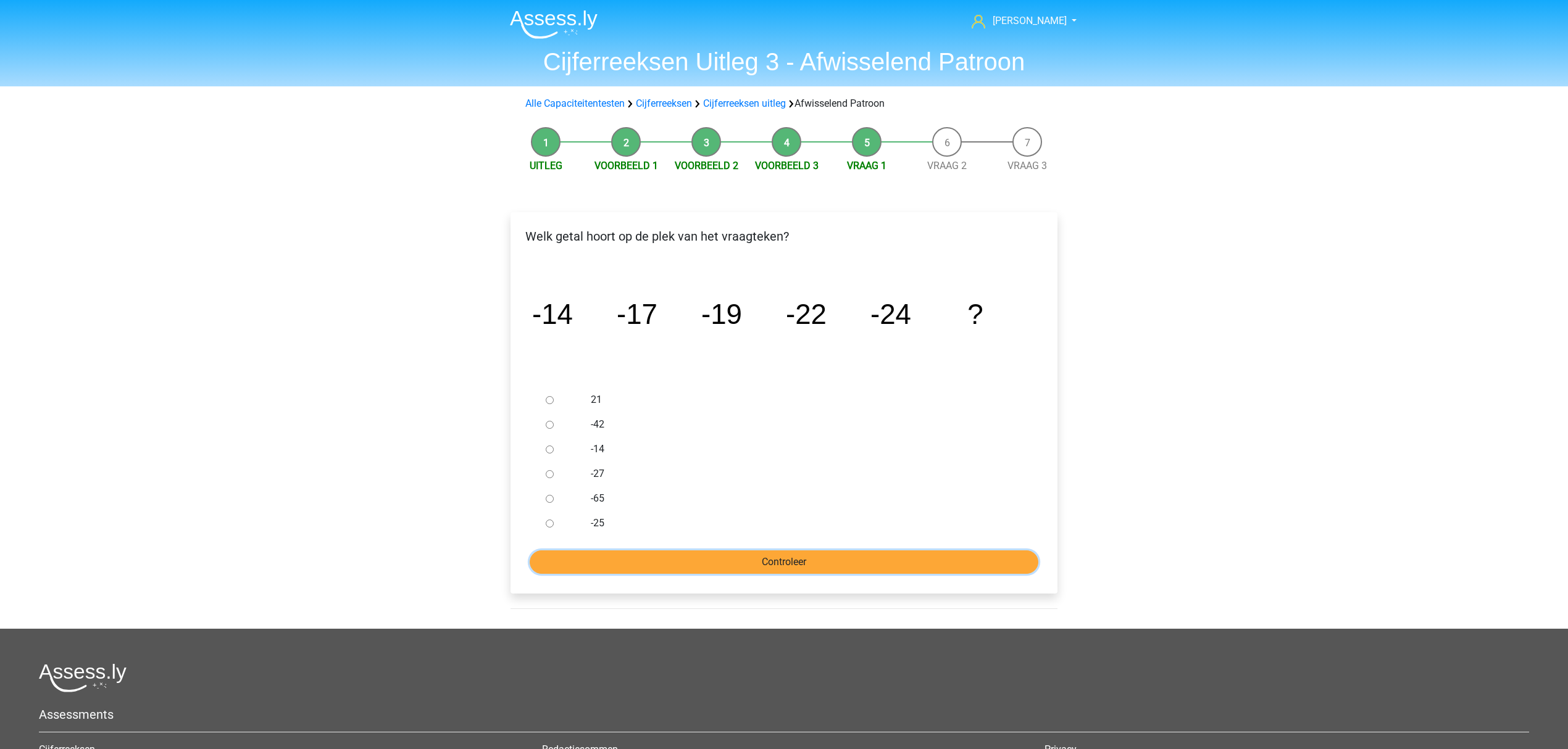
click at [643, 566] on input "Controleer" at bounding box center [784, 562] width 509 height 24
click at [593, 522] on label "-25" at bounding box center [804, 523] width 427 height 15
click at [554, 522] on input "-25" at bounding box center [550, 524] width 8 height 8
radio input "true"
click at [610, 559] on input "Controleer" at bounding box center [784, 562] width 509 height 24
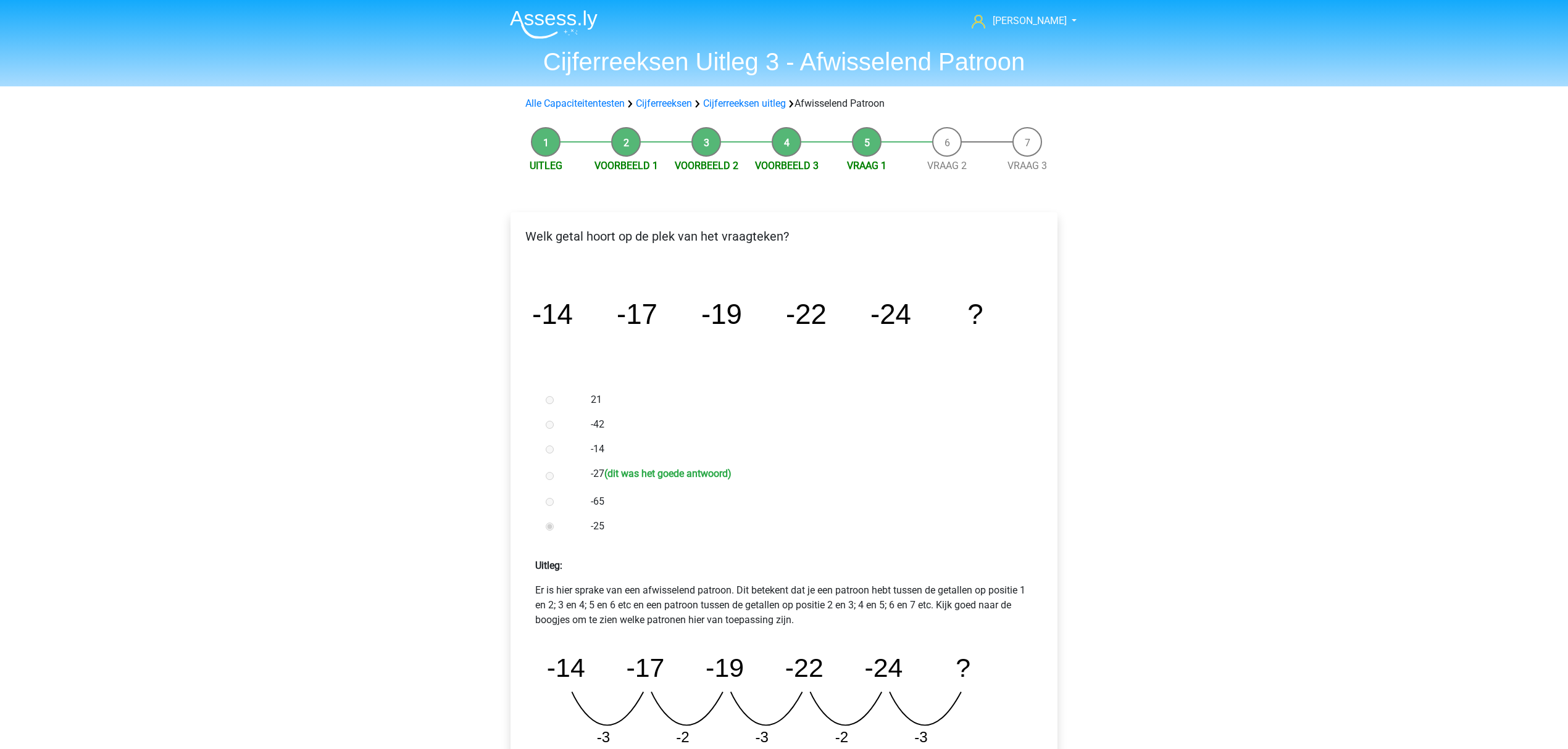
click at [562, 481] on div at bounding box center [561, 475] width 41 height 25
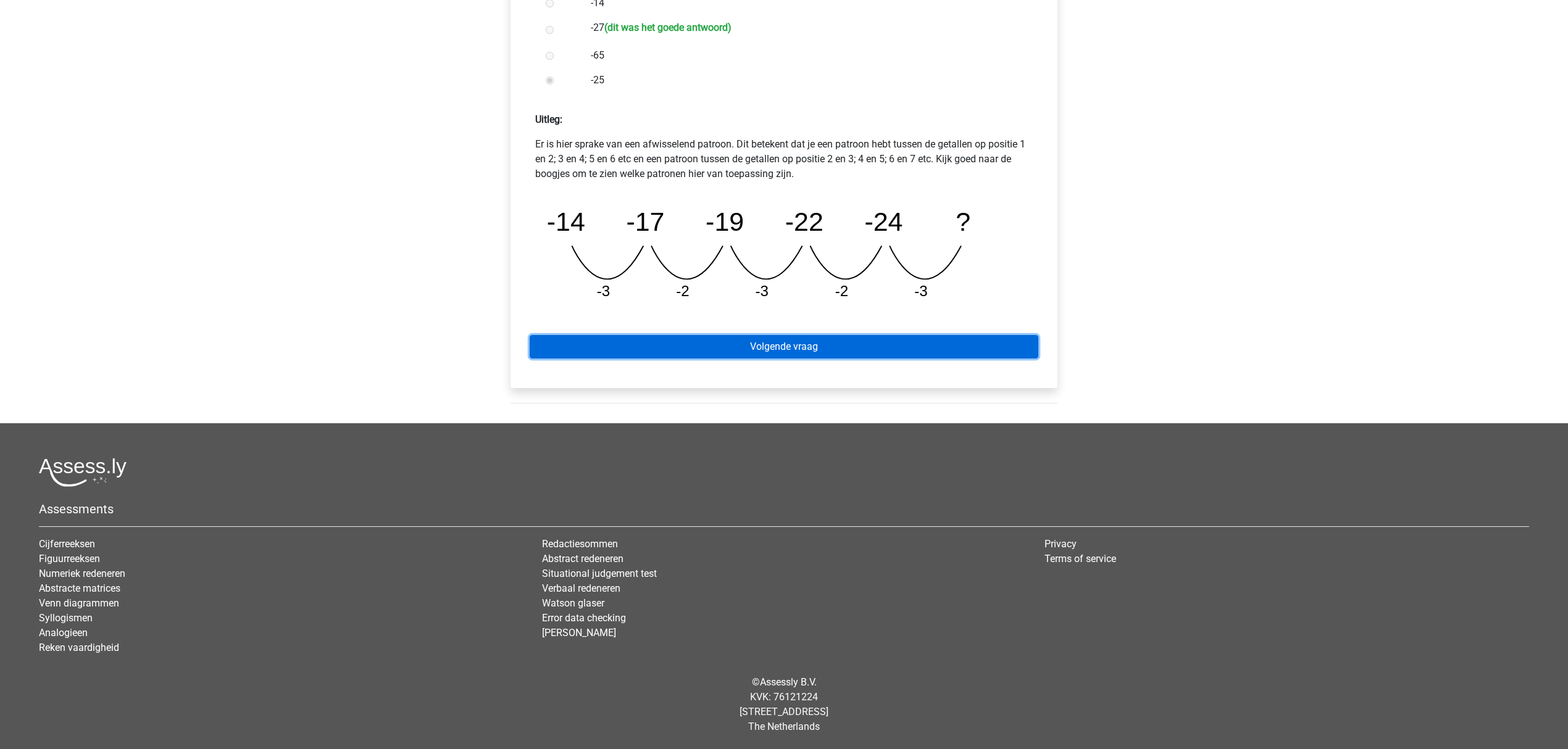
click at [611, 343] on link "Volgende vraag" at bounding box center [784, 346] width 509 height 24
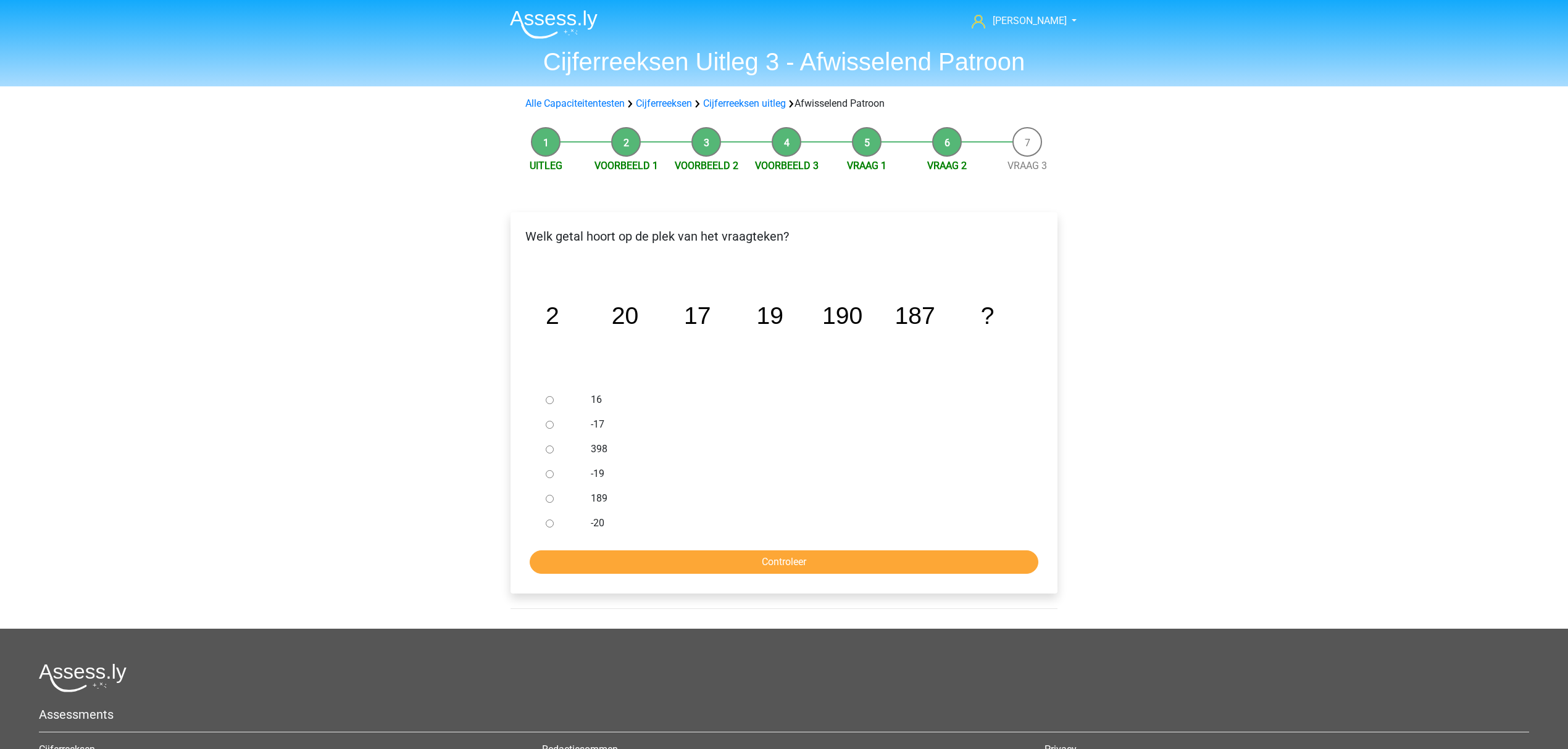
click at [554, 427] on div at bounding box center [561, 424] width 41 height 25
click at [546, 439] on div at bounding box center [561, 449] width 41 height 25
click at [544, 424] on div at bounding box center [561, 424] width 41 height 25
click at [551, 523] on input "-20" at bounding box center [550, 524] width 8 height 8
radio input "true"
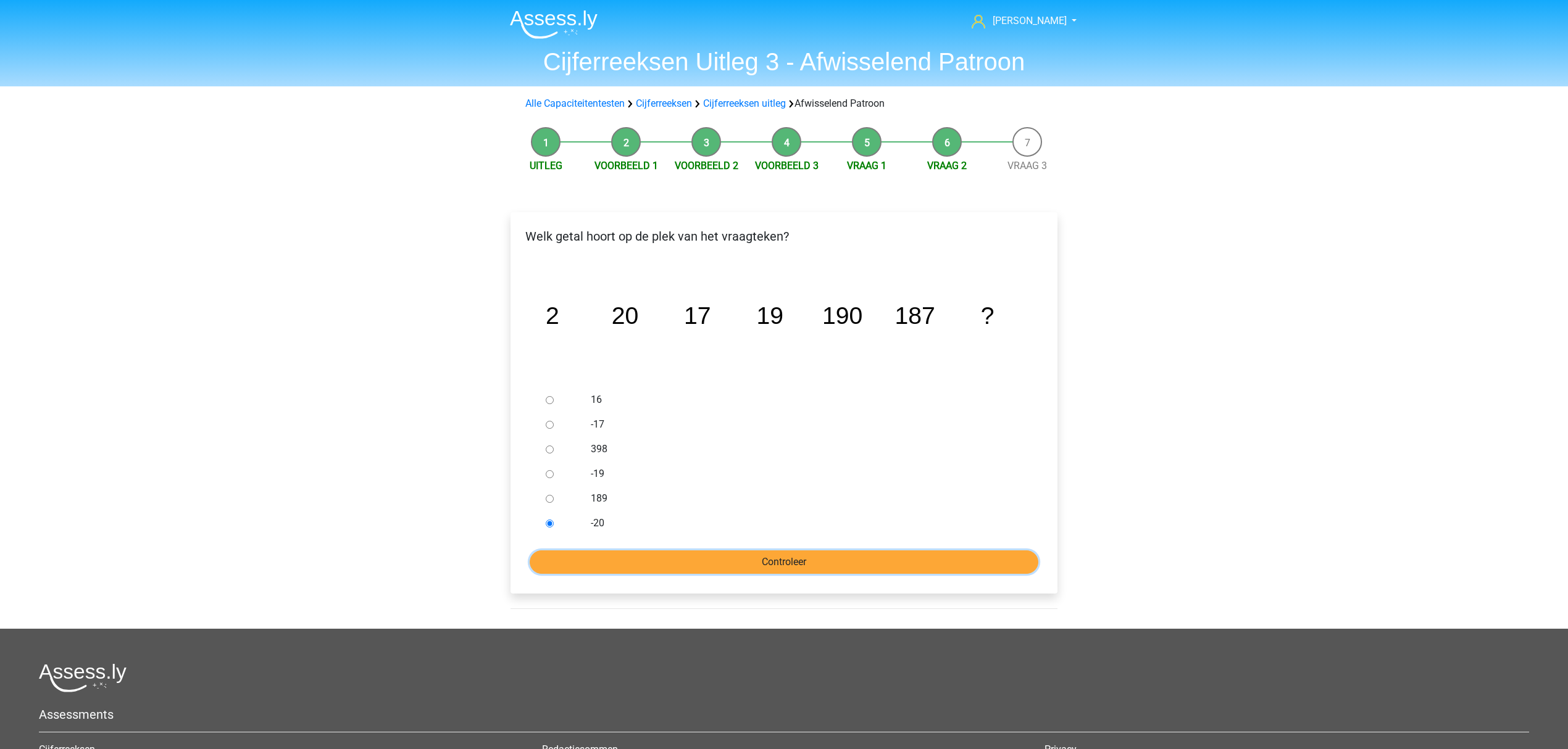
click at [558, 559] on input "Controleer" at bounding box center [784, 562] width 509 height 24
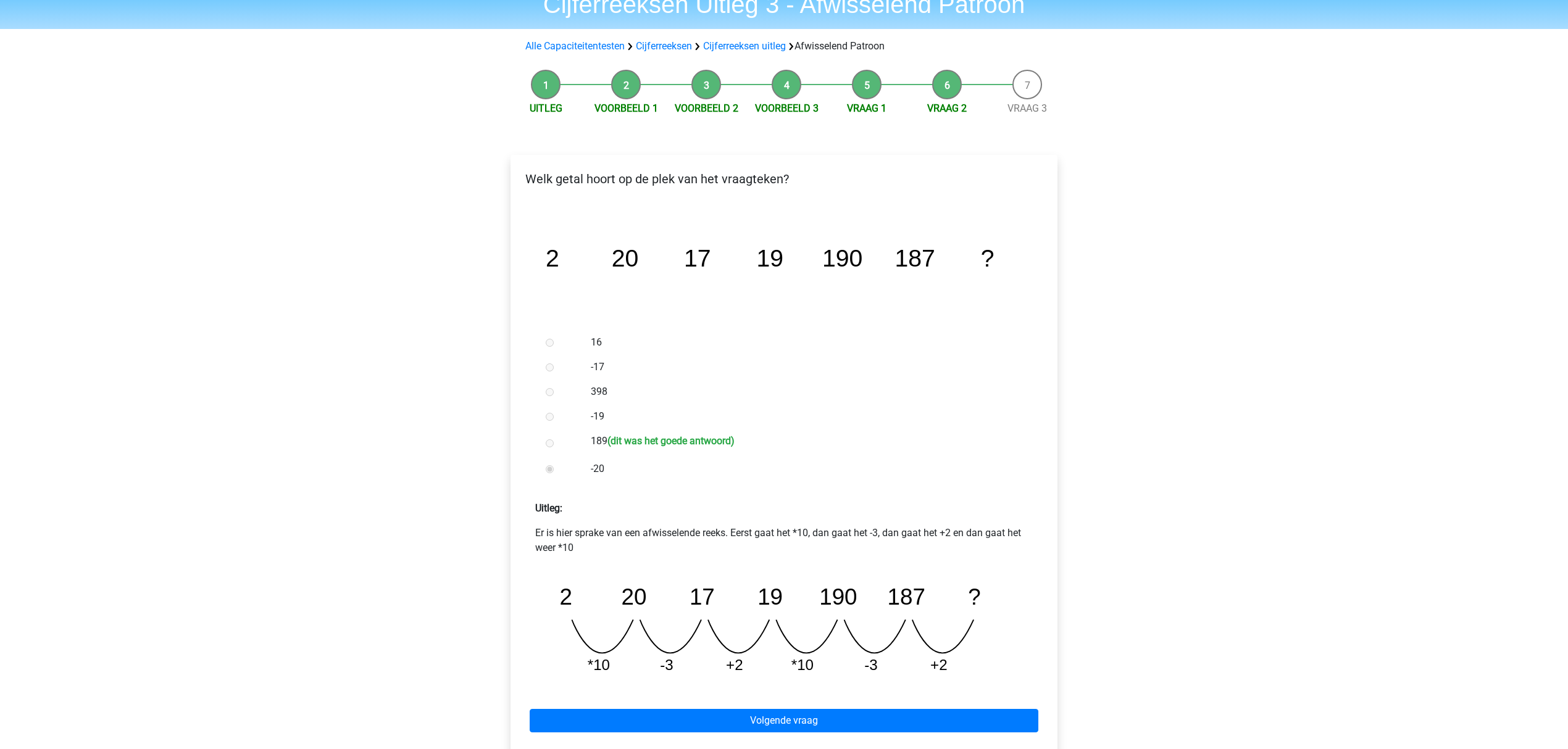
scroll to position [82, 0]
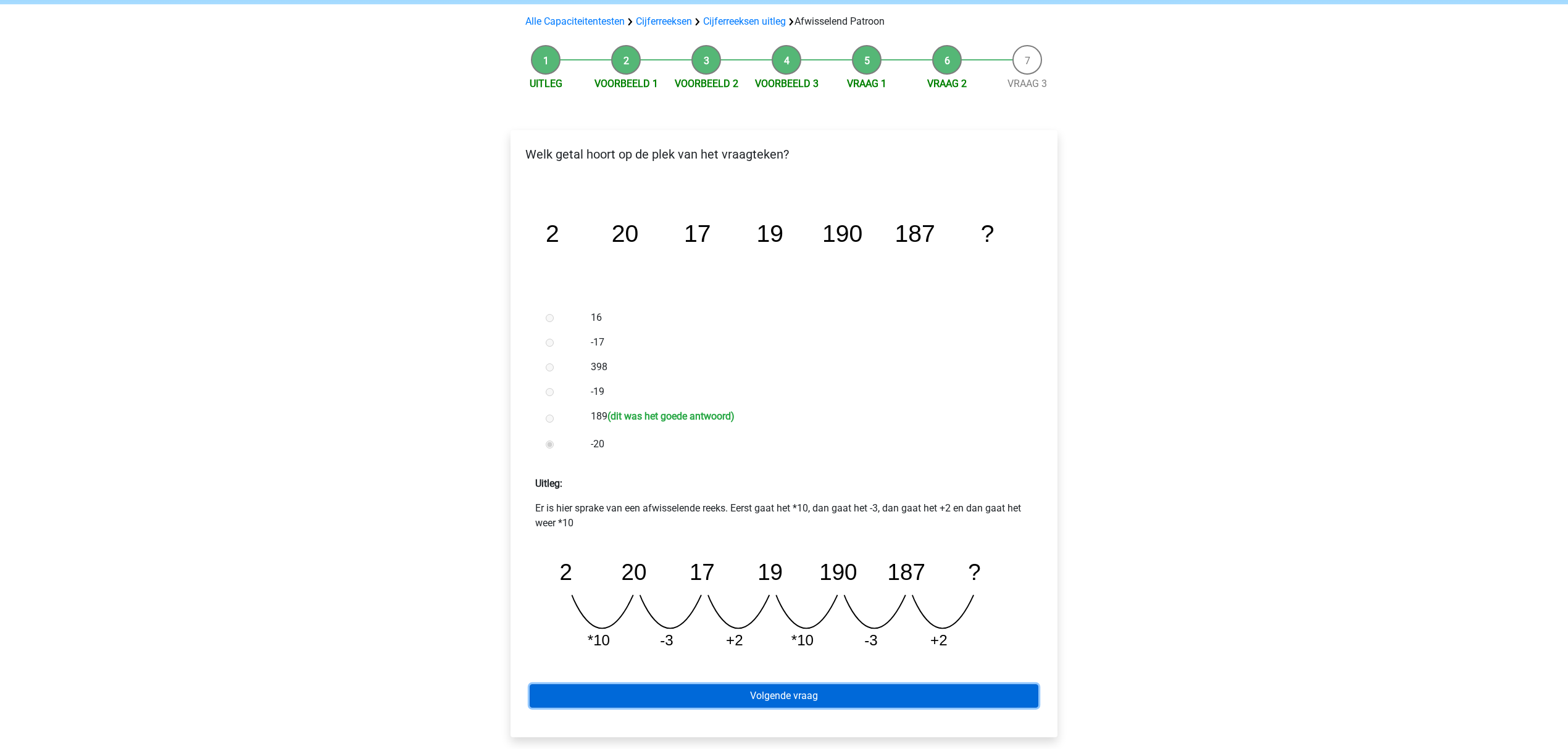
click at [618, 686] on link "Volgende vraag" at bounding box center [784, 696] width 509 height 24
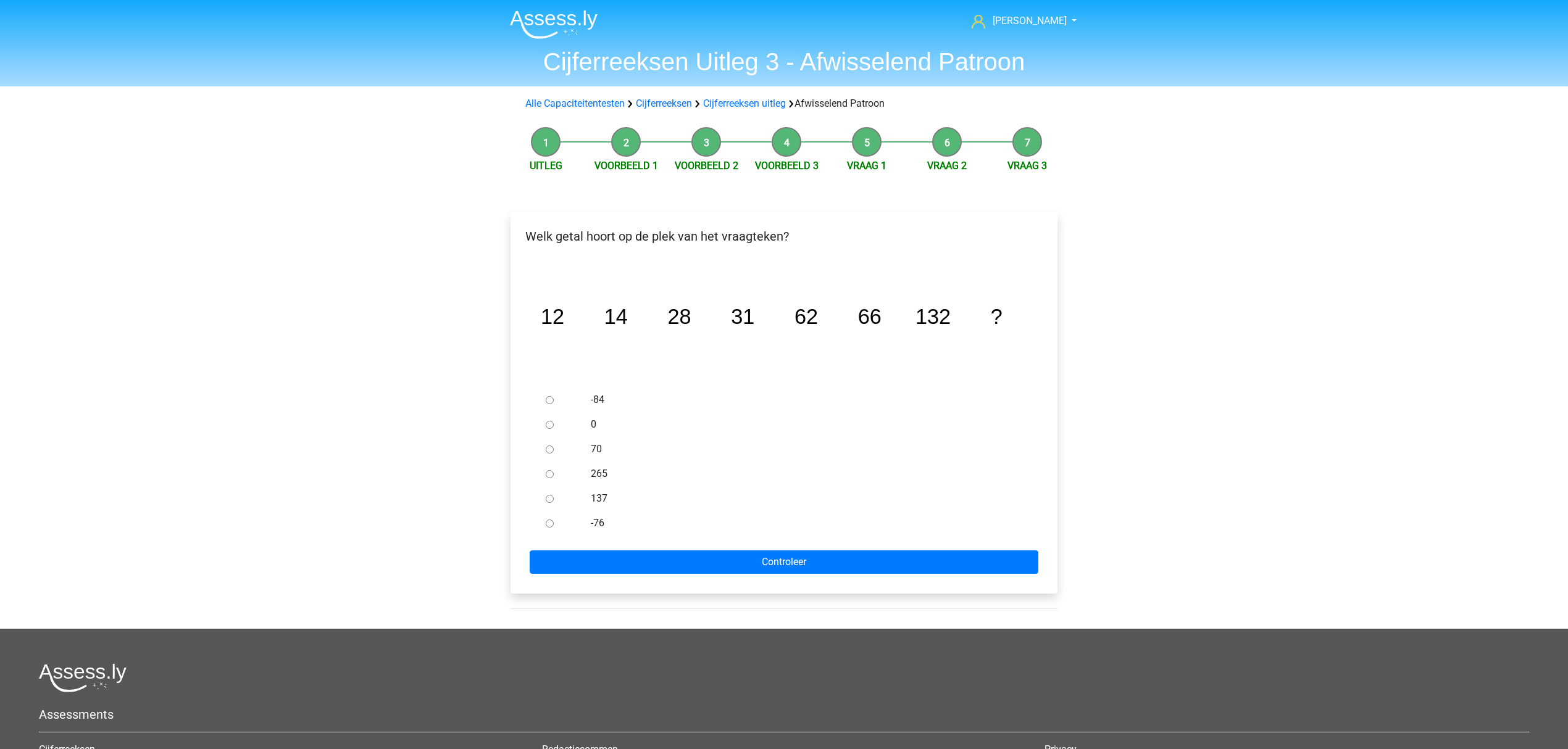
click at [539, 502] on ul "-84 0 70 265 137 -76" at bounding box center [784, 461] width 527 height 148
click at [546, 496] on input "137" at bounding box center [550, 499] width 8 height 8
radio input "true"
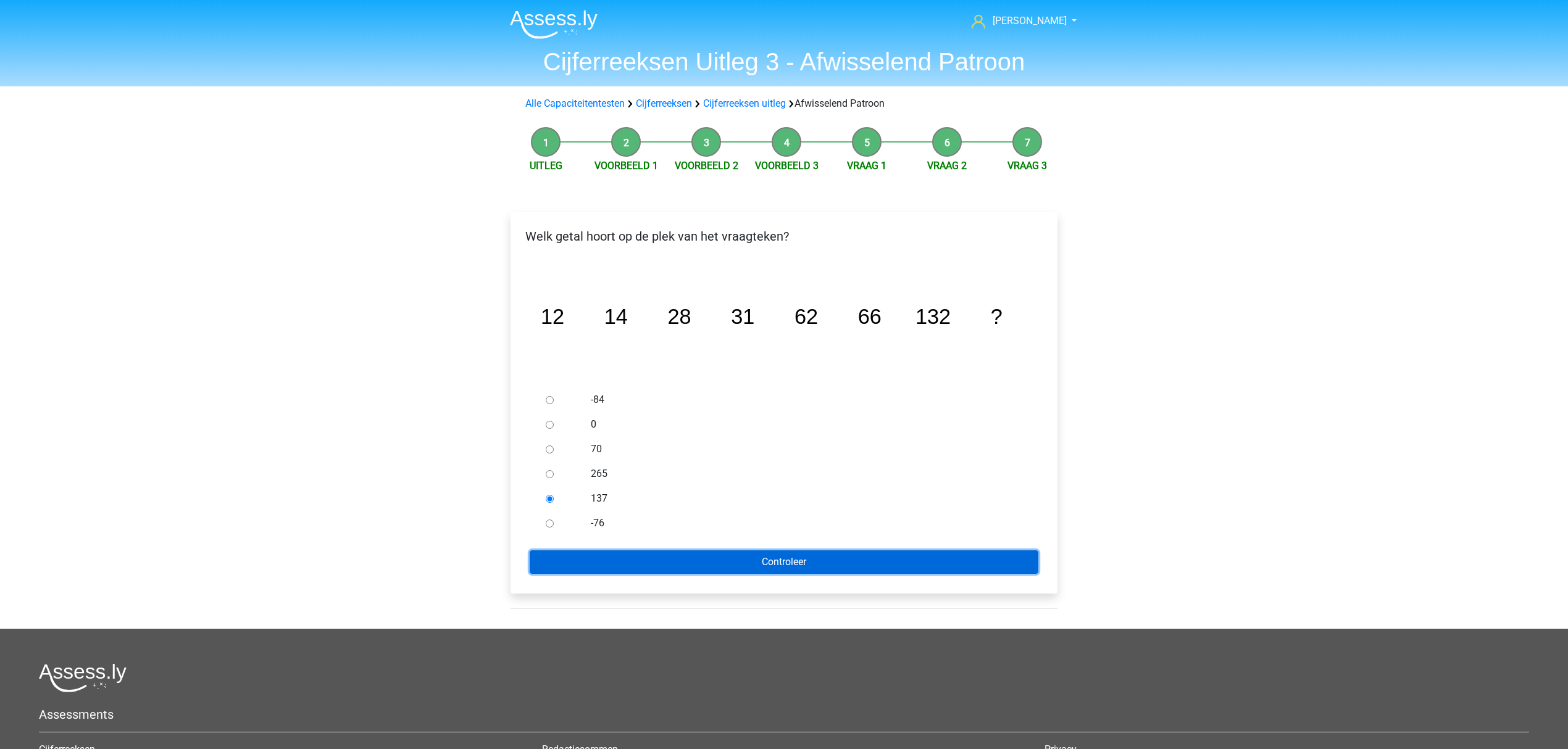
click at [549, 566] on input "Controleer" at bounding box center [784, 562] width 509 height 24
